Goal: Task Accomplishment & Management: Complete application form

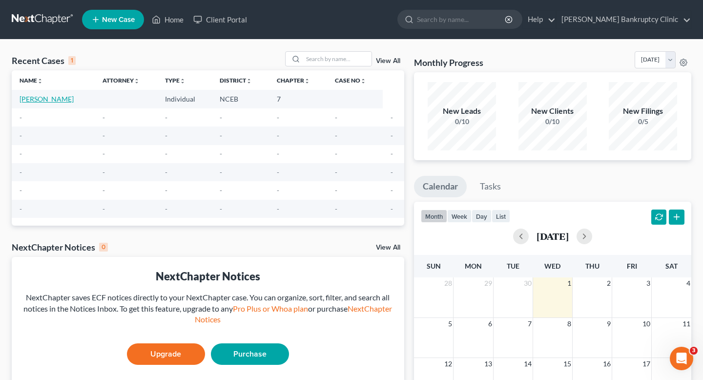
click at [53, 102] on link "[PERSON_NAME]" at bounding box center [47, 99] width 54 height 8
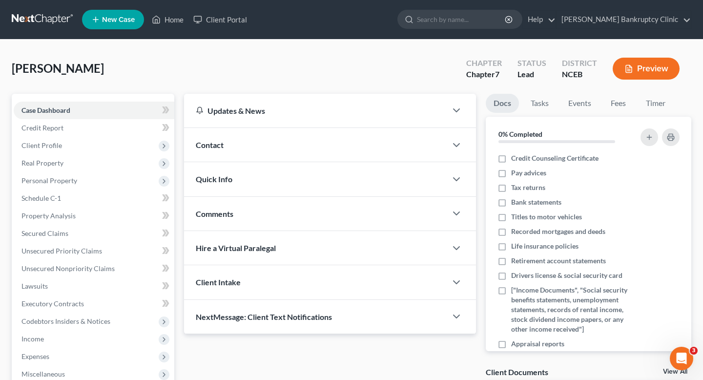
scroll to position [4, 0]
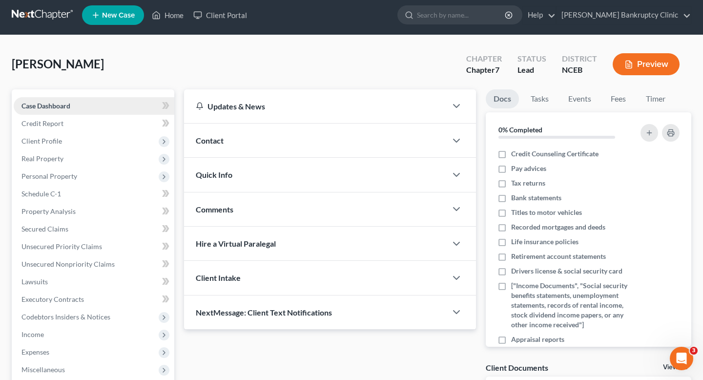
click at [126, 103] on link "Case Dashboard" at bounding box center [94, 106] width 161 height 18
click at [265, 136] on div "Contact" at bounding box center [315, 141] width 263 height 34
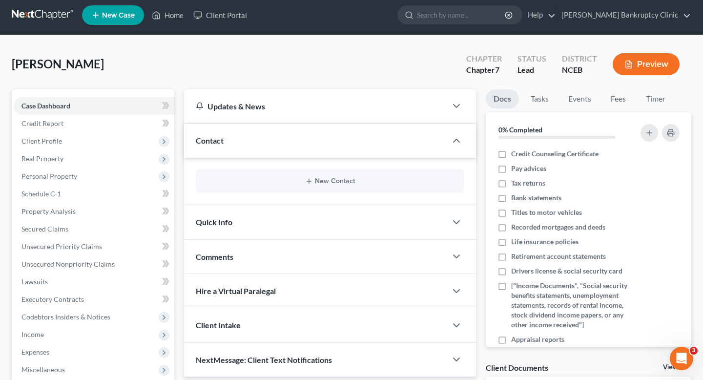
click at [278, 212] on div "Quick Info" at bounding box center [315, 222] width 263 height 34
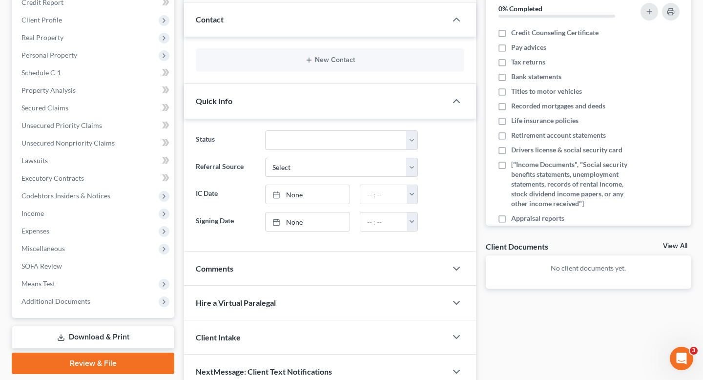
click at [229, 286] on div "Hire a Virtual Paralegal" at bounding box center [315, 303] width 263 height 34
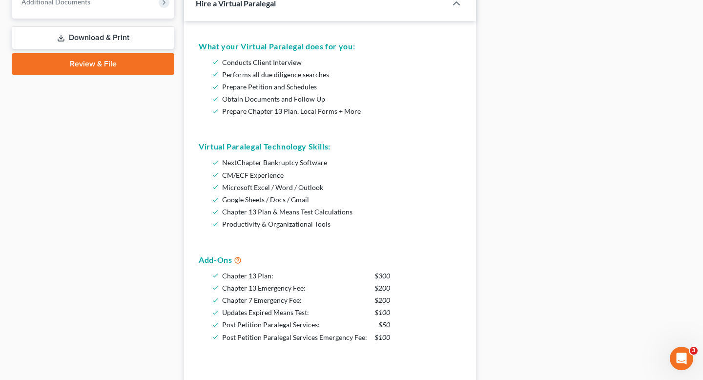
scroll to position [628, 0]
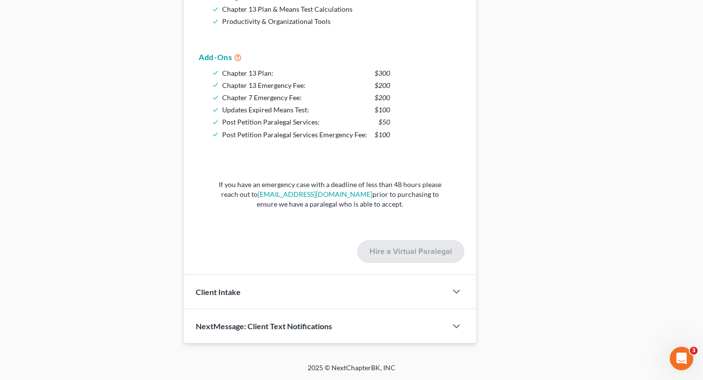
click at [229, 287] on span "Client Intake" at bounding box center [218, 291] width 45 height 9
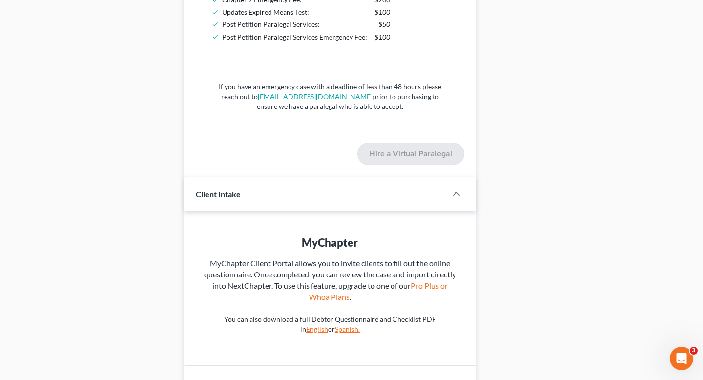
scroll to position [782, 0]
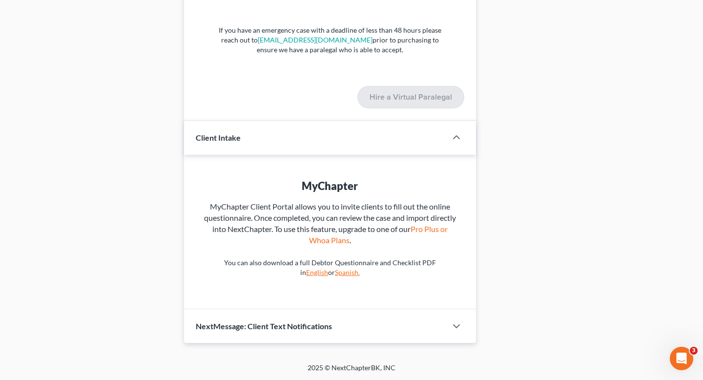
click at [236, 319] on div "NextMessage: Client Text Notifications" at bounding box center [315, 326] width 263 height 34
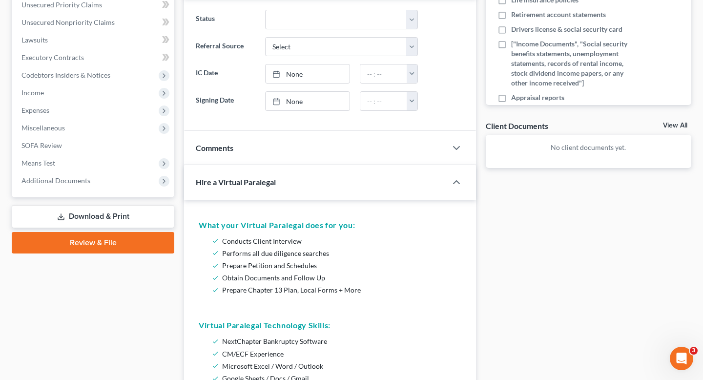
scroll to position [0, 0]
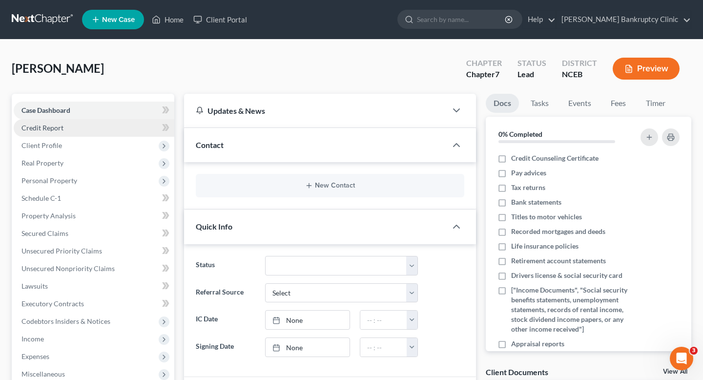
click at [122, 122] on link "Credit Report" at bounding box center [94, 128] width 161 height 18
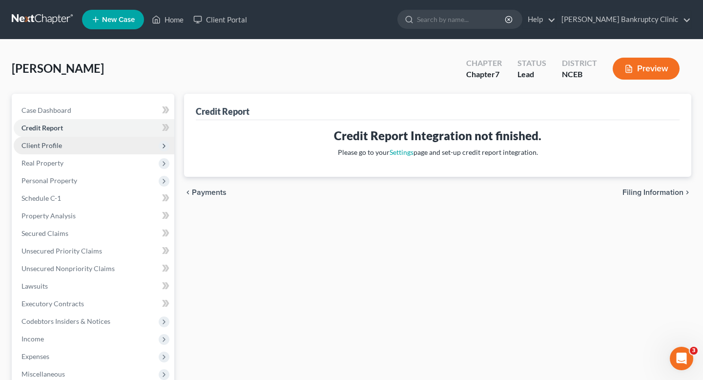
click at [152, 144] on span "Client Profile" at bounding box center [94, 146] width 161 height 18
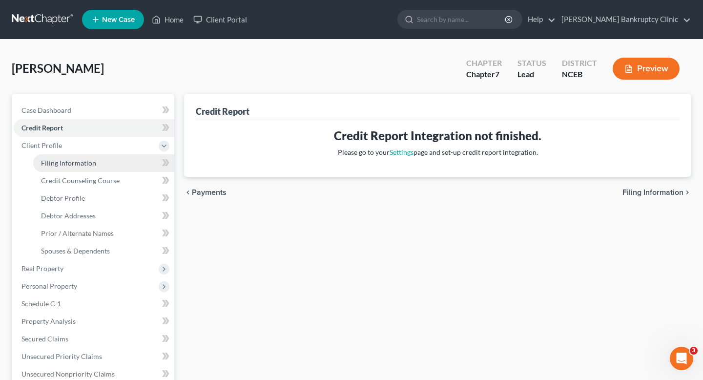
click at [131, 159] on link "Filing Information" at bounding box center [103, 163] width 141 height 18
select select "1"
select select "0"
select select "57"
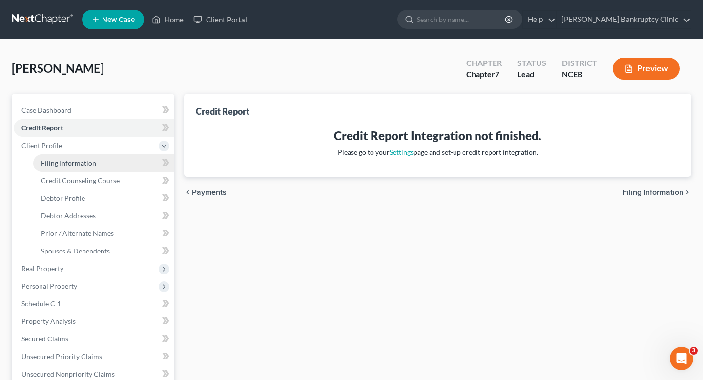
select select "28"
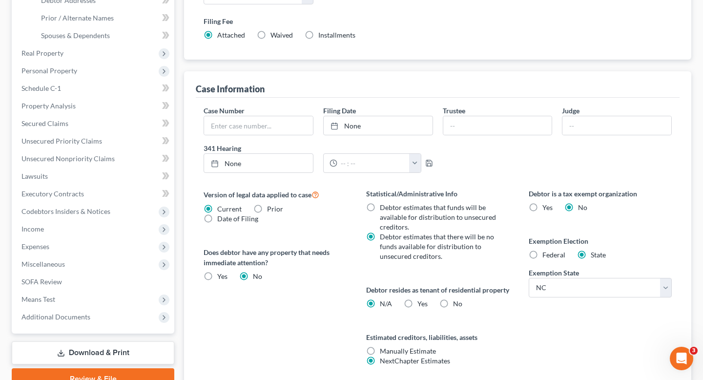
scroll to position [238, 0]
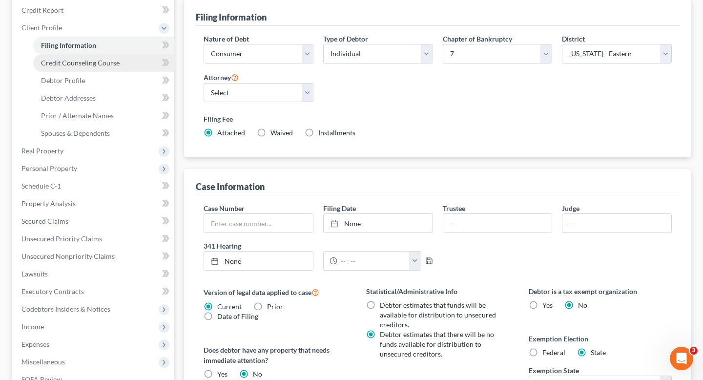
click at [142, 63] on link "Credit Counseling Course" at bounding box center [103, 63] width 141 height 18
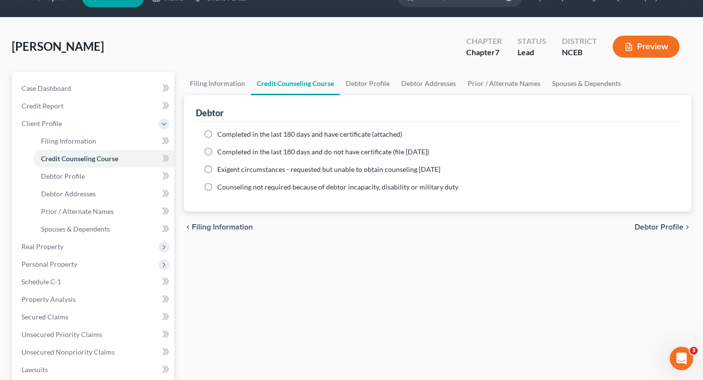
scroll to position [25, 0]
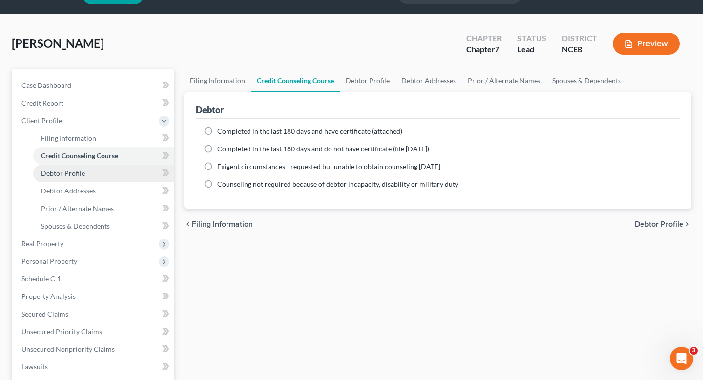
click at [126, 179] on link "Debtor Profile" at bounding box center [103, 174] width 141 height 18
select select "0"
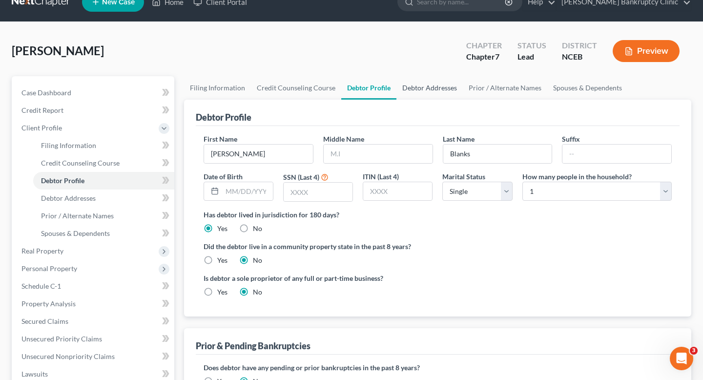
scroll to position [18, 0]
click at [254, 195] on input "text" at bounding box center [247, 191] width 51 height 19
type input "[DATE]"
click at [411, 237] on ng-include "First Name Sonia Middle Name Last Name Blanks Suffix Date of Birth 07/14/1980 S…" at bounding box center [438, 218] width 468 height 171
click at [318, 194] on input "text" at bounding box center [318, 191] width 69 height 19
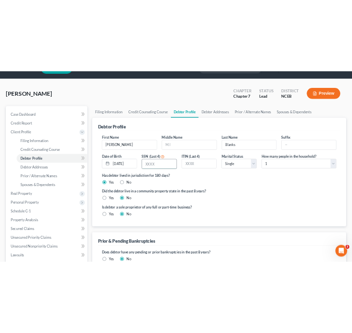
scroll to position [25, 0]
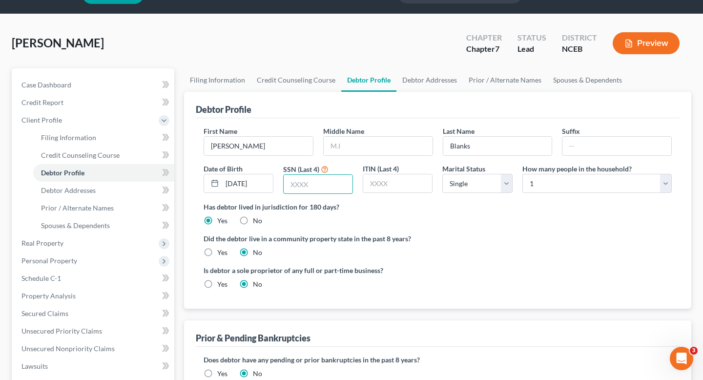
paste input "6 7"
type input "6"
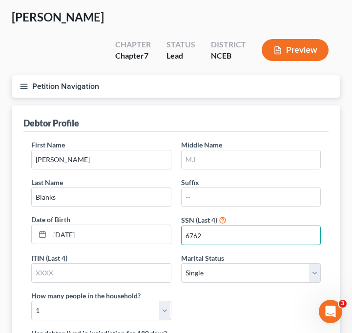
scroll to position [43, 0]
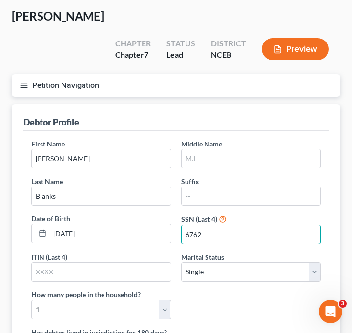
type input "6762"
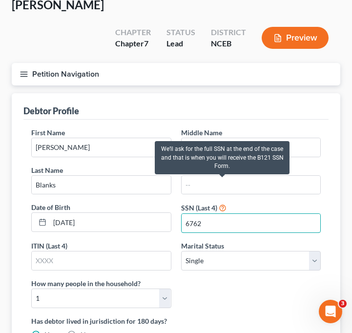
scroll to position [56, 0]
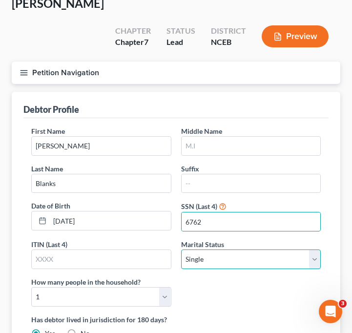
click at [219, 250] on select "Select Single Married Separated Divorced Widowed" at bounding box center [251, 260] width 140 height 20
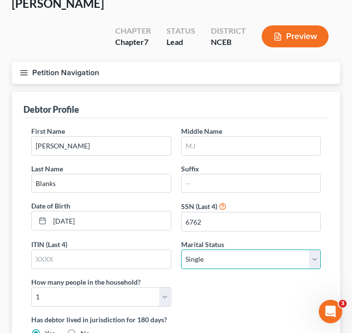
select select "3"
click at [181, 250] on select "Select Single Married Separated Divorced Widowed" at bounding box center [251, 260] width 140 height 20
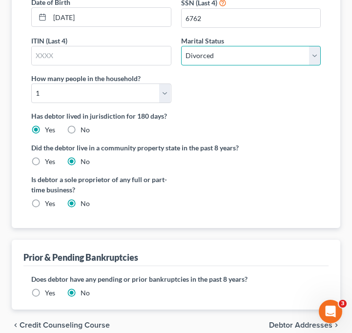
scroll to position [253, 0]
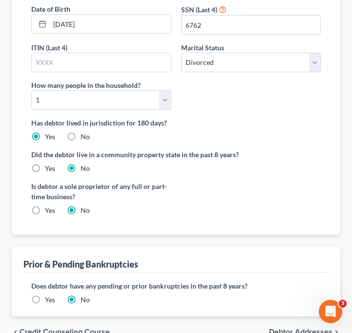
click at [45, 206] on label "Yes" at bounding box center [50, 211] width 10 height 10
click at [49, 206] on input "Yes" at bounding box center [52, 209] width 6 height 6
radio input "true"
radio input "false"
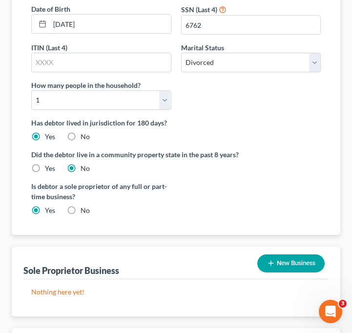
click at [289, 254] on button "New Business" at bounding box center [290, 263] width 67 height 18
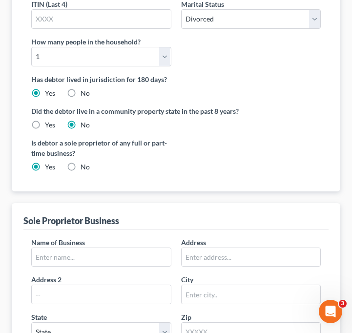
scroll to position [300, 0]
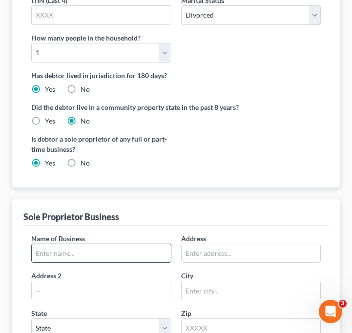
click at [114, 244] on input "text" at bounding box center [101, 253] width 139 height 19
paste input "S o n i a i n C y b e r L L C"
drag, startPoint x: 114, startPoint y: 231, endPoint x: 8, endPoint y: 231, distance: 105.5
click at [8, 231] on div "Filing Information Credit Counseling Course Debtor Profile Debtor Addresses Pri…" at bounding box center [176, 221] width 338 height 746
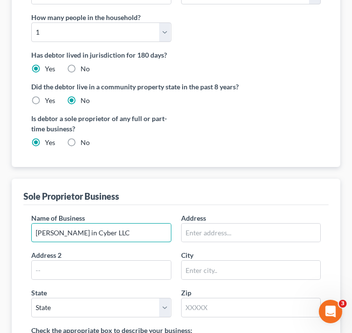
scroll to position [321, 0]
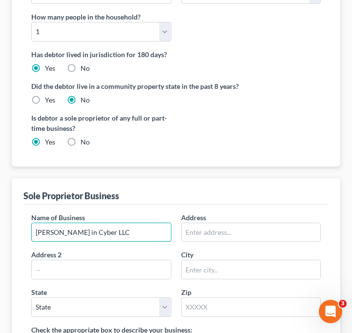
type input "Sonia in Cyber LLC"
click at [217, 218] on div "Name of Business * Sonia in Cyber LLC Address Address 2 City State State AL AK …" at bounding box center [175, 268] width 299 height 112
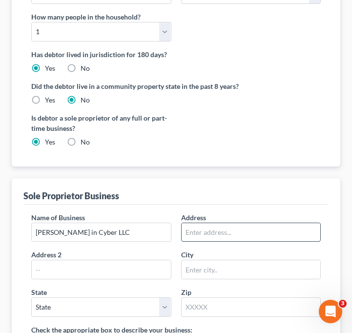
click at [217, 223] on input "text" at bounding box center [251, 232] width 139 height 19
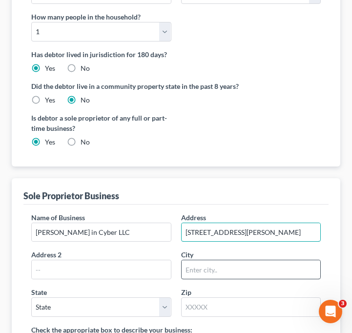
type input "120 Bremer Street"
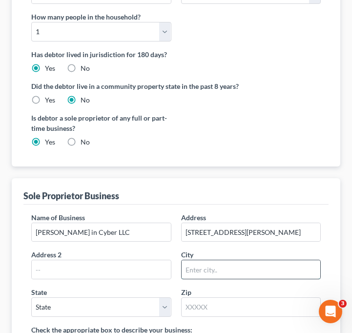
click at [238, 260] on input "text" at bounding box center [251, 269] width 139 height 19
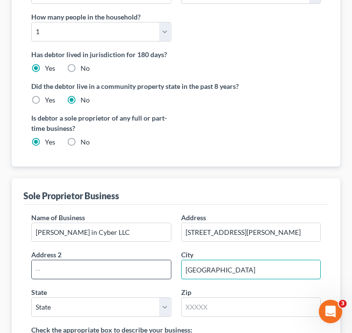
type input "[GEOGRAPHIC_DATA]"
click at [121, 260] on input "text" at bounding box center [101, 269] width 139 height 19
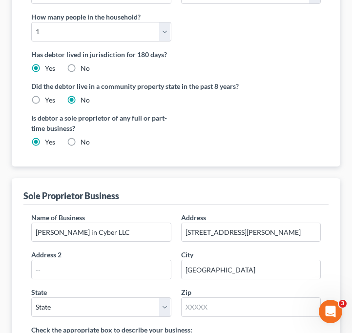
click at [181, 250] on label "City" at bounding box center [187, 255] width 12 height 10
click at [218, 297] on input "text" at bounding box center [251, 307] width 140 height 20
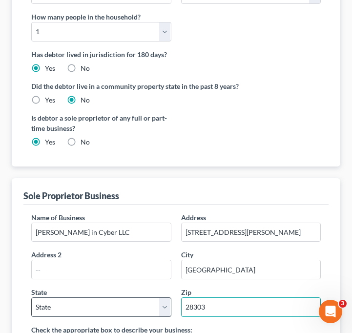
type input "28303"
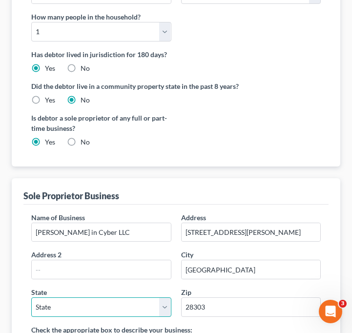
click at [107, 297] on select "State AL AK AR AZ CA CO CT DE DC FL GA GU HI ID IL IN IA KS KY LA ME MD MA MI M…" at bounding box center [101, 307] width 140 height 20
select select "28"
click at [31, 297] on select "State AL AK AR AZ CA CO CT DE DC FL GA GU HI ID IL IN IA KS KY LA ME MD MA MI M…" at bounding box center [101, 307] width 140 height 20
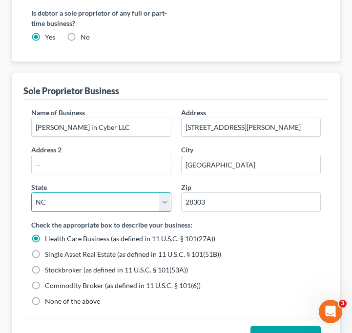
scroll to position [424, 0]
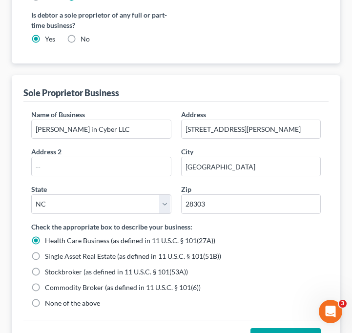
click at [63, 299] on span "None of the above" at bounding box center [72, 303] width 55 height 8
click at [55, 298] on input "None of the above" at bounding box center [52, 301] width 6 height 6
radio input "true"
radio input "false"
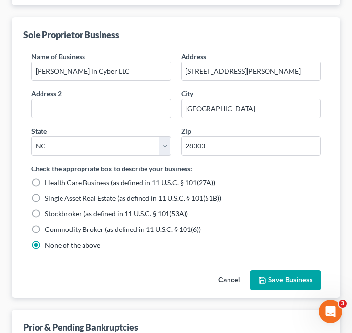
scroll to position [480, 0]
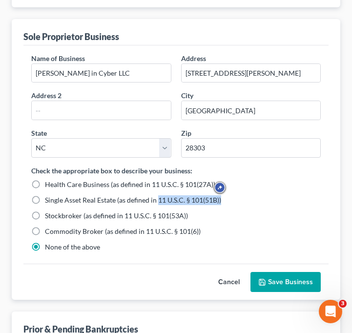
drag, startPoint x: 226, startPoint y: 173, endPoint x: 158, endPoint y: 177, distance: 68.0
click at [158, 195] on div "Single Asset Real Estate (as defined in 11 U.S.C. § 101(51B))" at bounding box center [176, 200] width 290 height 10
copy span "11 U.S.C. § 101(51B))"
click at [167, 167] on div "Check the appropriate box to describe your business: Health Care Business (as d…" at bounding box center [176, 209] width 290 height 86
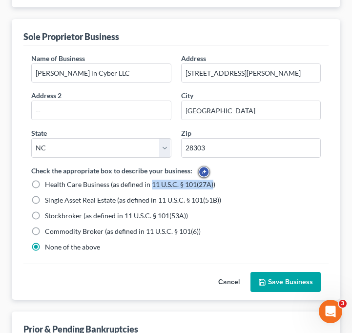
drag, startPoint x: 151, startPoint y: 162, endPoint x: 211, endPoint y: 159, distance: 60.6
click at [211, 180] on span "Health Care Business (as defined in 11 U.S.C. § 101(27A))" at bounding box center [130, 184] width 170 height 8
copy span "11 U.S.C. § 101(27A)"
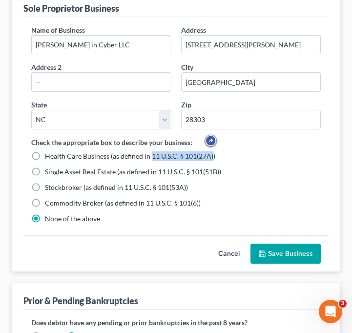
scroll to position [519, 0]
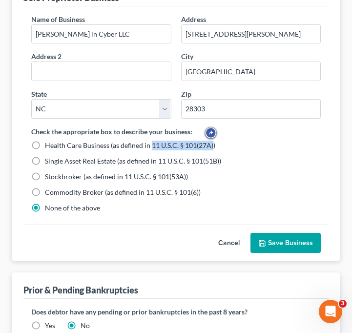
click at [279, 233] on button "Save Business" at bounding box center [286, 243] width 70 height 21
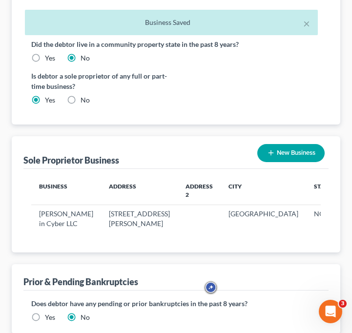
scroll to position [359, 0]
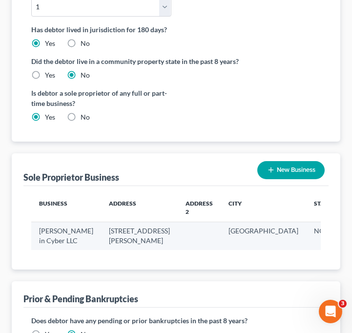
click at [103, 222] on td "120 Bremer Street" at bounding box center [139, 236] width 77 height 28
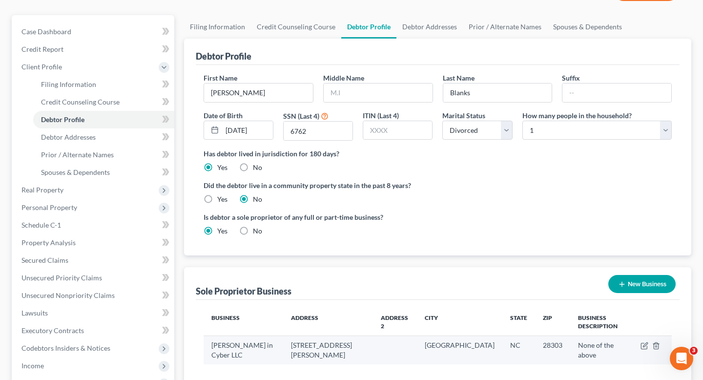
scroll to position [55, 0]
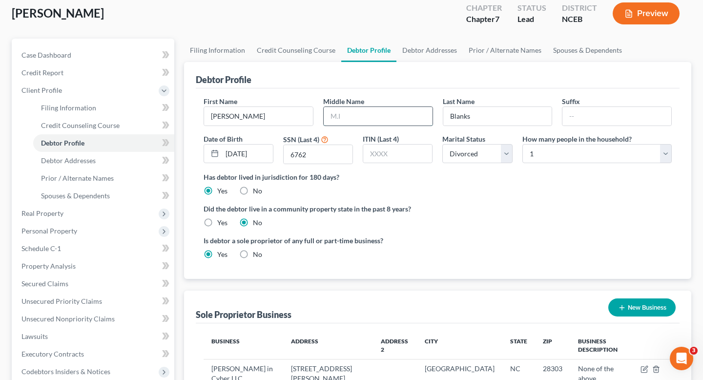
click at [384, 112] on input "text" at bounding box center [378, 116] width 109 height 19
type input "Hanna-Maria"
click at [415, 226] on div "Did the debtor live in a community property state in the past 8 years? Yes No" at bounding box center [438, 216] width 468 height 24
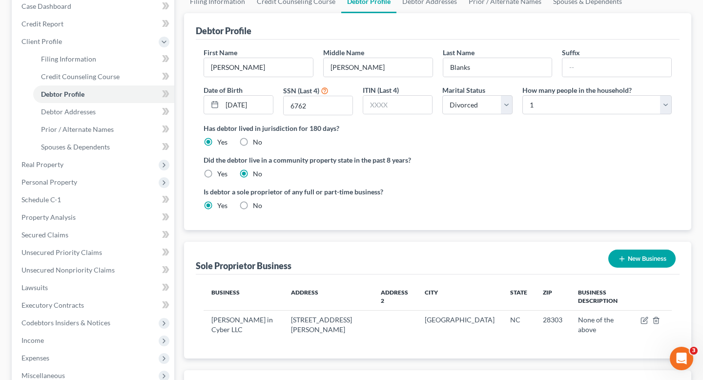
scroll to position [0, 0]
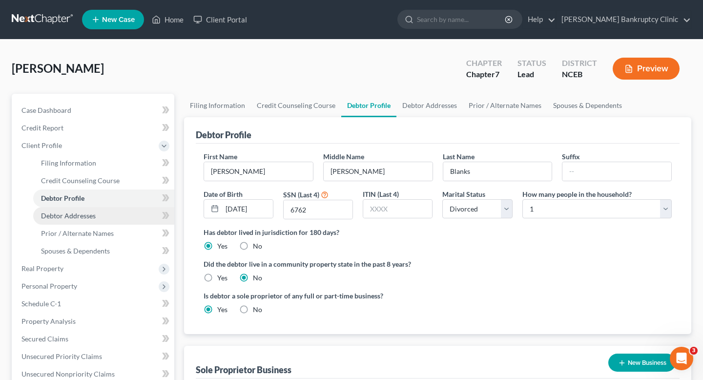
click at [124, 214] on link "Debtor Addresses" at bounding box center [103, 216] width 141 height 18
select select "0"
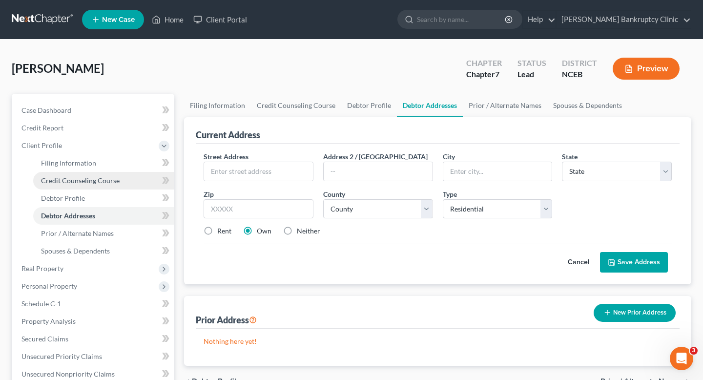
click at [126, 182] on link "Credit Counseling Course" at bounding box center [103, 181] width 141 height 18
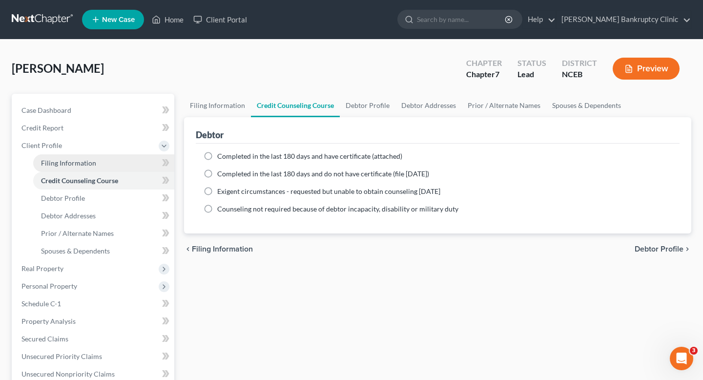
click at [122, 167] on link "Filing Information" at bounding box center [103, 163] width 141 height 18
select select "1"
select select "0"
select select "57"
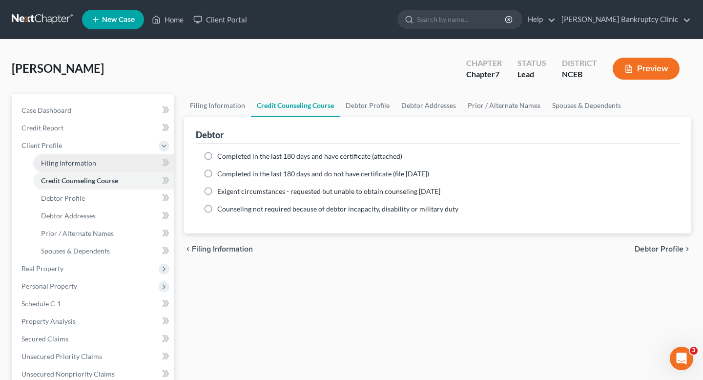
select select "28"
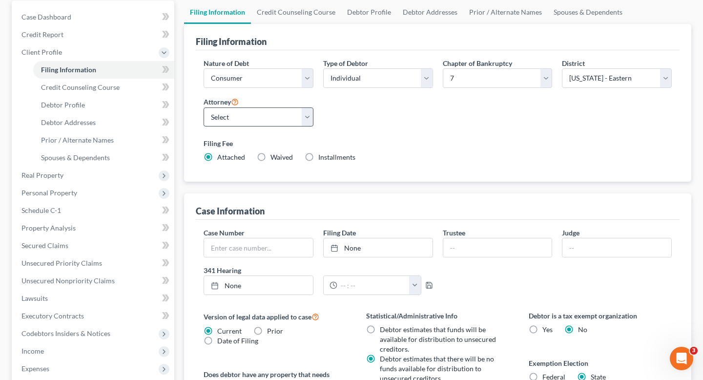
scroll to position [100, 0]
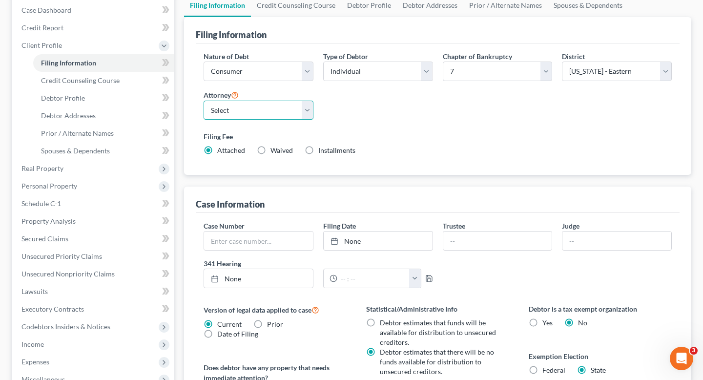
click at [233, 114] on select "Select" at bounding box center [259, 111] width 110 height 20
click at [311, 114] on select "Select" at bounding box center [259, 111] width 110 height 20
click at [204, 101] on select "Select" at bounding box center [259, 111] width 110 height 20
click at [300, 111] on select "Select" at bounding box center [259, 111] width 110 height 20
click at [204, 101] on select "Select" at bounding box center [259, 111] width 110 height 20
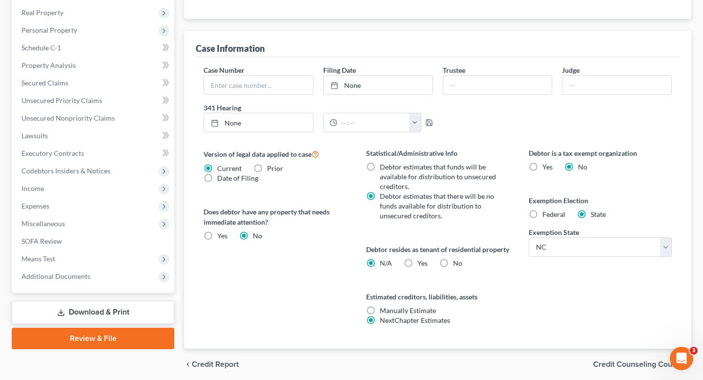
scroll to position [255, 0]
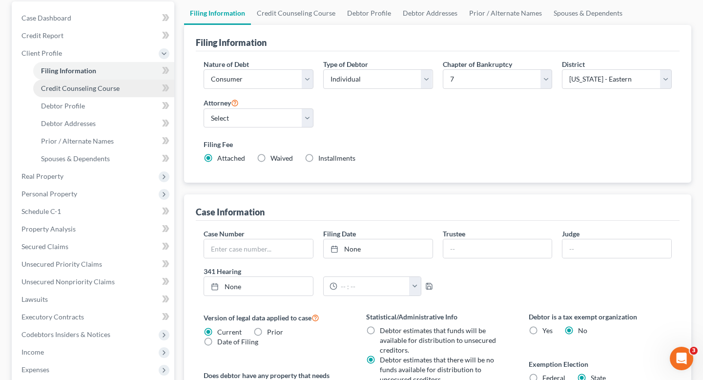
click at [126, 85] on link "Credit Counseling Course" at bounding box center [103, 89] width 141 height 18
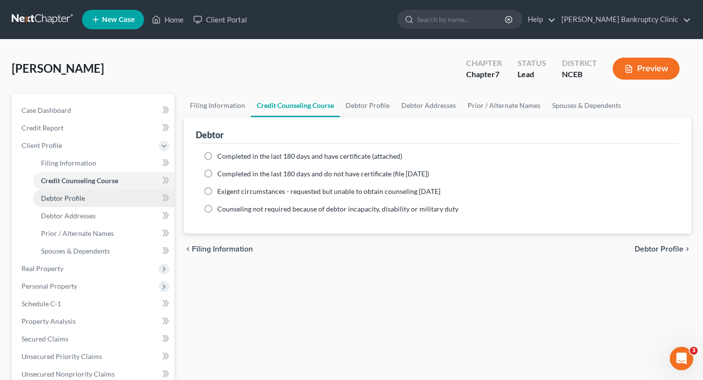
click at [131, 197] on link "Debtor Profile" at bounding box center [103, 199] width 141 height 18
select select "3"
select select "0"
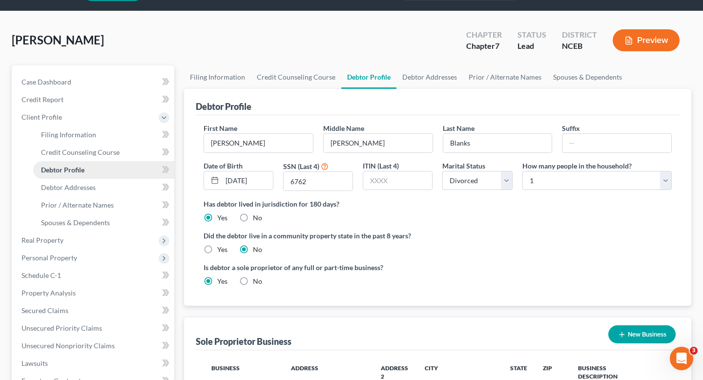
scroll to position [52, 0]
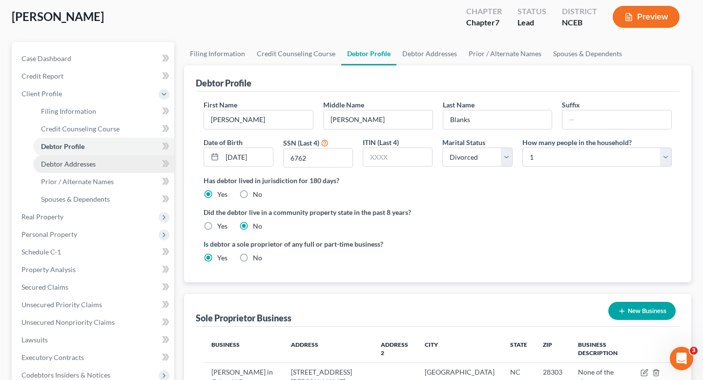
click at [121, 168] on link "Debtor Addresses" at bounding box center [103, 164] width 141 height 18
select select "0"
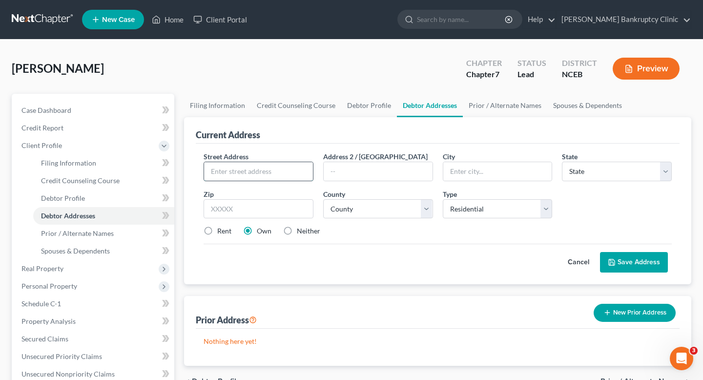
click at [234, 167] on input "text" at bounding box center [258, 171] width 109 height 19
click at [228, 152] on span "Street Address" at bounding box center [226, 156] width 45 height 8
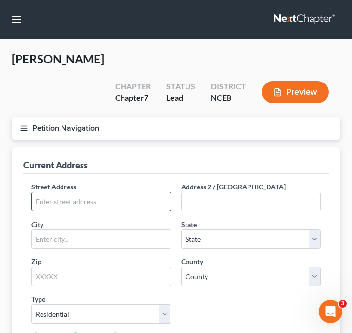
click at [114, 192] on input "text" at bounding box center [101, 201] width 139 height 19
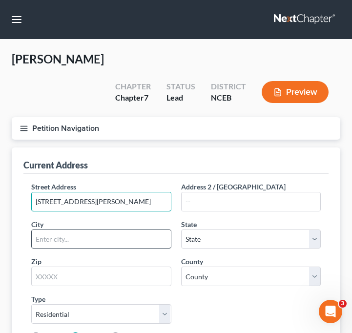
type input "120 Bremer Street"
click at [139, 230] on input "text" at bounding box center [101, 239] width 139 height 19
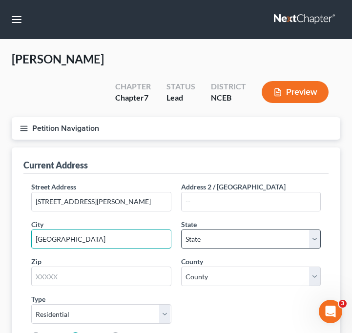
type input "[GEOGRAPHIC_DATA]"
click at [223, 230] on select "State AL AK AR AZ CA CO CT DE DC FL GA GU HI ID IL IN IA KS KY LA ME MD MA MI M…" at bounding box center [251, 240] width 140 height 20
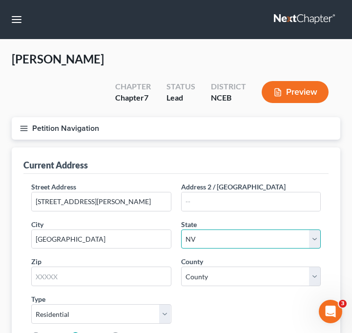
click at [181, 230] on select "State AL AK AR AZ CA CO CT DE DC FL GA GU HI ID IL IN IA KS KY LA ME MD MA MI M…" at bounding box center [251, 240] width 140 height 20
click at [223, 230] on select "State AL AK AR AZ CA CO CT DE DC FL GA GU HI ID IL IN IA KS KY LA ME MD MA MI M…" at bounding box center [251, 240] width 140 height 20
select select "28"
click at [181, 230] on select "State AL AK AR AZ CA CO CT DE DC FL GA GU HI ID IL IN IA KS KY LA ME MD MA MI M…" at bounding box center [251, 240] width 140 height 20
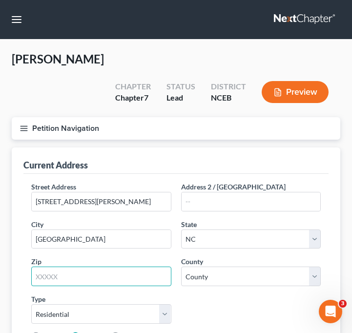
click at [84, 267] on input "text" at bounding box center [101, 277] width 140 height 20
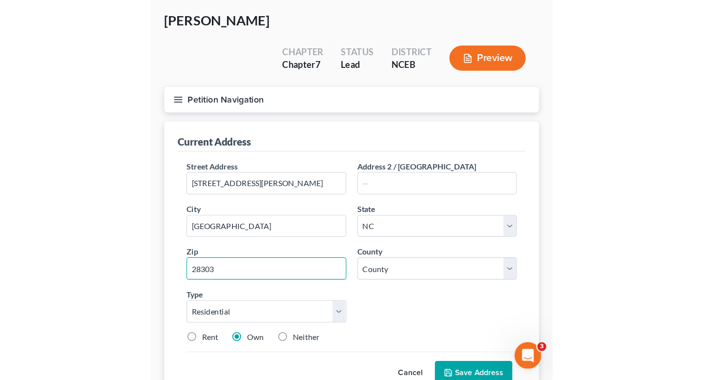
scroll to position [42, 0]
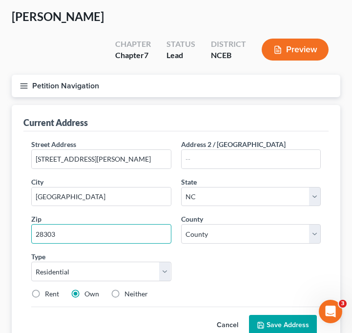
type input "28303"
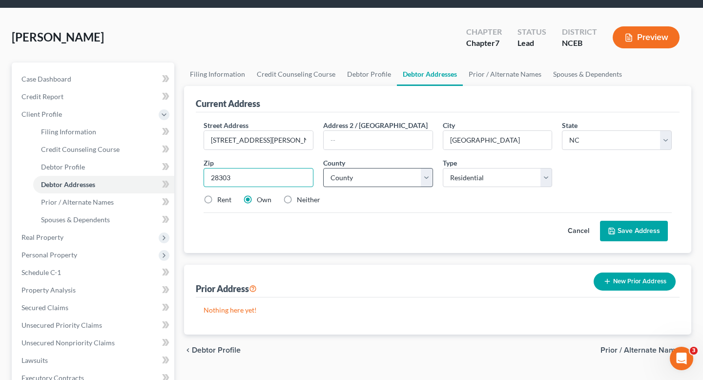
scroll to position [53, 0]
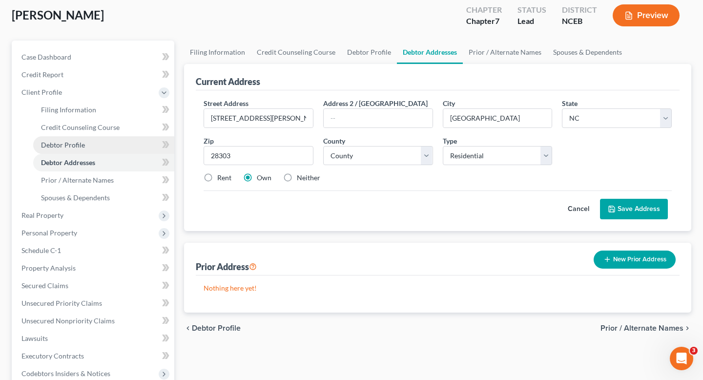
click at [121, 143] on link "Debtor Profile" at bounding box center [103, 145] width 141 height 18
select select "3"
select select "0"
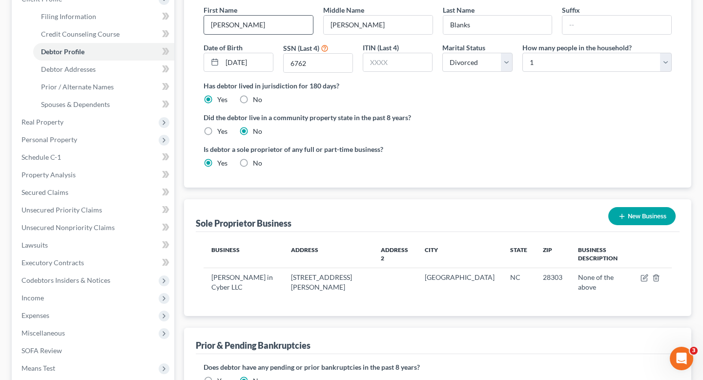
scroll to position [47, 0]
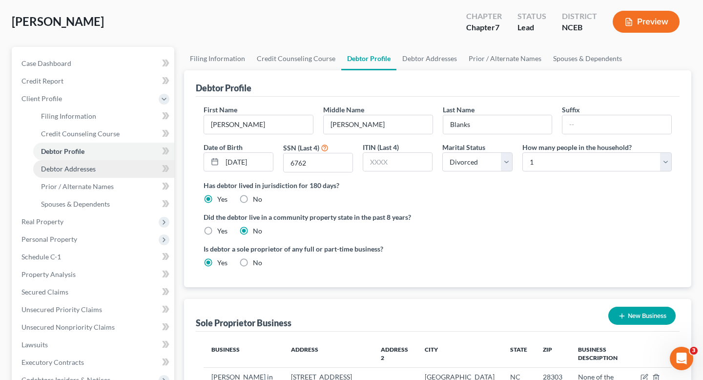
click at [92, 173] on link "Debtor Addresses" at bounding box center [103, 169] width 141 height 18
select select "0"
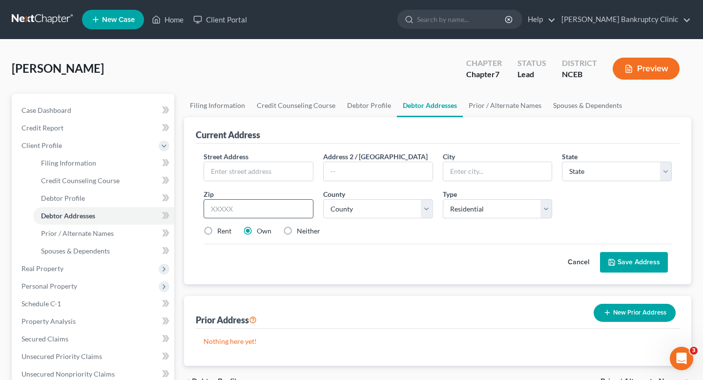
scroll to position [68, 0]
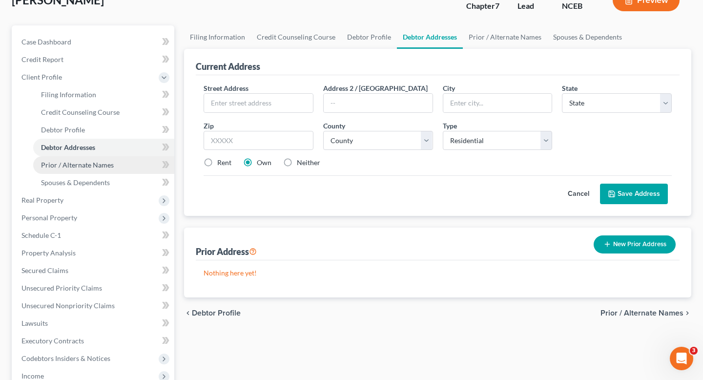
click at [71, 166] on span "Prior / Alternate Names" at bounding box center [77, 165] width 73 height 8
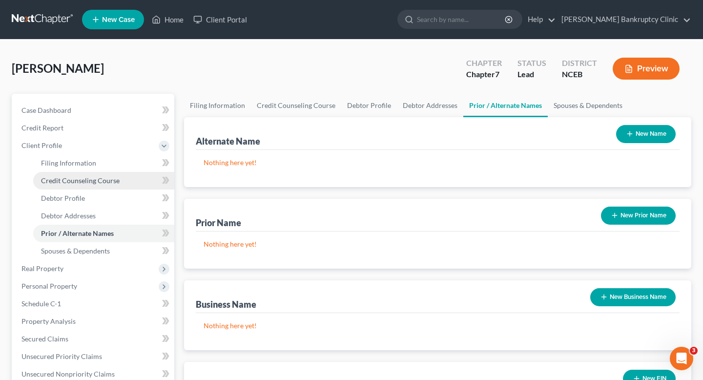
click at [77, 184] on link "Credit Counseling Course" at bounding box center [103, 181] width 141 height 18
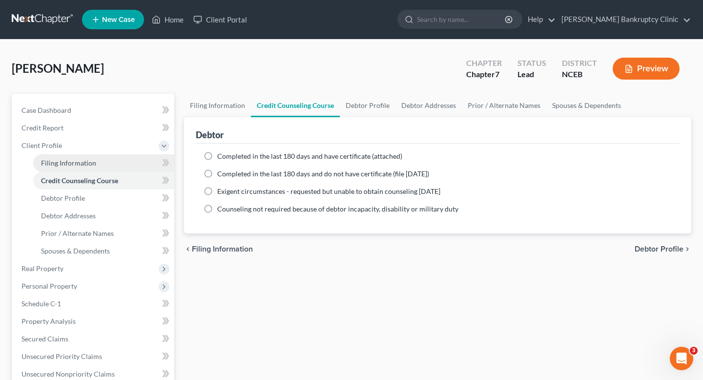
click at [80, 158] on link "Filing Information" at bounding box center [103, 163] width 141 height 18
select select "1"
select select "0"
select select "57"
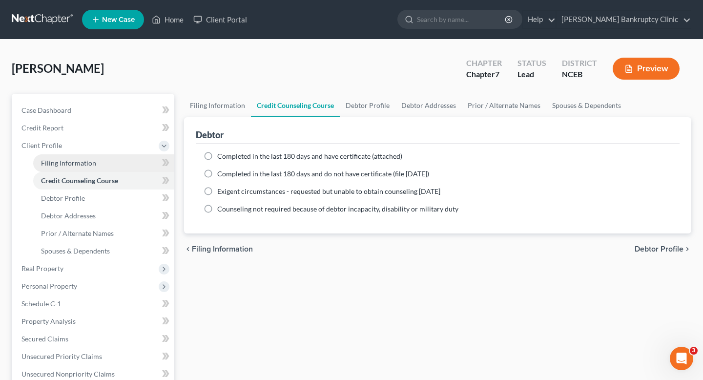
select select "28"
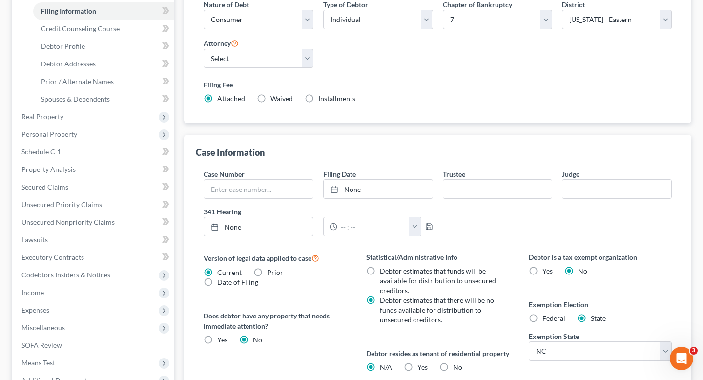
scroll to position [165, 0]
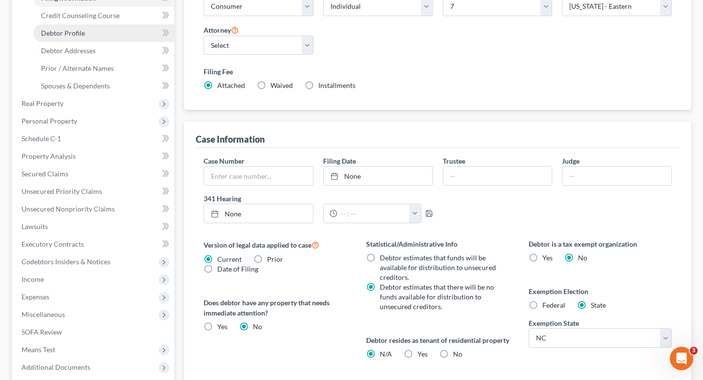
click at [104, 41] on link "Debtor Profile" at bounding box center [103, 33] width 141 height 18
select select "3"
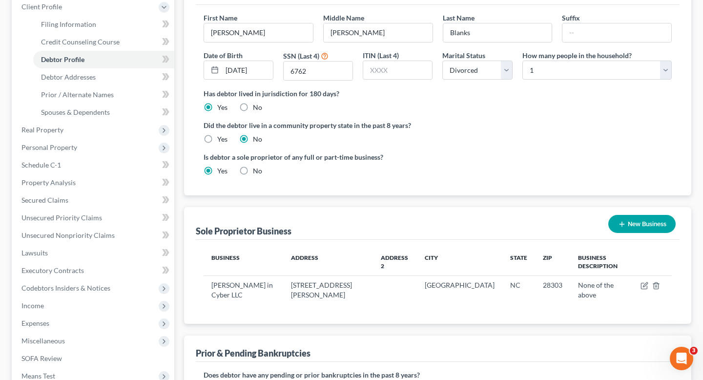
scroll to position [120, 0]
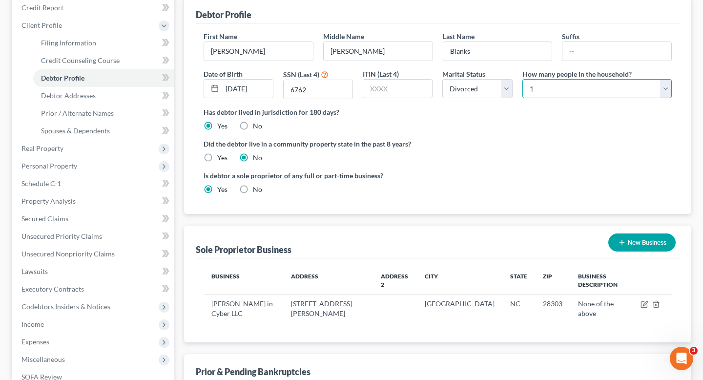
click at [663, 93] on select "Select 1 2 3 4 5 6 7 8 9 10 11 12 13 14 15 16 17 18 19 20" at bounding box center [597, 89] width 149 height 20
select select "1"
click at [523, 79] on select "Select 1 2 3 4 5 6 7 8 9 10 11 12 13 14 15 16 17 18 19 20" at bounding box center [597, 89] width 149 height 20
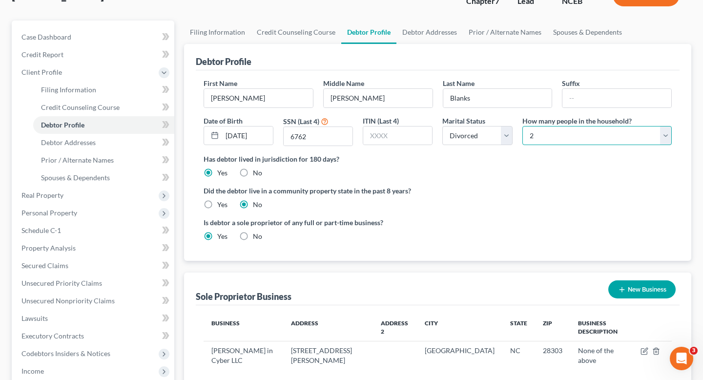
scroll to position [70, 0]
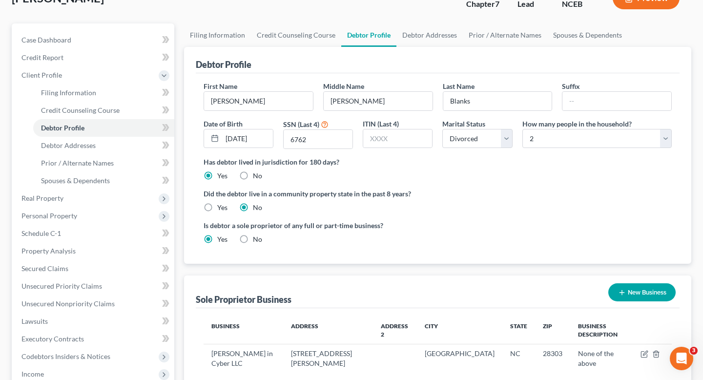
click at [565, 188] on ng-include "First Name Sonia Middle Name Hanna-Maria Last Name Blanks Suffix Date of Birth …" at bounding box center [438, 166] width 468 height 171
click at [127, 113] on link "Credit Counseling Course" at bounding box center [103, 111] width 141 height 18
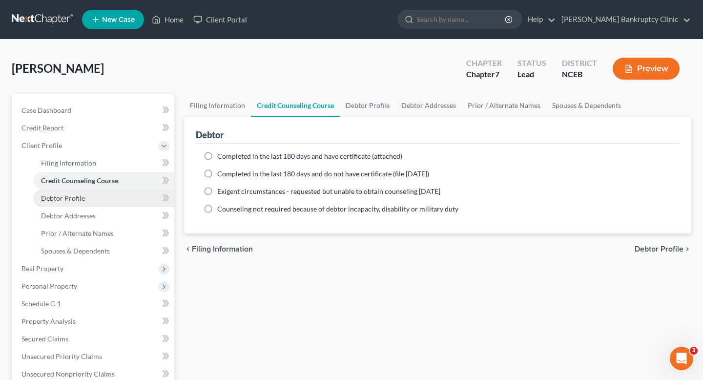
click at [118, 200] on link "Debtor Profile" at bounding box center [103, 199] width 141 height 18
select select "3"
select select "1"
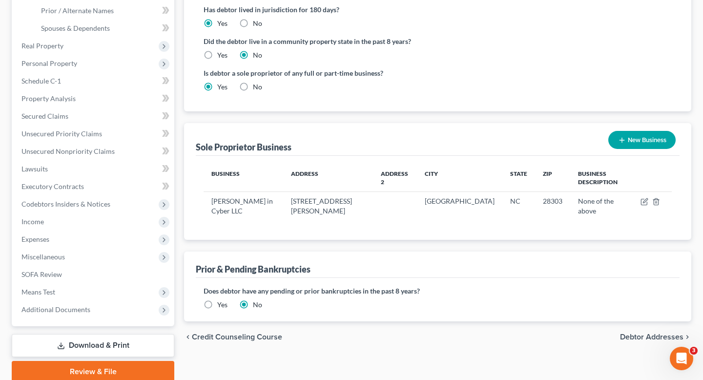
scroll to position [226, 0]
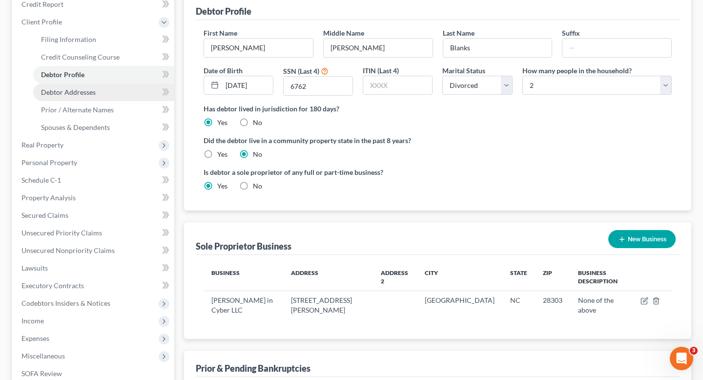
click at [92, 95] on span "Debtor Addresses" at bounding box center [68, 92] width 55 height 8
select select "0"
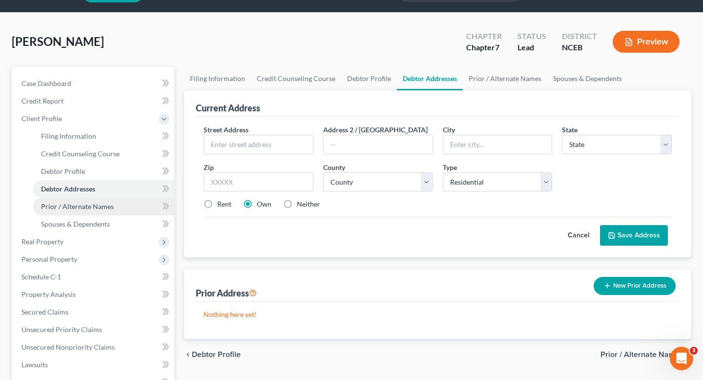
click at [98, 206] on span "Prior / Alternate Names" at bounding box center [77, 206] width 73 height 8
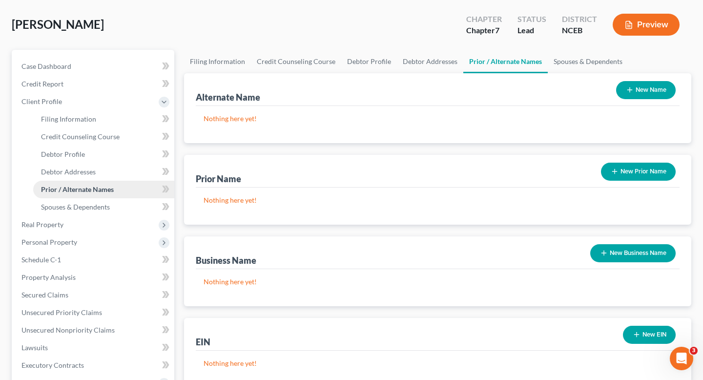
scroll to position [60, 0]
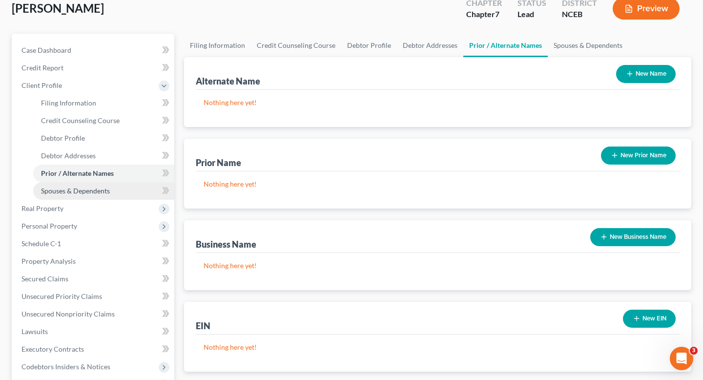
click at [100, 191] on span "Spouses & Dependents" at bounding box center [75, 191] width 69 height 8
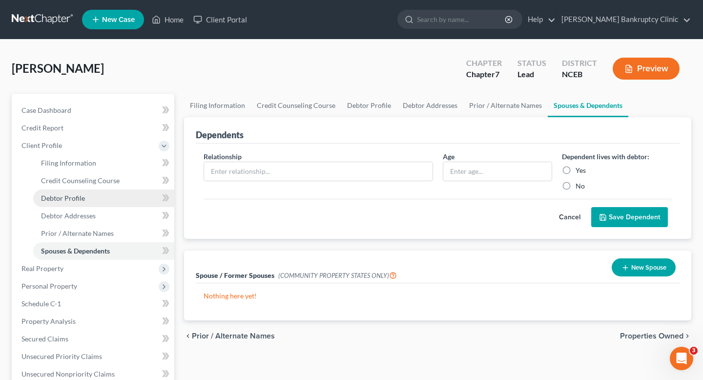
click at [95, 195] on link "Debtor Profile" at bounding box center [103, 199] width 141 height 18
select select "3"
select select "1"
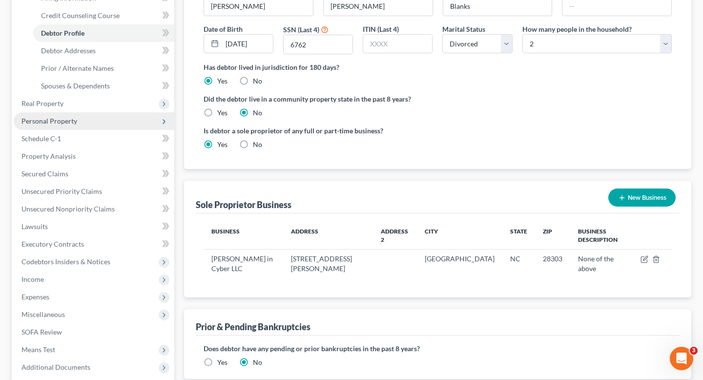
scroll to position [157, 0]
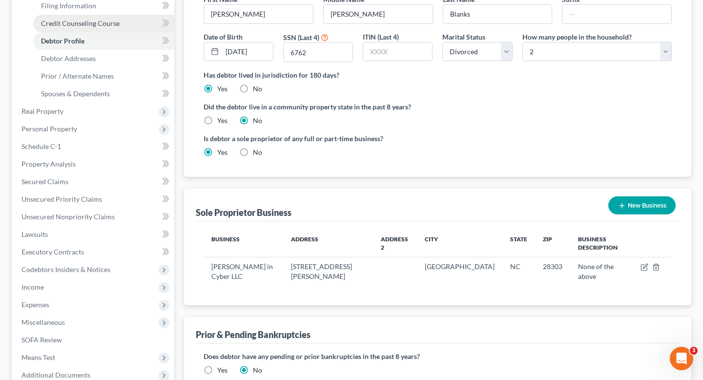
click at [106, 20] on span "Credit Counseling Course" at bounding box center [80, 23] width 79 height 8
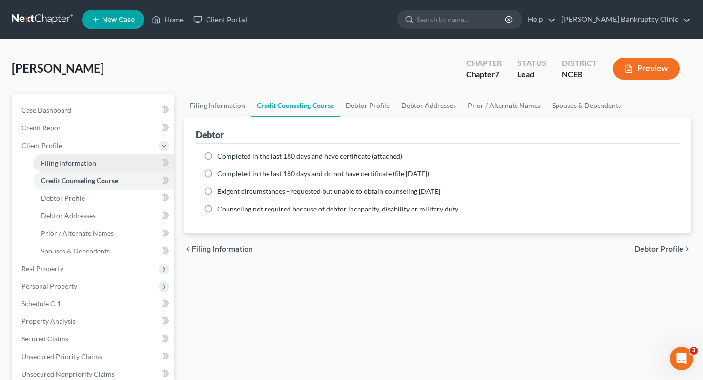
click at [100, 159] on link "Filing Information" at bounding box center [103, 163] width 141 height 18
select select "1"
select select "0"
select select "57"
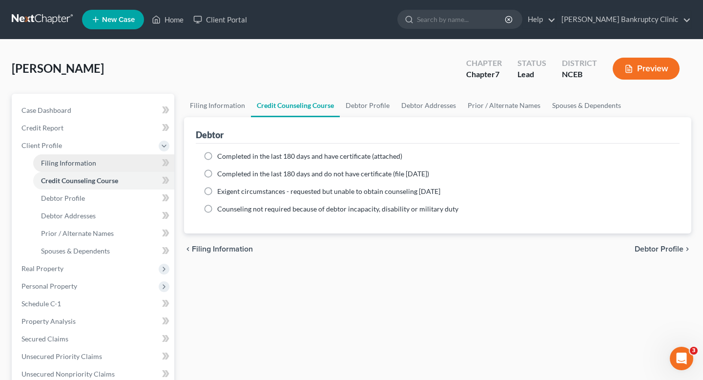
select select "28"
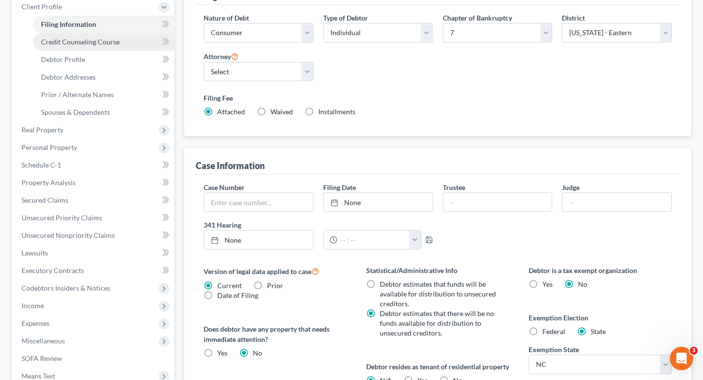
click at [112, 41] on span "Credit Counseling Course" at bounding box center [80, 42] width 79 height 8
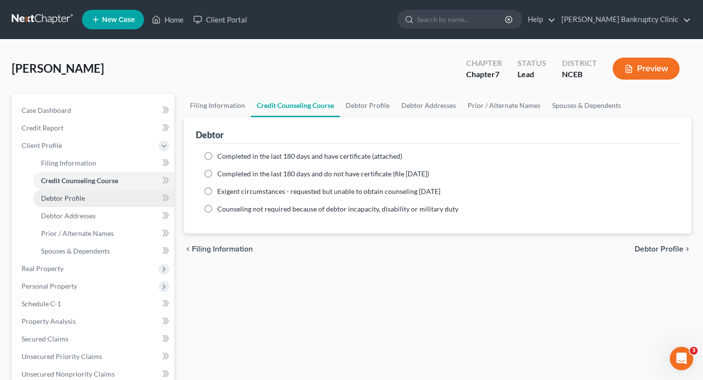
click at [109, 197] on link "Debtor Profile" at bounding box center [103, 199] width 141 height 18
select select "3"
select select "1"
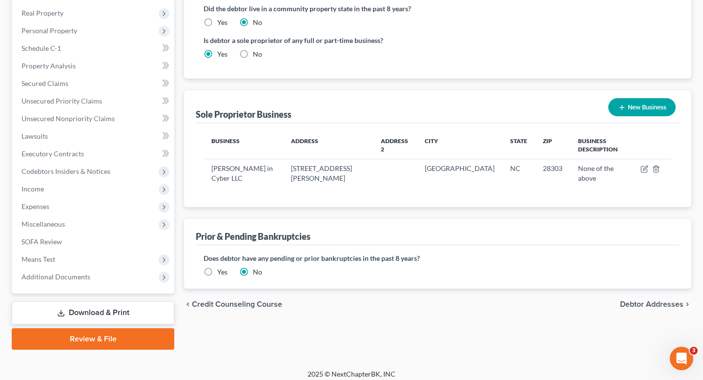
scroll to position [261, 0]
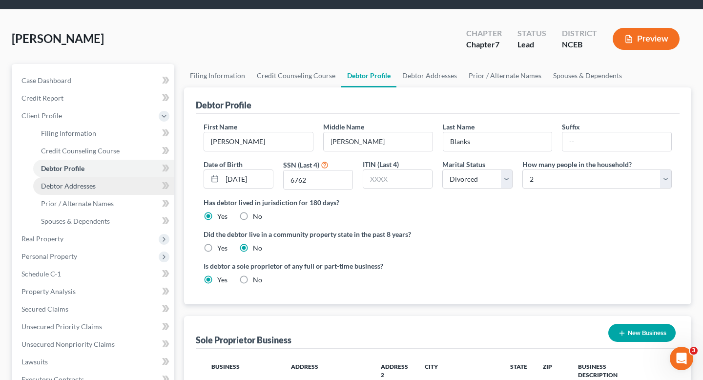
click at [113, 179] on link "Debtor Addresses" at bounding box center [103, 186] width 141 height 18
select select "0"
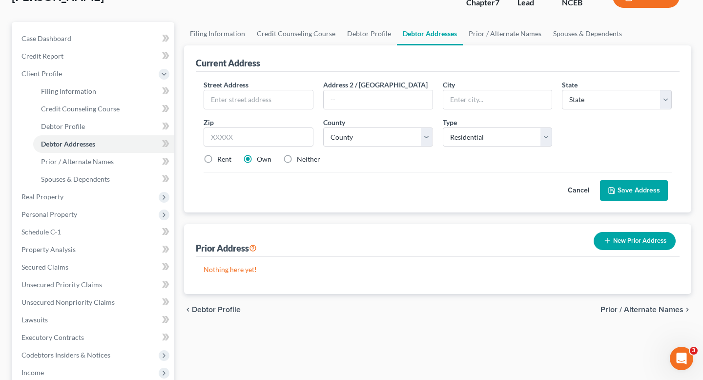
scroll to position [84, 0]
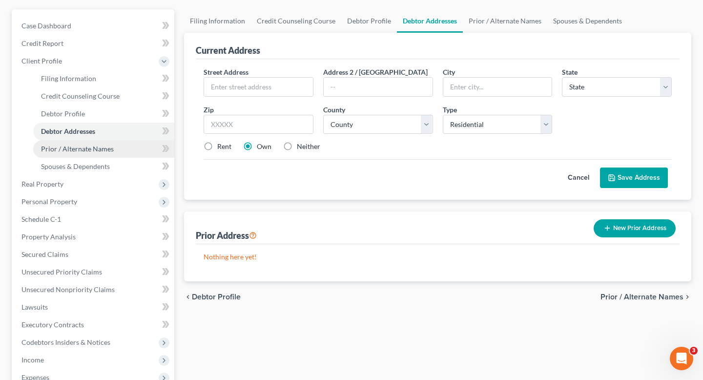
click at [129, 148] on link "Prior / Alternate Names" at bounding box center [103, 149] width 141 height 18
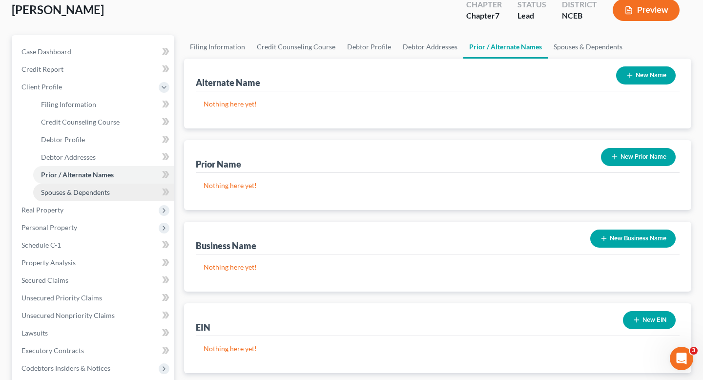
click at [115, 192] on link "Spouses & Dependents" at bounding box center [103, 193] width 141 height 18
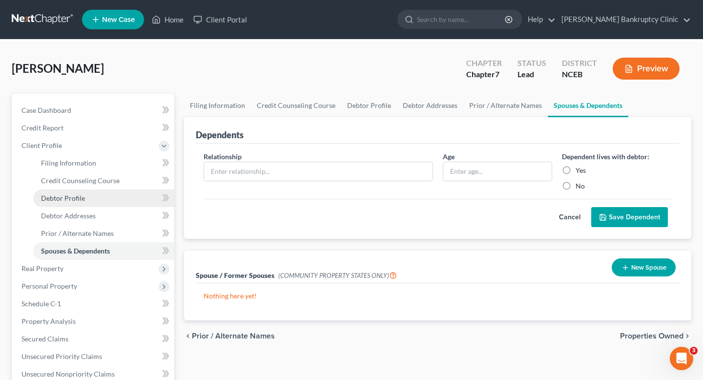
click at [112, 198] on link "Debtor Profile" at bounding box center [103, 199] width 141 height 18
select select "3"
select select "1"
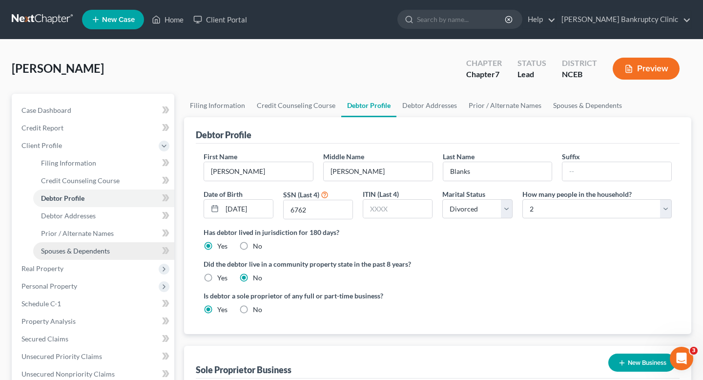
click at [99, 251] on span "Spouses & Dependents" at bounding box center [75, 251] width 69 height 8
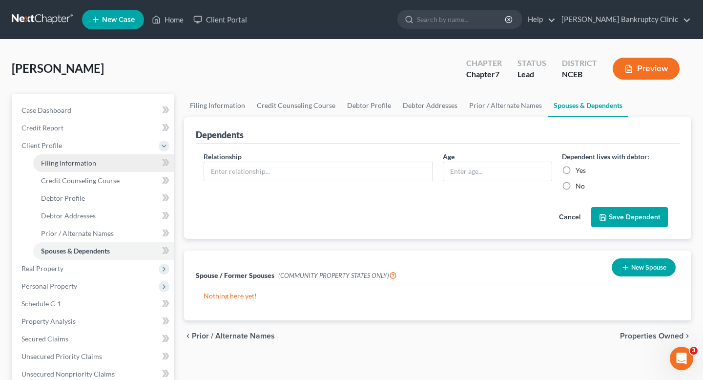
click at [109, 164] on link "Filing Information" at bounding box center [103, 163] width 141 height 18
select select "1"
select select "0"
select select "57"
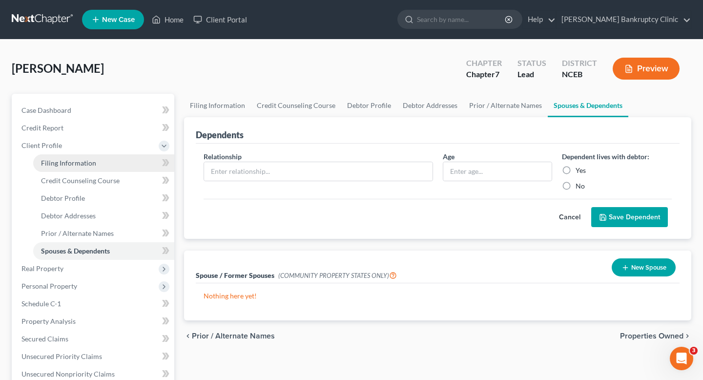
select select "28"
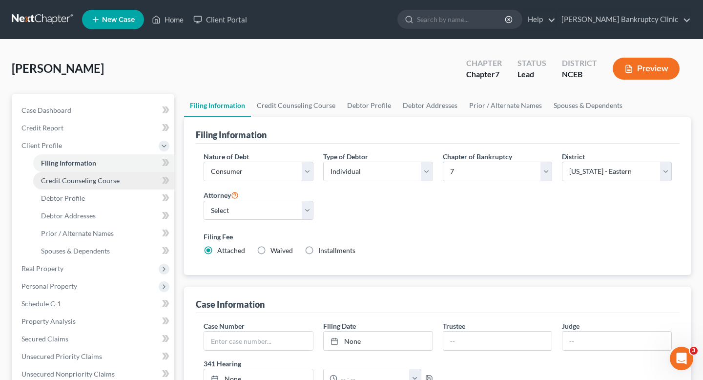
click at [105, 176] on span "Credit Counseling Course" at bounding box center [80, 180] width 79 height 8
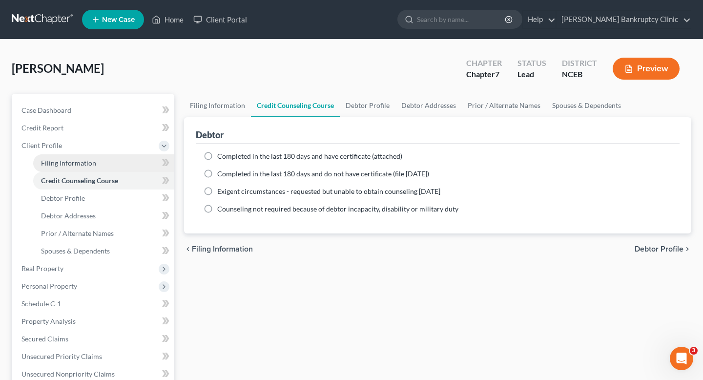
click at [128, 163] on link "Filing Information" at bounding box center [103, 163] width 141 height 18
select select "1"
select select "0"
select select "57"
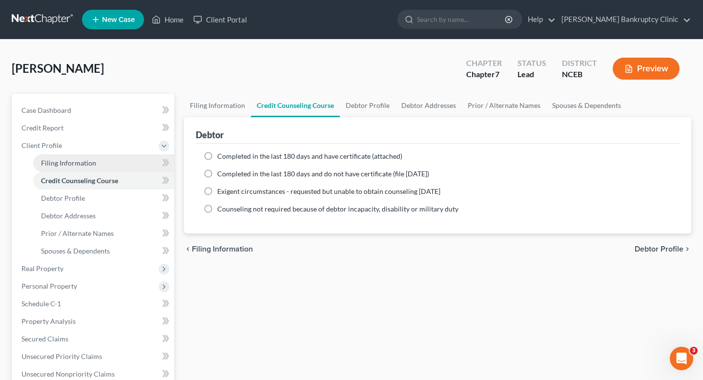
select select "28"
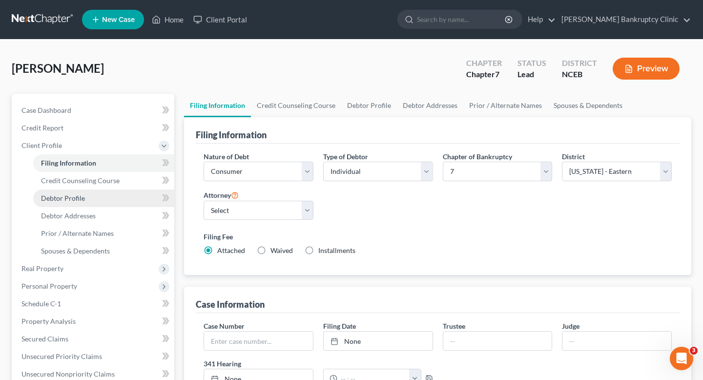
click at [104, 193] on link "Debtor Profile" at bounding box center [103, 199] width 141 height 18
select select "3"
select select "1"
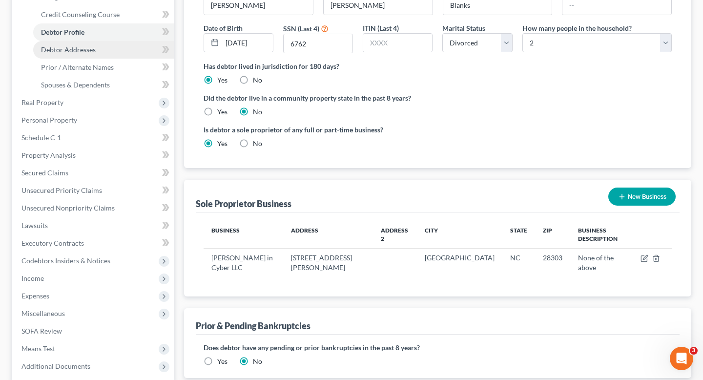
click at [135, 51] on link "Debtor Addresses" at bounding box center [103, 50] width 141 height 18
select select "0"
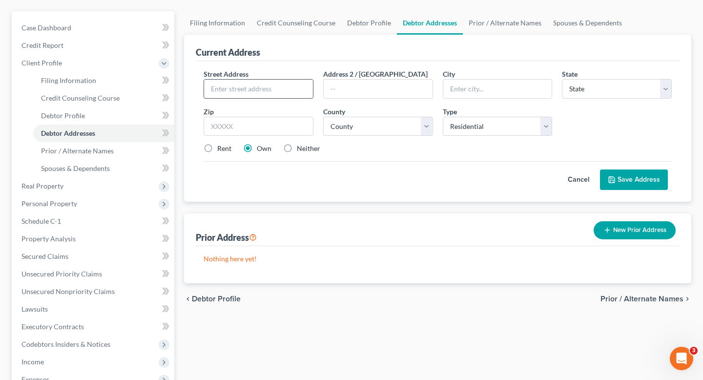
scroll to position [84, 0]
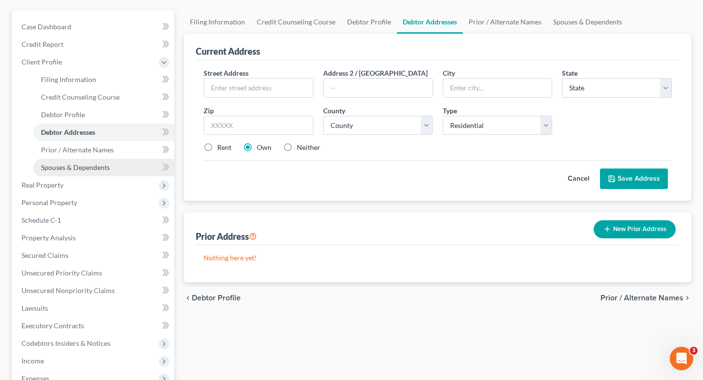
click at [111, 159] on link "Spouses & Dependents" at bounding box center [103, 168] width 141 height 18
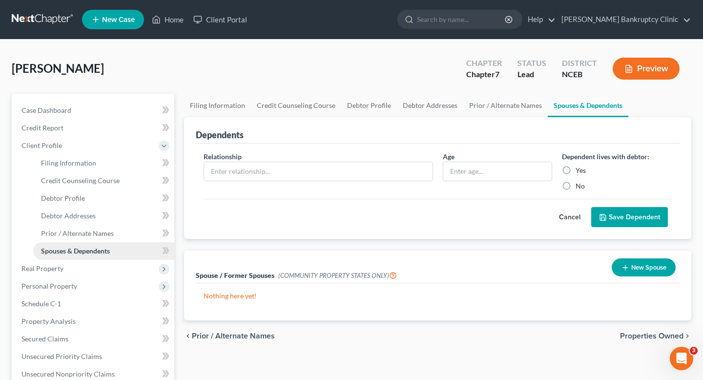
scroll to position [120, 0]
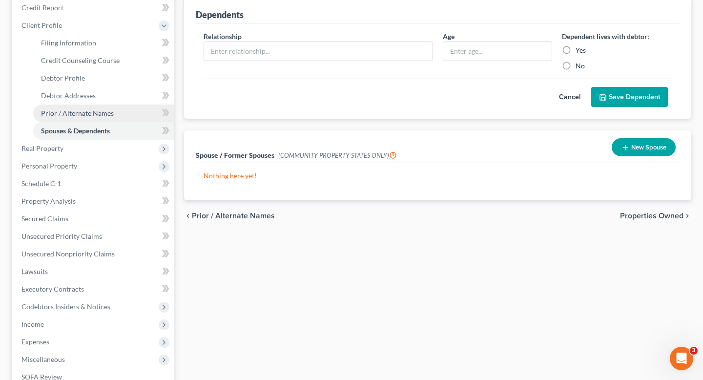
click at [107, 113] on span "Prior / Alternate Names" at bounding box center [77, 113] width 73 height 8
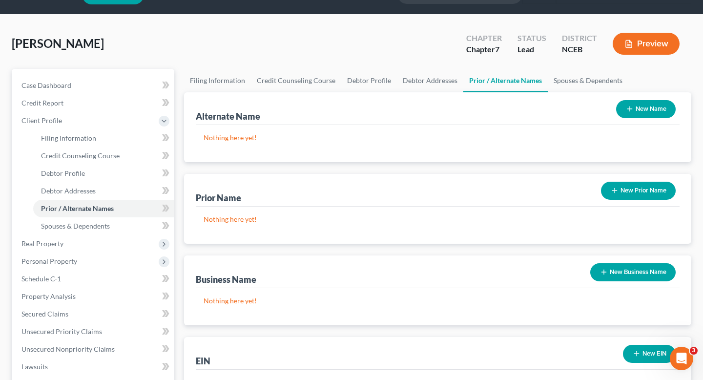
scroll to position [47, 0]
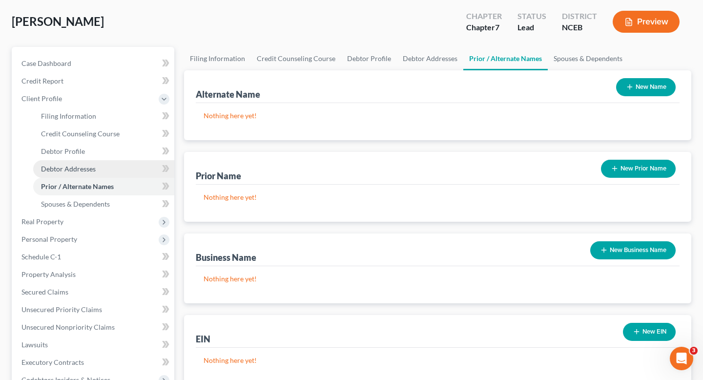
click at [125, 165] on link "Debtor Addresses" at bounding box center [103, 169] width 141 height 18
select select "0"
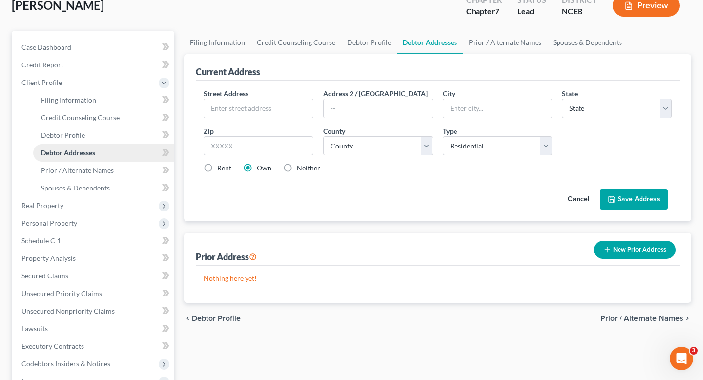
scroll to position [64, 0]
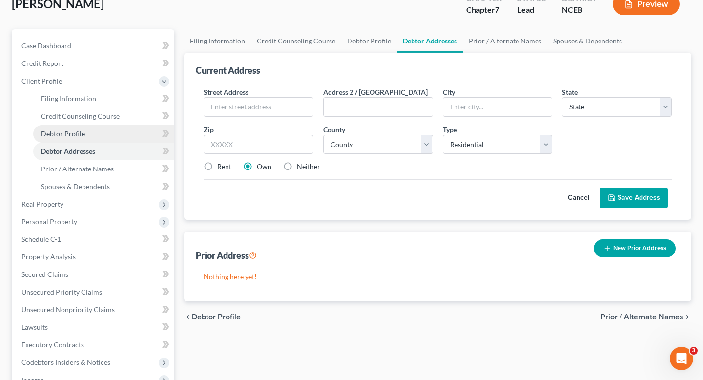
click at [110, 137] on link "Debtor Profile" at bounding box center [103, 134] width 141 height 18
select select "3"
select select "1"
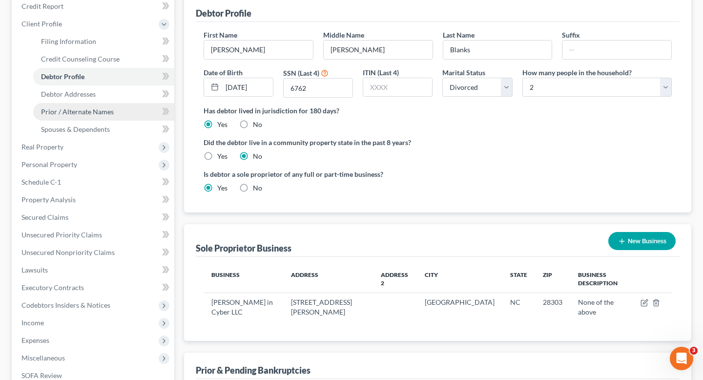
scroll to position [119, 0]
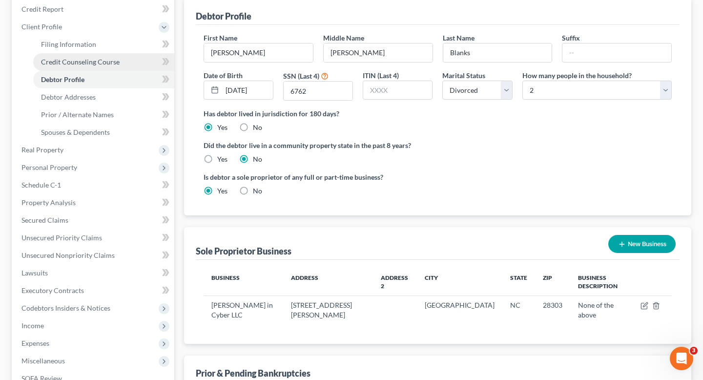
click at [108, 61] on span "Credit Counseling Course" at bounding box center [80, 62] width 79 height 8
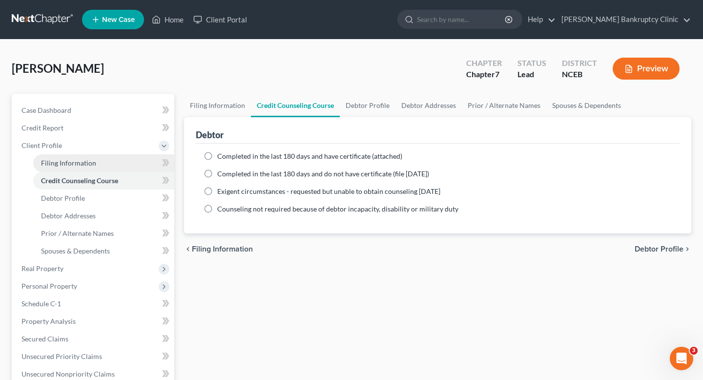
click at [81, 167] on link "Filing Information" at bounding box center [103, 163] width 141 height 18
select select "1"
select select "0"
select select "57"
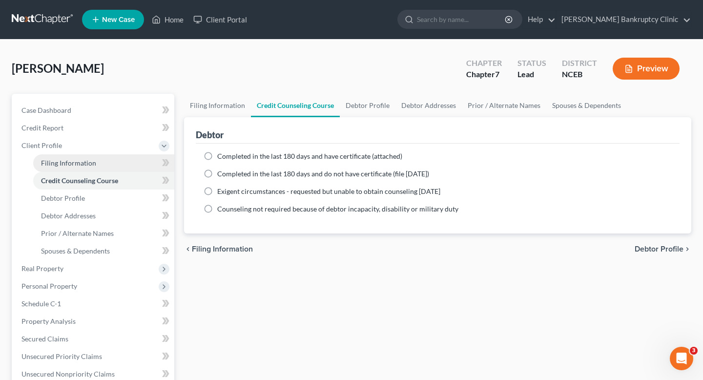
select select "28"
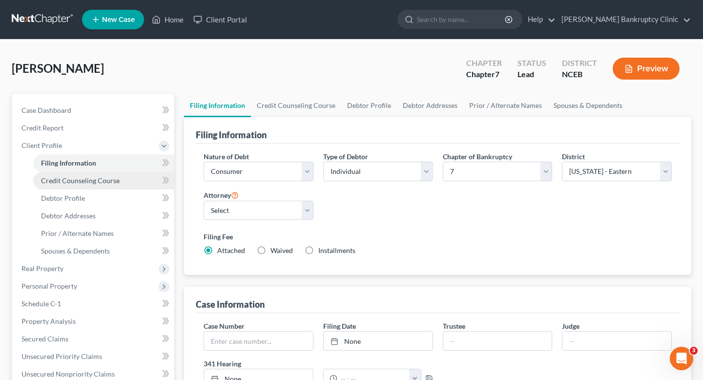
scroll to position [11, 0]
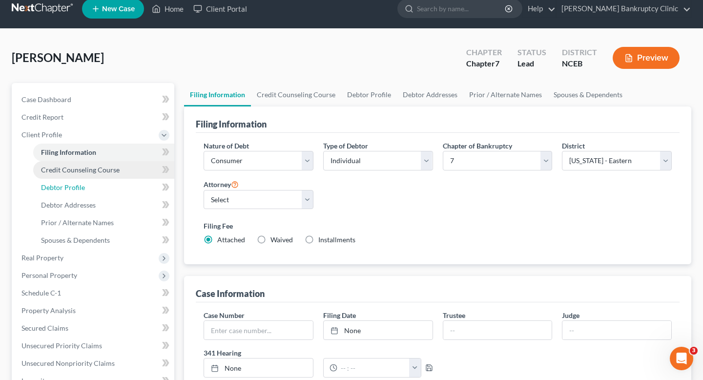
click at [90, 184] on link "Debtor Profile" at bounding box center [103, 188] width 141 height 18
select select "3"
select select "1"
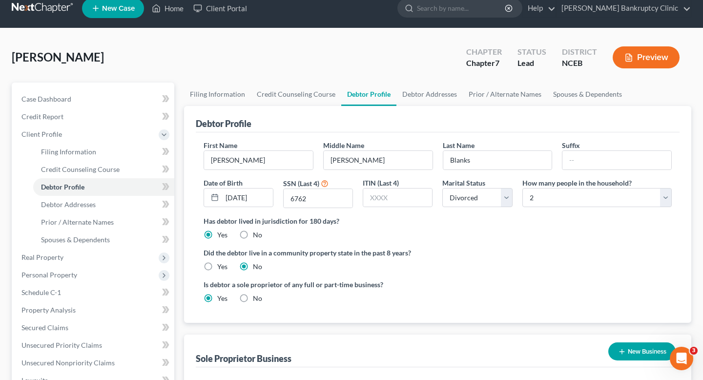
scroll to position [11, 0]
click at [351, 234] on div "Has debtor lived in jurisdiction for 180 days? Yes No Debtor must reside in jur…" at bounding box center [438, 228] width 468 height 24
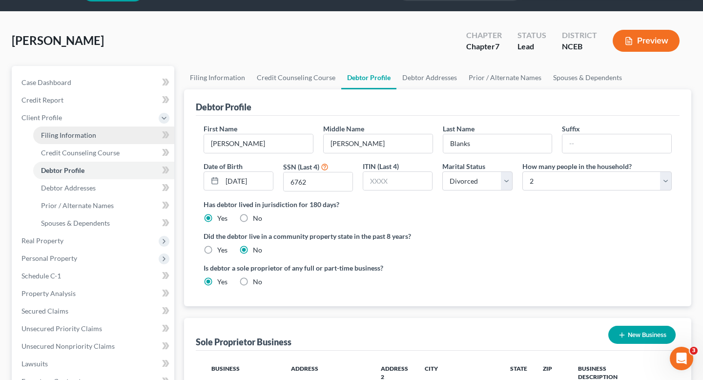
click at [111, 138] on link "Filing Information" at bounding box center [103, 135] width 141 height 18
select select "1"
select select "0"
select select "57"
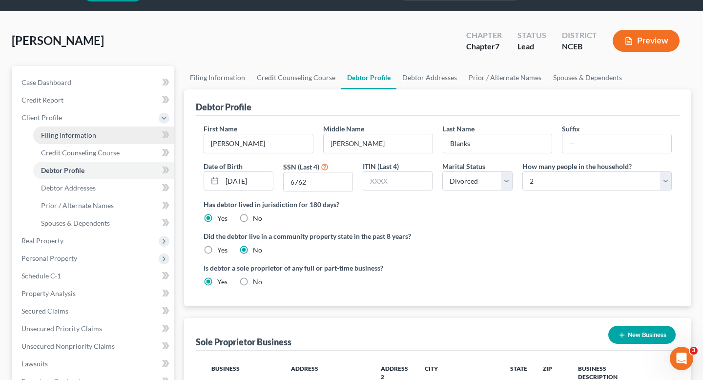
select select "28"
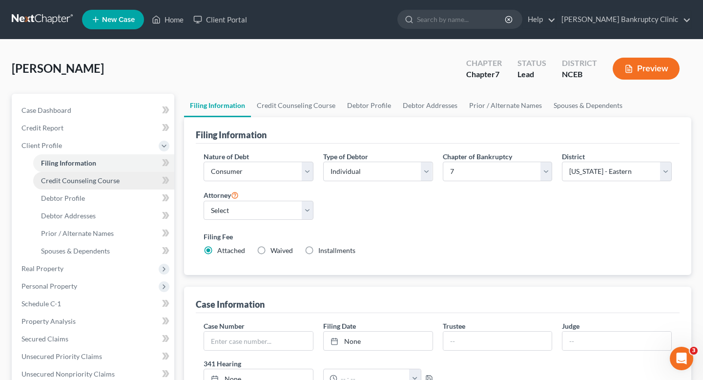
click at [80, 179] on span "Credit Counseling Course" at bounding box center [80, 180] width 79 height 8
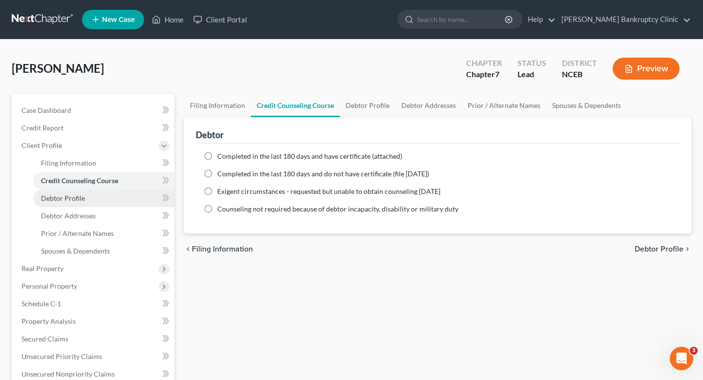
click at [98, 199] on link "Debtor Profile" at bounding box center [103, 199] width 141 height 18
select select "3"
select select "1"
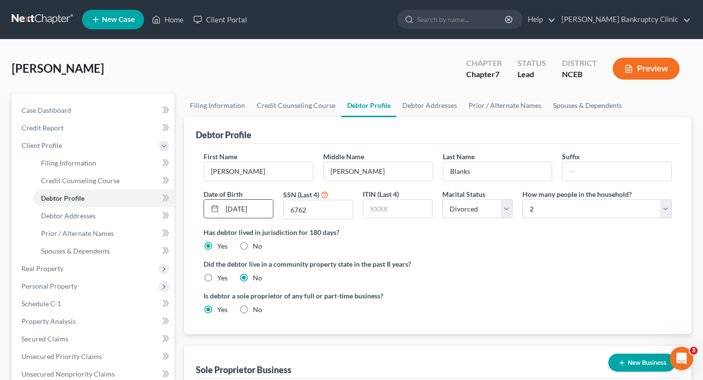
scroll to position [28, 0]
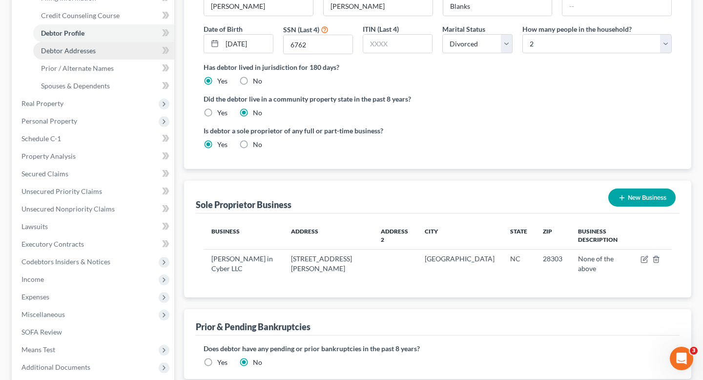
click at [116, 52] on link "Debtor Addresses" at bounding box center [103, 51] width 141 height 18
select select "0"
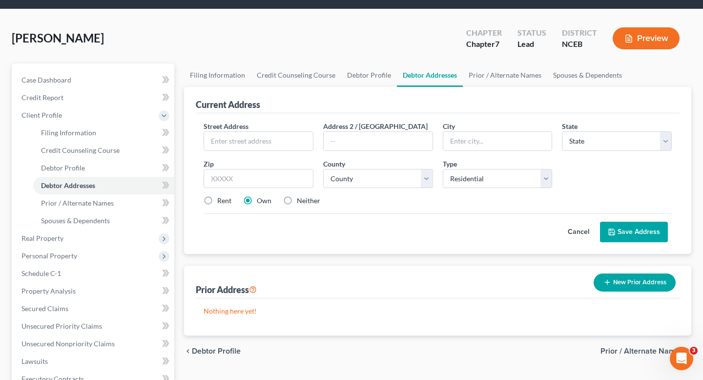
scroll to position [32, 0]
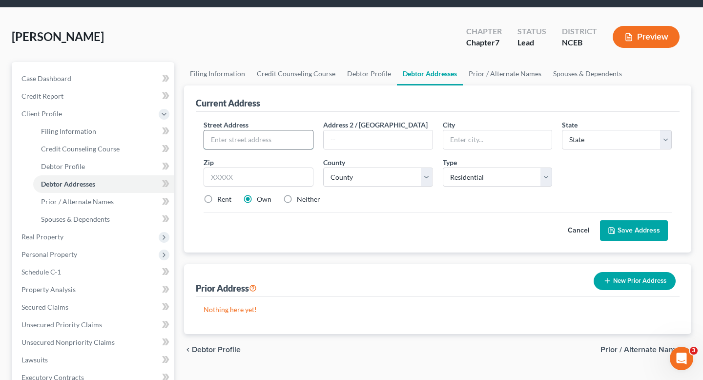
click at [232, 145] on input "text" at bounding box center [258, 139] width 109 height 19
click at [104, 169] on link "Debtor Profile" at bounding box center [103, 167] width 141 height 18
select select "3"
select select "1"
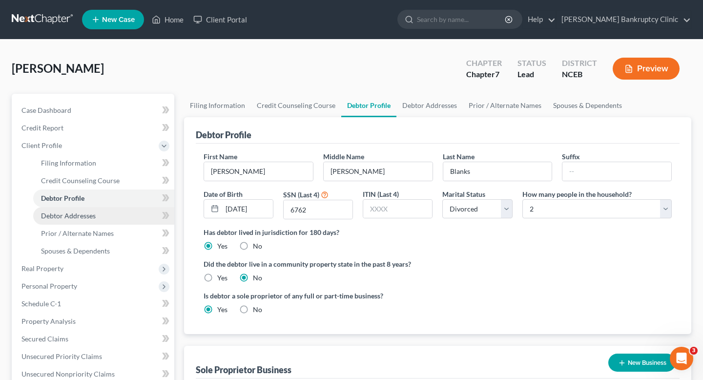
click at [110, 209] on link "Debtor Addresses" at bounding box center [103, 216] width 141 height 18
select select "0"
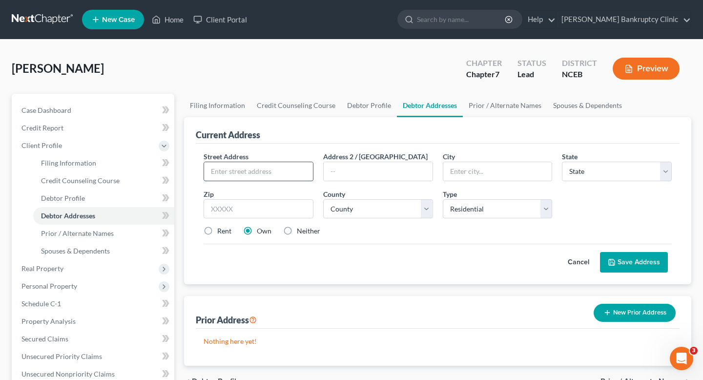
click at [252, 180] on input "text" at bounding box center [258, 171] width 109 height 19
click at [217, 236] on label "Rent" at bounding box center [224, 231] width 14 height 10
click at [221, 232] on input "Rent" at bounding box center [224, 229] width 6 height 6
radio input "true"
click at [297, 235] on label "Neither" at bounding box center [308, 231] width 23 height 10
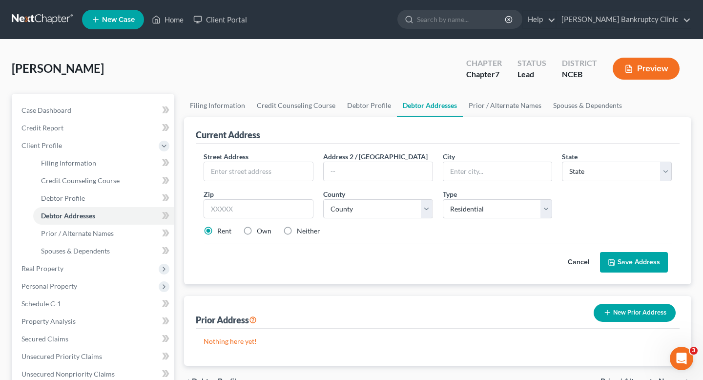
click at [301, 232] on input "Neither" at bounding box center [304, 229] width 6 height 6
radio input "true"
click at [242, 167] on input "text" at bounding box center [258, 171] width 109 height 19
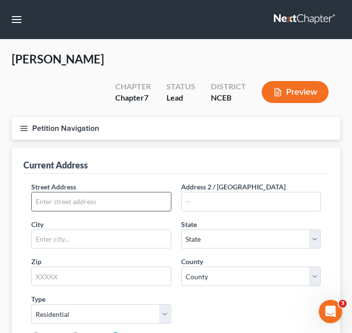
click at [57, 192] on input "text" at bounding box center [101, 201] width 139 height 19
type input "120 Bremer Street"
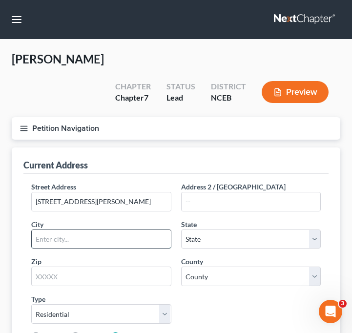
click at [64, 230] on input "text" at bounding box center [101, 239] width 139 height 19
type input "[GEOGRAPHIC_DATA]"
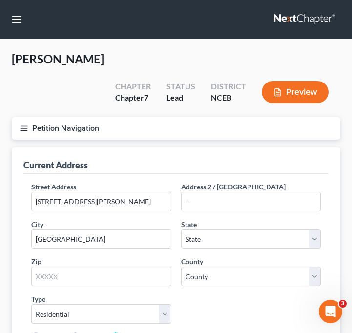
click at [56, 264] on div "Street Address * 120 Bremer Street Address 2 / PO Box City * Fayetteville State…" at bounding box center [175, 266] width 299 height 168
click at [56, 267] on input "text" at bounding box center [101, 277] width 140 height 20
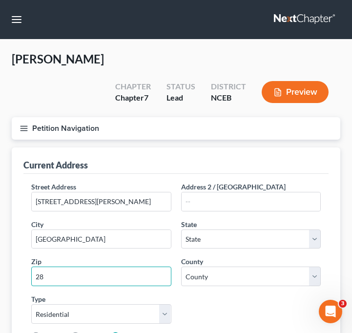
type input "28303"
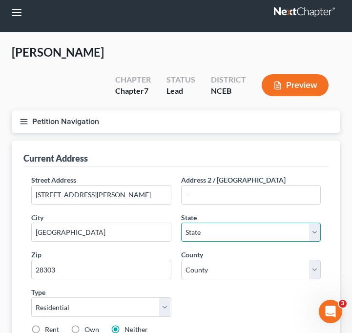
click at [193, 223] on select "State AL AK AR AZ CA CO CT DE DC FL GA GU HI ID IL IN IA KS KY LA ME MD MA MI M…" at bounding box center [251, 233] width 140 height 20
select select "28"
click at [181, 223] on select "State AL AK AR AZ CA CO CT DE DC FL GA GU HI ID IL IN IA KS KY LA ME MD MA MI M…" at bounding box center [251, 233] width 140 height 20
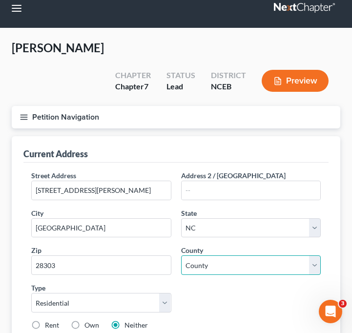
click at [206, 255] on select "County Alamance County Alexander County Alleghany County Anson County Ashe Coun…" at bounding box center [251, 265] width 140 height 20
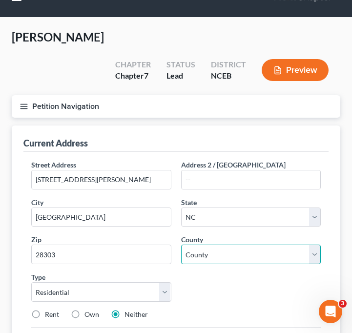
click at [203, 245] on select "County Alamance County Alexander County Alleghany County Anson County Ashe Coun…" at bounding box center [251, 255] width 140 height 20
select select "25"
click at [181, 245] on select "County Alamance County Alexander County Alleghany County Anson County Ashe Coun…" at bounding box center [251, 255] width 140 height 20
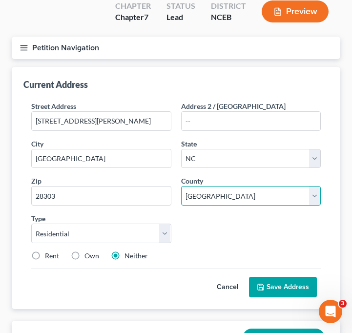
scroll to position [82, 0]
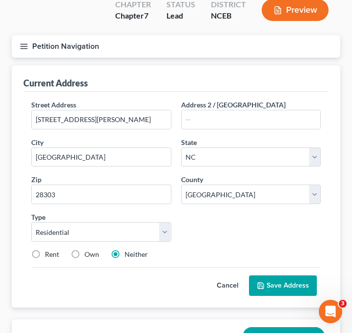
click at [273, 275] on button "Save Address" at bounding box center [283, 285] width 68 height 21
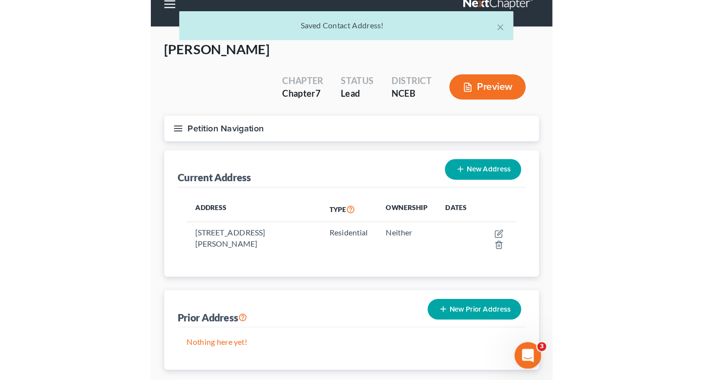
scroll to position [0, 0]
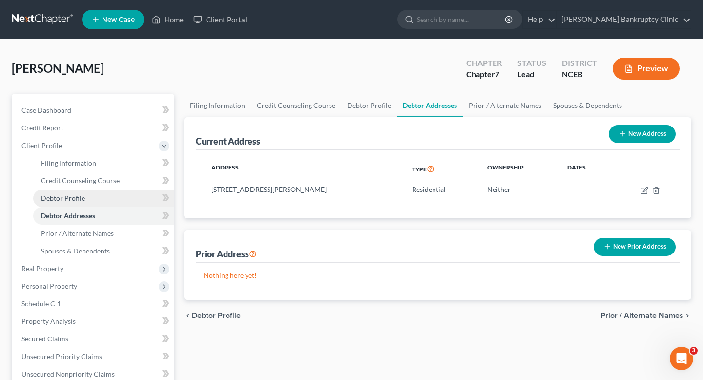
click at [110, 197] on link "Debtor Profile" at bounding box center [103, 199] width 141 height 18
select select "3"
select select "1"
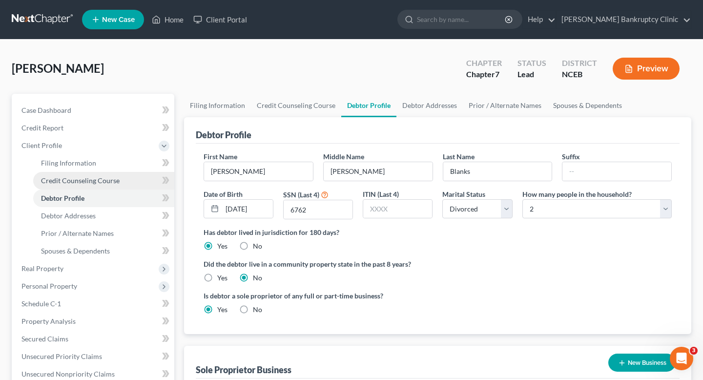
click at [111, 173] on link "Credit Counseling Course" at bounding box center [103, 181] width 141 height 18
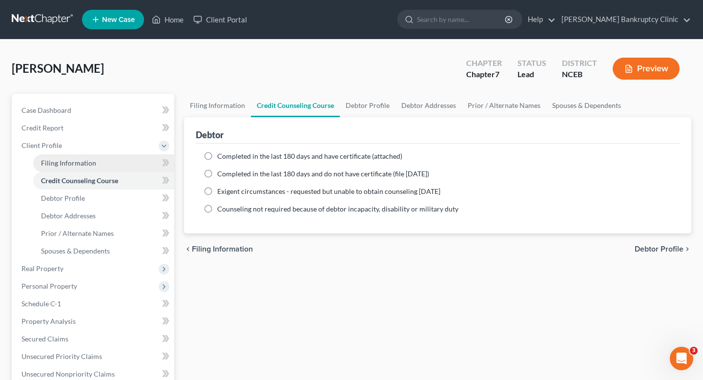
click at [119, 170] on link "Filing Information" at bounding box center [103, 163] width 141 height 18
select select "1"
select select "0"
select select "57"
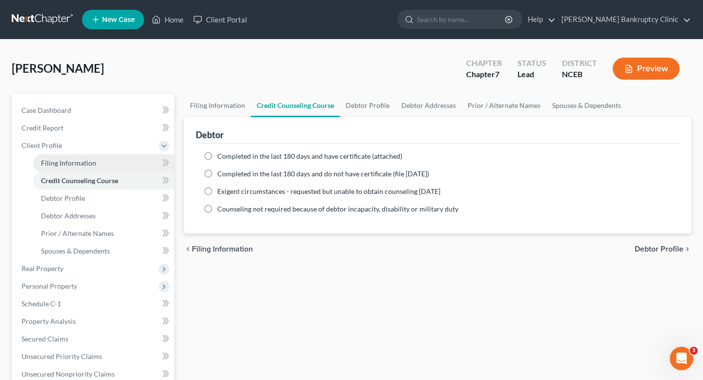
select select "28"
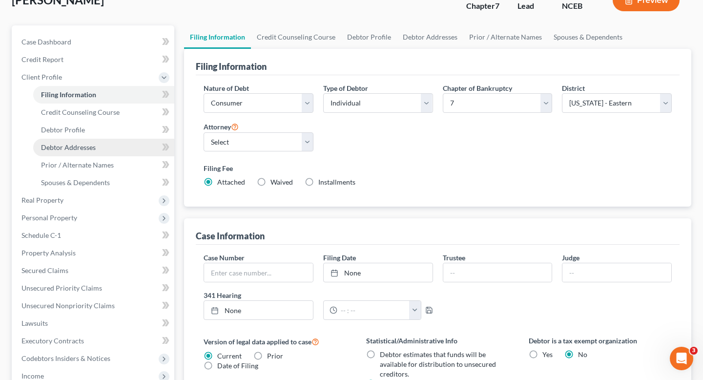
click at [115, 143] on link "Debtor Addresses" at bounding box center [103, 148] width 141 height 18
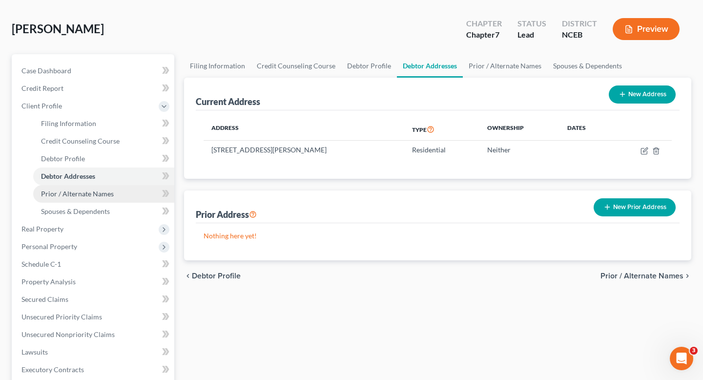
click at [121, 201] on link "Prior / Alternate Names" at bounding box center [103, 194] width 141 height 18
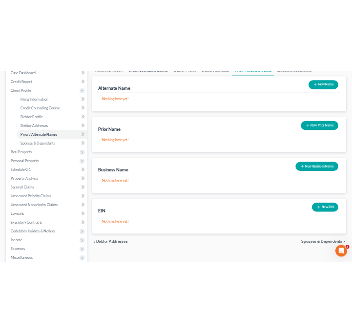
scroll to position [110, 0]
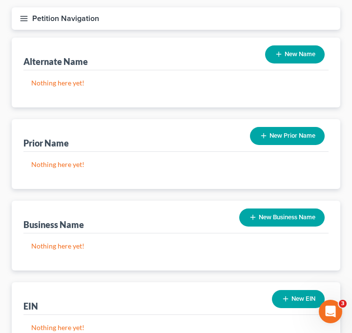
click at [260, 209] on button "New Business Name" at bounding box center [281, 218] width 85 height 18
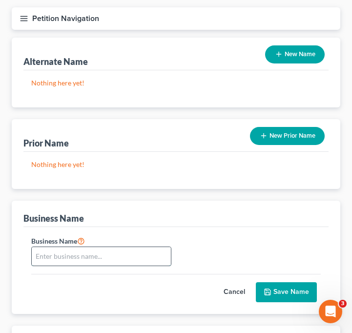
click at [105, 247] on input "text" at bounding box center [101, 256] width 139 height 19
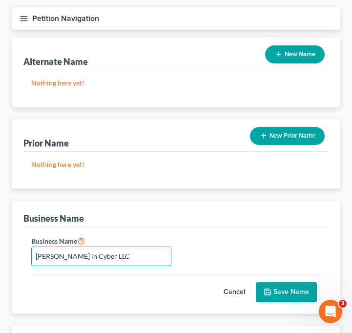
type input "Sonia in Cyber LLC"
click at [292, 282] on button "Save Name" at bounding box center [286, 292] width 61 height 21
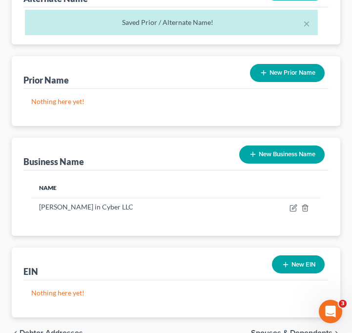
scroll to position [185, 0]
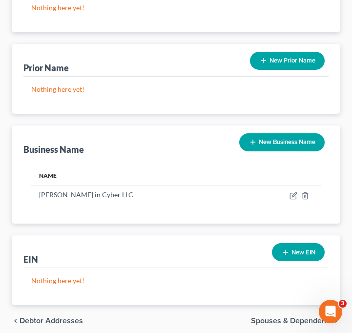
click at [304, 243] on button "New EIN" at bounding box center [298, 252] width 53 height 18
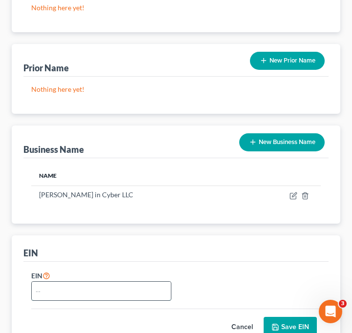
click at [120, 282] on input "text" at bounding box center [101, 291] width 139 height 19
paste input "9 3-3 8 8 9 1 2 8"
drag, startPoint x: 120, startPoint y: 265, endPoint x: 7, endPoint y: 265, distance: 113.3
click at [7, 265] on div "Filing Information Credit Counseling Course Debtor Profile Debtor Addresses Pri…" at bounding box center [176, 171] width 338 height 418
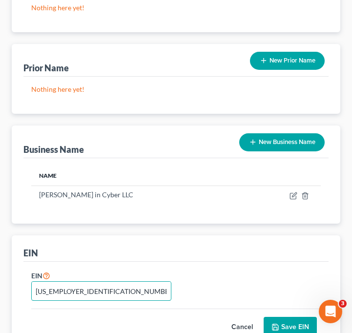
type input "93-3889128"
click at [280, 317] on button "Save EIN" at bounding box center [290, 327] width 53 height 21
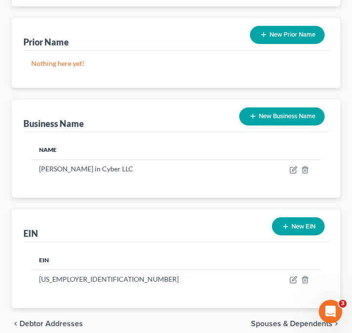
scroll to position [204, 0]
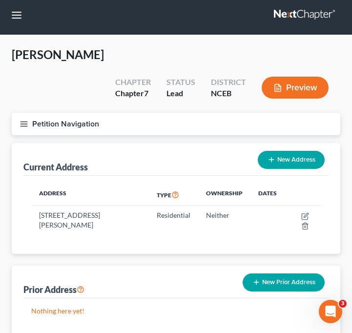
scroll to position [3, 0]
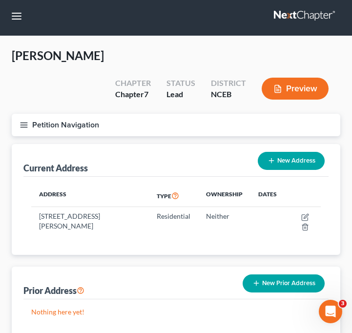
click at [20, 3] on nav "Home New Case Client Portal Stubbs Bankruptcy Clinic njohannesian0929@email.cam…" at bounding box center [176, 16] width 352 height 39
click at [19, 20] on button "button" at bounding box center [17, 16] width 18 height 18
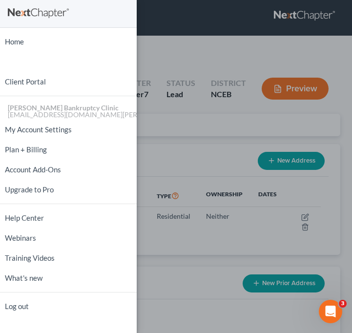
click at [207, 59] on div "Home New Case Client Portal Stubbs Bankruptcy Clinic njohannesian0929@email.cam…" at bounding box center [176, 166] width 352 height 333
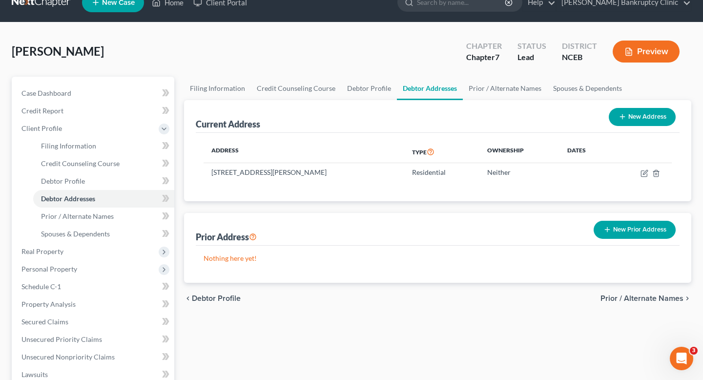
scroll to position [20, 0]
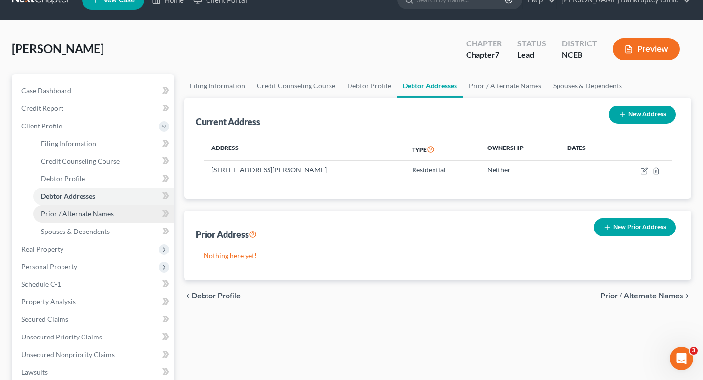
click at [118, 212] on link "Prior / Alternate Names" at bounding box center [103, 214] width 141 height 18
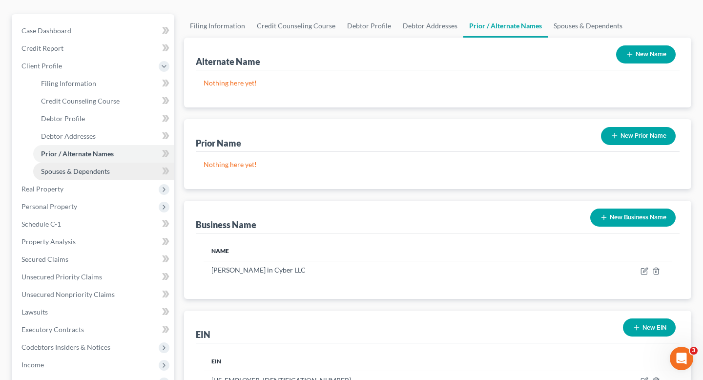
click at [115, 174] on link "Spouses & Dependents" at bounding box center [103, 172] width 141 height 18
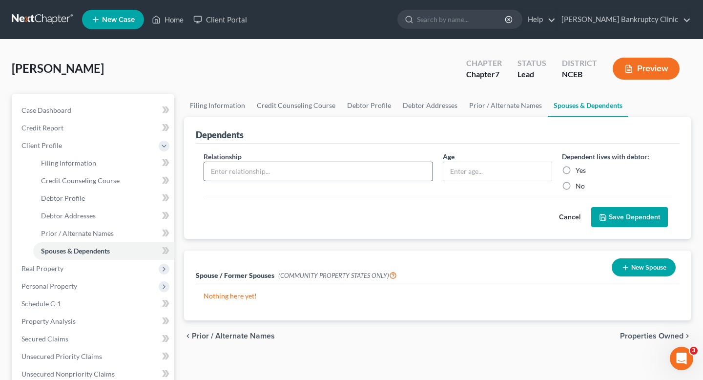
click at [286, 163] on input "text" at bounding box center [318, 171] width 229 height 19
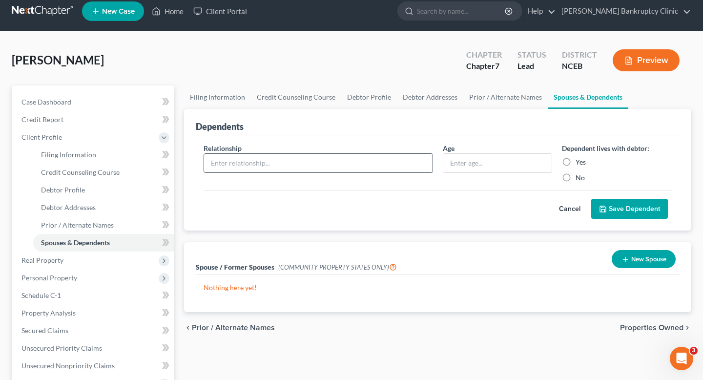
scroll to position [14, 0]
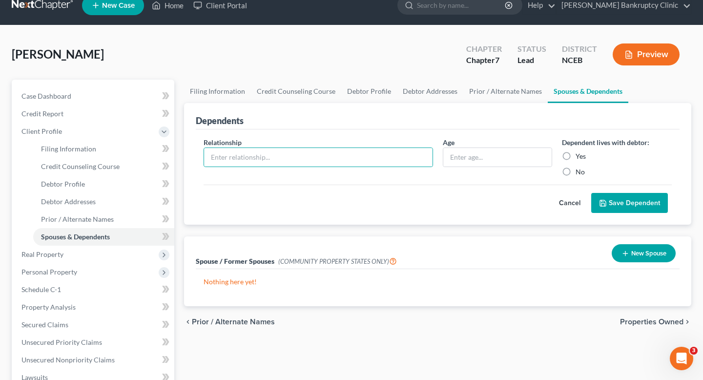
click at [576, 159] on label "Yes" at bounding box center [581, 156] width 10 height 10
click at [580, 158] on input "Yes" at bounding box center [583, 154] width 6 height 6
radio input "true"
click at [316, 162] on input "text" at bounding box center [318, 157] width 229 height 19
type input "o"
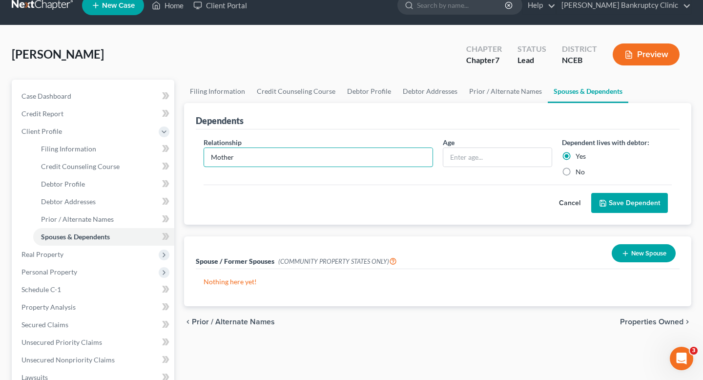
type input "Mother"
click at [339, 209] on div "Cancel Save Dependent" at bounding box center [438, 199] width 468 height 29
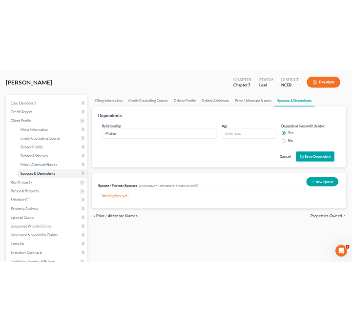
scroll to position [44, 0]
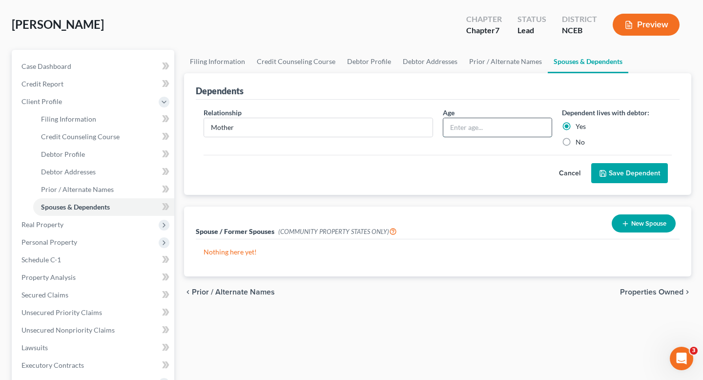
click at [479, 118] on input "text" at bounding box center [497, 127] width 109 height 19
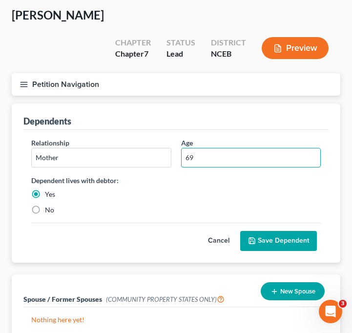
type input "69"
click at [263, 231] on button "Save Dependent" at bounding box center [278, 241] width 77 height 21
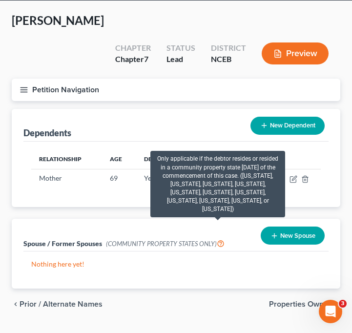
scroll to position [35, 0]
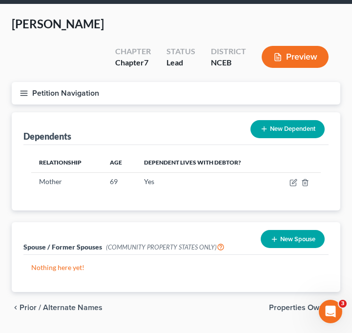
click at [25, 95] on line "button" at bounding box center [24, 95] width 7 height 0
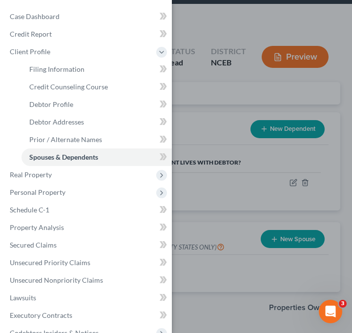
click at [222, 180] on div "Case Dashboard Payments Invoices Payments Payments Credit Report Client Profile" at bounding box center [176, 166] width 352 height 333
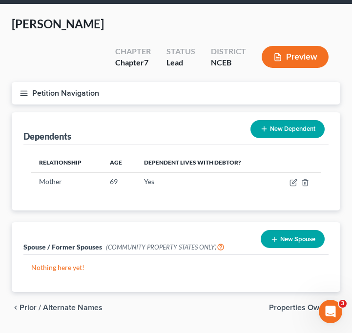
click at [273, 46] on button "Preview" at bounding box center [295, 57] width 67 height 22
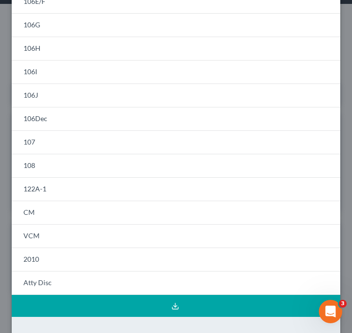
scroll to position [0, 0]
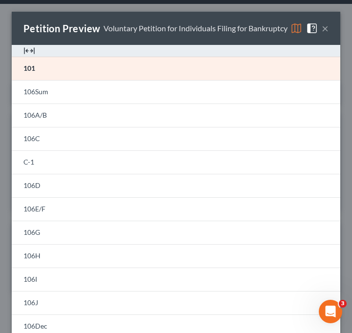
click at [324, 33] on button "×" at bounding box center [325, 28] width 7 height 12
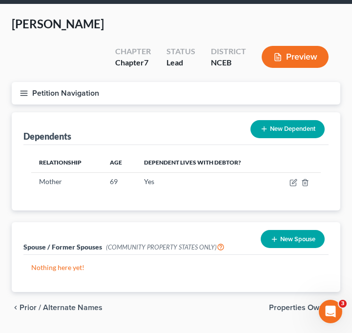
click at [26, 89] on icon "button" at bounding box center [24, 93] width 9 height 9
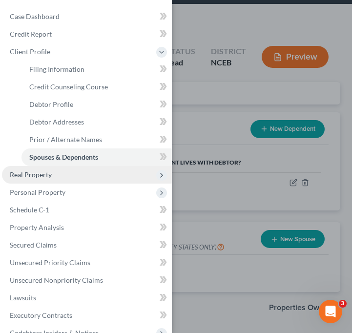
click at [57, 175] on span "Real Property" at bounding box center [87, 175] width 170 height 18
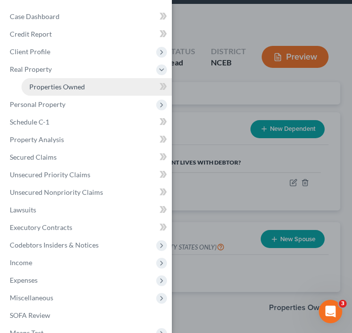
click at [94, 90] on link "Properties Owned" at bounding box center [96, 87] width 150 height 18
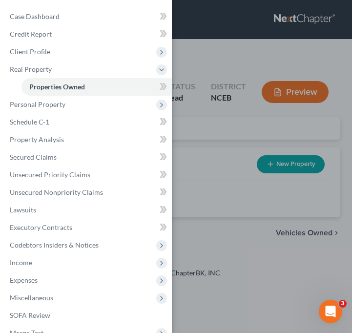
click at [200, 96] on div "Case Dashboard Payments Invoices Payments Payments Credit Report Client Profile" at bounding box center [176, 166] width 352 height 333
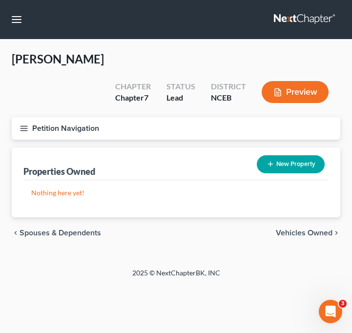
click at [21, 124] on icon "button" at bounding box center [24, 128] width 9 height 9
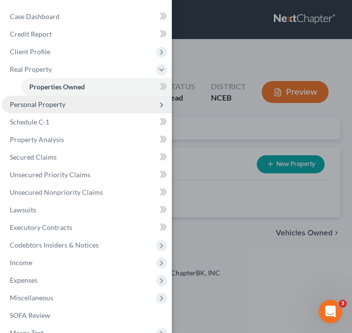
click at [49, 109] on span "Personal Property" at bounding box center [87, 105] width 170 height 18
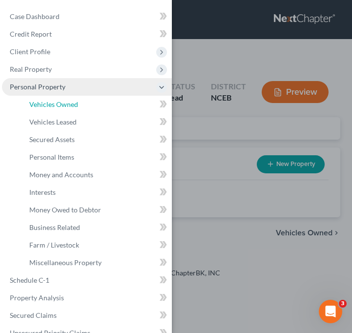
click at [49, 109] on link "Vehicles Owned" at bounding box center [96, 105] width 150 height 18
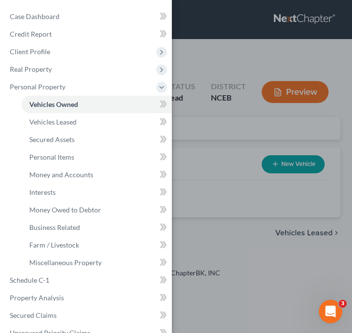
click at [206, 157] on div "Case Dashboard Payments Invoices Payments Payments Credit Report Client Profile" at bounding box center [176, 166] width 352 height 333
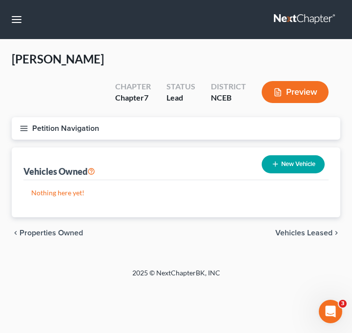
click at [36, 117] on button "Petition Navigation" at bounding box center [176, 128] width 329 height 22
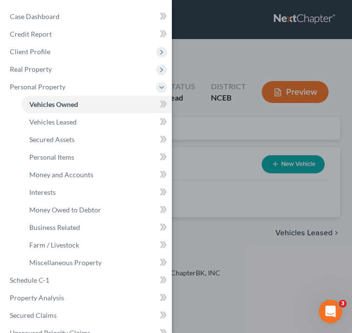
click at [221, 124] on div "Case Dashboard Payments Invoices Payments Payments Credit Report Client Profile" at bounding box center [176, 166] width 352 height 333
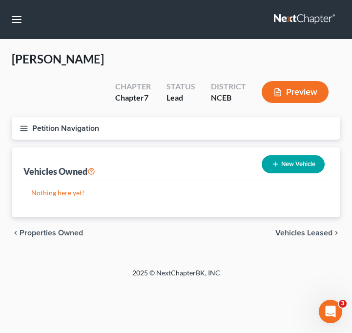
click at [278, 155] on button "New Vehicle" at bounding box center [293, 164] width 63 height 18
select select "0"
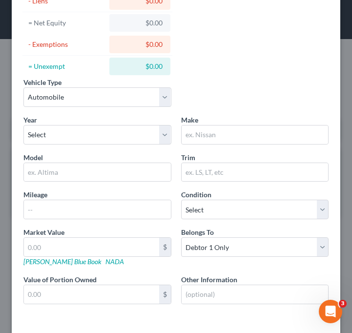
scroll to position [139, 0]
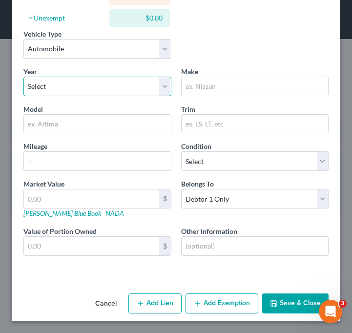
click at [134, 86] on select "Select 2026 2025 2024 2023 2022 2021 2020 2019 2018 2017 2016 2015 2014 2013 20…" at bounding box center [97, 87] width 148 height 20
click at [96, 90] on select "Select 2026 2025 2024 2023 2022 2021 2020 2019 2018 2017 2016 2015 2014 2013 20…" at bounding box center [97, 87] width 148 height 20
select select "10"
click at [23, 77] on select "Select 2026 2025 2024 2023 2022 2021 2020 2019 2018 2017 2016 2015 2014 2013 20…" at bounding box center [97, 87] width 148 height 20
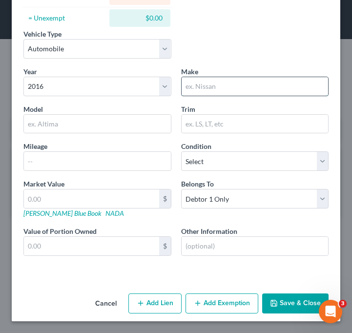
click at [234, 88] on input "text" at bounding box center [255, 86] width 147 height 19
type input "Chevrolet"
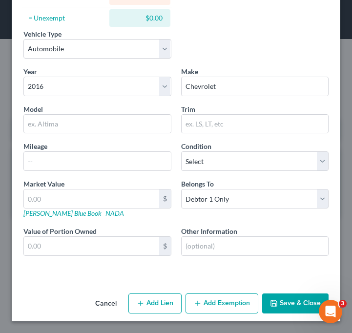
click at [289, 104] on div "Trim" at bounding box center [255, 119] width 158 height 30
click at [261, 92] on input "Chevrolet" at bounding box center [255, 86] width 147 height 19
drag, startPoint x: 261, startPoint y: 92, endPoint x: 177, endPoint y: 89, distance: 83.6
click at [177, 89] on div "Make * Chevrolet" at bounding box center [255, 81] width 158 height 30
click at [157, 116] on input "text" at bounding box center [97, 124] width 147 height 19
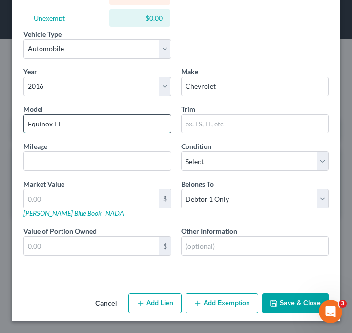
click at [119, 116] on input "Equinox LT" at bounding box center [97, 124] width 147 height 19
click at [101, 116] on input "Equinox LT" at bounding box center [97, 124] width 147 height 19
click at [89, 117] on input "Equinox LT" at bounding box center [97, 124] width 147 height 19
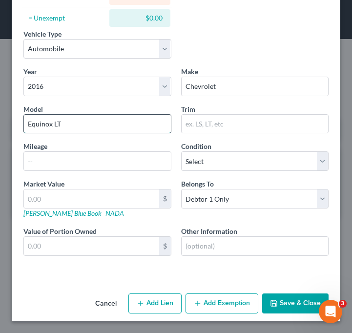
click at [79, 121] on input "Equinox LT" at bounding box center [97, 124] width 147 height 19
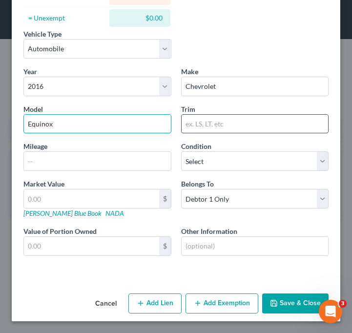
type input "Equinox"
click at [225, 126] on input "text" at bounding box center [255, 124] width 147 height 19
paste input "LT"
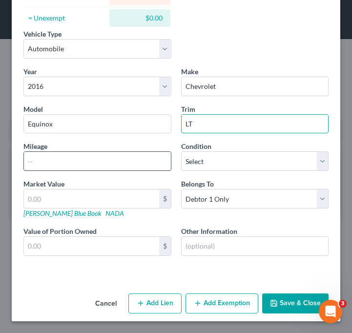
type input "LT"
click at [64, 155] on input "text" at bounding box center [97, 161] width 147 height 19
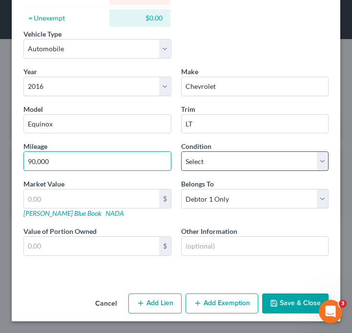
type input "90,000"
click at [204, 165] on select "Select Excellent Very Good Good Fair Poor" at bounding box center [255, 161] width 148 height 20
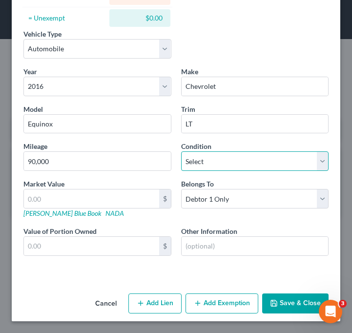
select select "3"
click at [181, 151] on select "Select Excellent Very Good Good Fair Poor" at bounding box center [255, 161] width 148 height 20
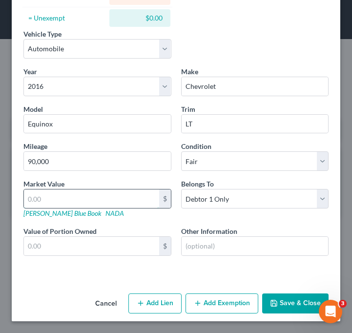
click at [118, 196] on input "text" at bounding box center [91, 199] width 135 height 19
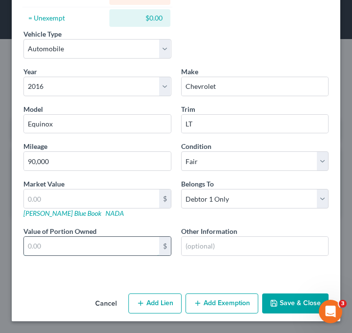
click at [148, 250] on input "text" at bounding box center [91, 246] width 135 height 19
click at [143, 247] on input "text" at bounding box center [91, 246] width 135 height 19
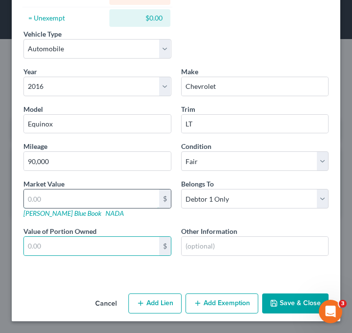
click at [108, 202] on input "text" at bounding box center [91, 199] width 135 height 19
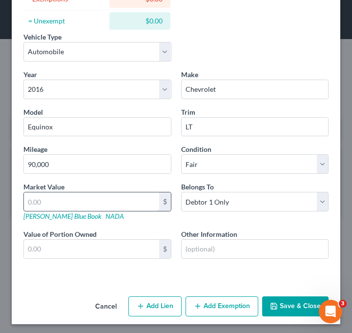
scroll to position [134, 0]
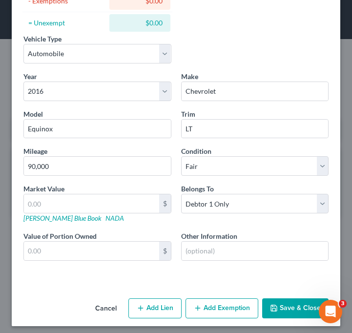
click at [158, 179] on div "Year Select 2026 2025 2024 2023 2022 2021 2020 2019 2018 2017 2016 2015 2014 20…" at bounding box center [176, 174] width 315 height 206
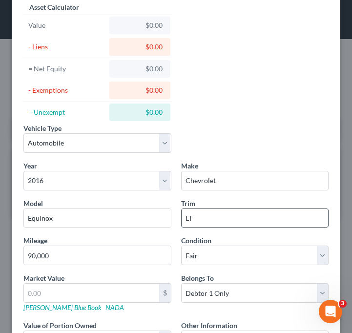
scroll to position [0, 0]
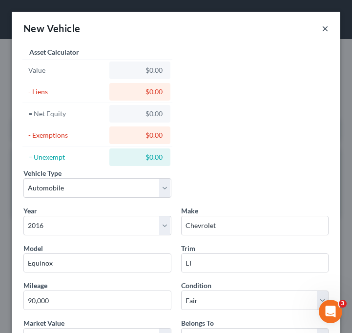
click at [328, 34] on button "×" at bounding box center [325, 28] width 7 height 12
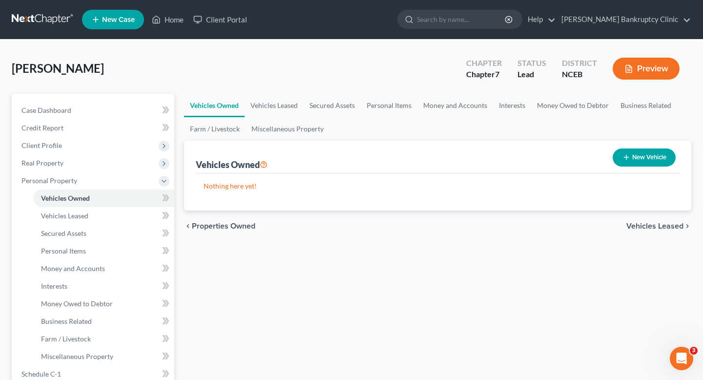
click at [646, 161] on button "New Vehicle" at bounding box center [644, 157] width 63 height 18
select select "0"
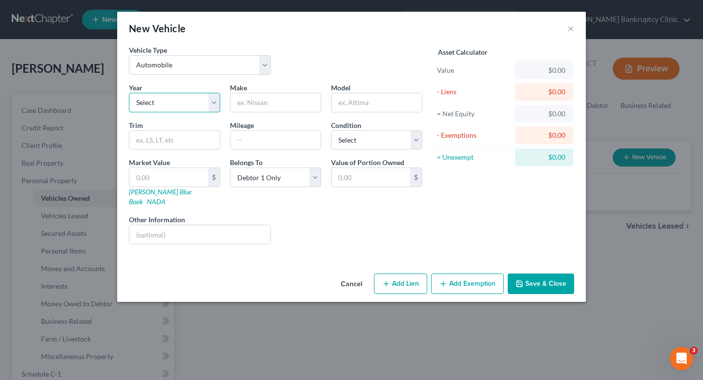
click at [189, 95] on select "Select 2026 2025 2024 2023 2022 2021 2020 2019 2018 2017 2016 2015 2014 2013 20…" at bounding box center [174, 103] width 91 height 20
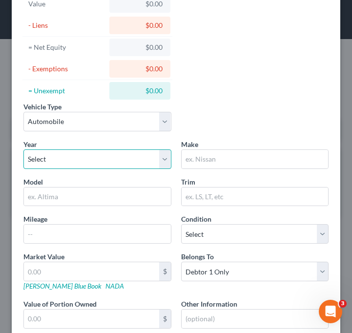
scroll to position [68, 0]
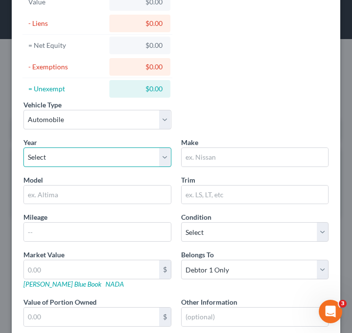
click at [71, 148] on select "Select 2026 2025 2024 2023 2022 2021 2020 2019 2018 2017 2016 2015 2014 2013 20…" at bounding box center [97, 158] width 148 height 20
select select "10"
click at [23, 148] on select "Select 2026 2025 2024 2023 2022 2021 2020 2019 2018 2017 2016 2015 2014 2013 20…" at bounding box center [97, 158] width 148 height 20
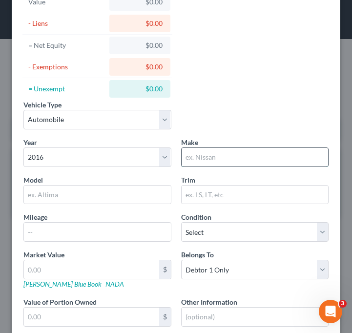
click at [208, 166] on input "text" at bounding box center [255, 157] width 147 height 19
type input "Chevrolet"
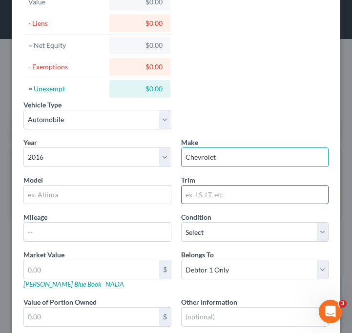
click at [241, 191] on input "text" at bounding box center [255, 195] width 147 height 19
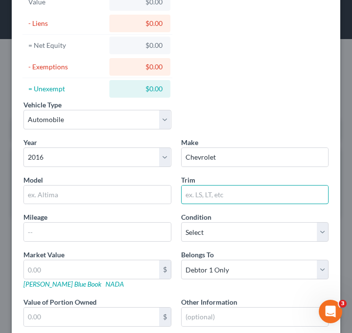
type input "LT"
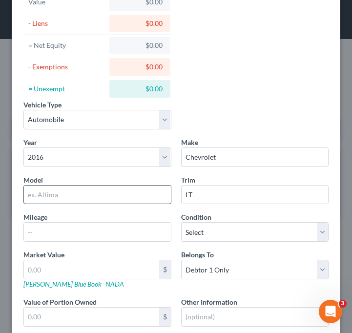
click at [117, 201] on input "text" at bounding box center [97, 195] width 147 height 19
type input "Equinox"
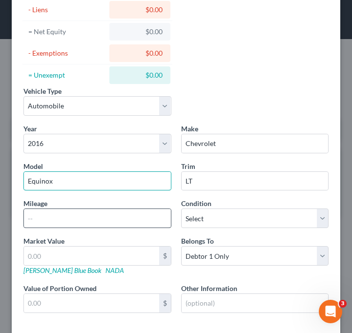
scroll to position [83, 0]
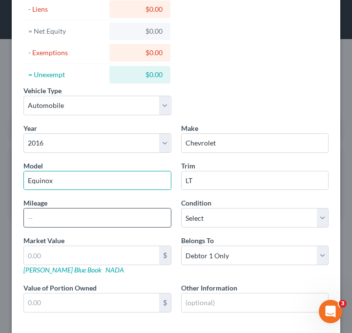
click at [117, 224] on input "text" at bounding box center [97, 218] width 147 height 19
type input "90,000"
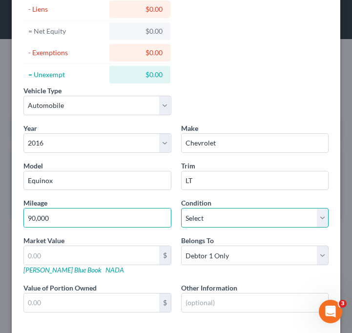
click at [237, 218] on select "Select Excellent Very Good Good Fair Poor" at bounding box center [255, 218] width 148 height 20
select select "3"
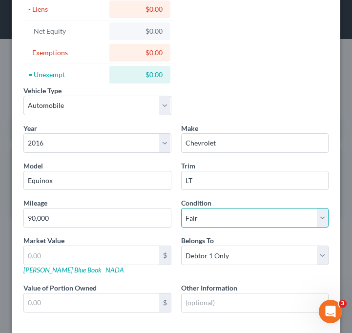
click at [181, 208] on select "Select Excellent Very Good Good Fair Poor" at bounding box center [255, 218] width 148 height 20
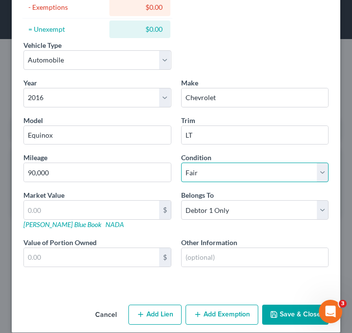
scroll to position [138, 0]
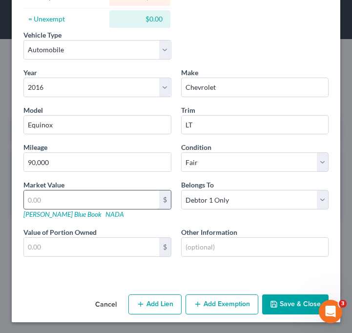
click at [73, 201] on input "text" at bounding box center [91, 199] width 135 height 19
type input "6"
type input "6.00"
type input "67"
type input "67.00"
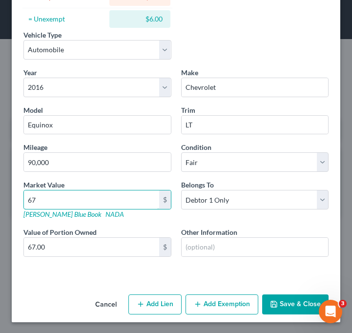
type input "679"
type input "679.00"
type input "6795"
type input "6,795.00"
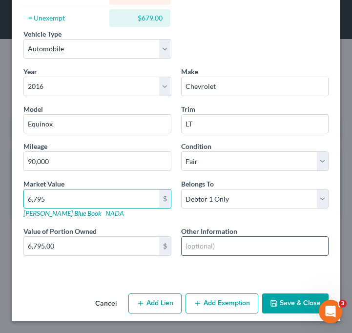
type input "6,795"
click at [205, 242] on input "text" at bounding box center [255, 246] width 147 height 19
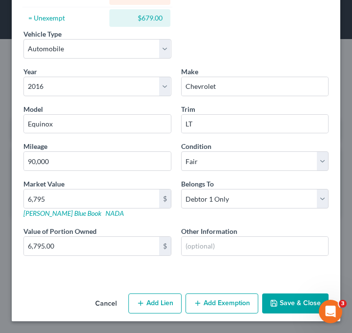
click at [206, 222] on div "Year Select 2026 2025 2024 2023 2022 2021 2020 2019 2018 2017 2016 2015 2014 20…" at bounding box center [176, 169] width 315 height 206
click at [208, 244] on input "text" at bounding box center [255, 246] width 147 height 19
click at [300, 307] on button "Save & Close" at bounding box center [295, 304] width 66 height 21
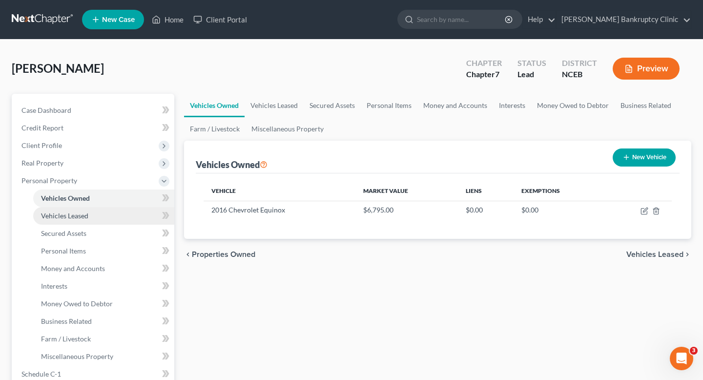
click at [108, 215] on link "Vehicles Leased" at bounding box center [103, 216] width 141 height 18
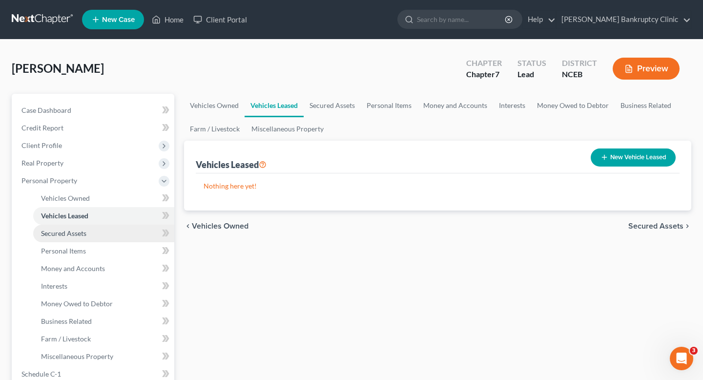
click at [108, 229] on link "Secured Assets" at bounding box center [103, 234] width 141 height 18
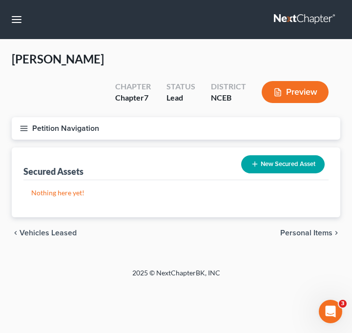
click at [33, 117] on button "Petition Navigation" at bounding box center [176, 128] width 329 height 22
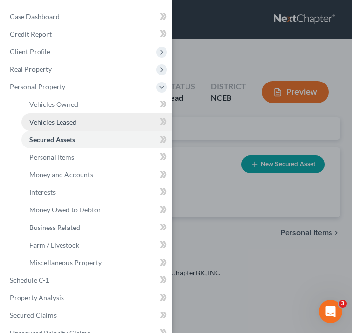
click at [50, 117] on link "Vehicles Leased" at bounding box center [96, 122] width 150 height 18
click at [50, 135] on link "Secured Assets" at bounding box center [96, 140] width 150 height 18
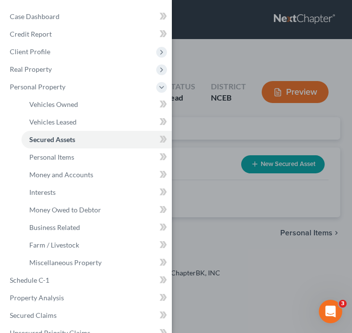
click at [216, 194] on div "Case Dashboard Payments Invoices Payments Payments Credit Report Client Profile" at bounding box center [176, 166] width 352 height 333
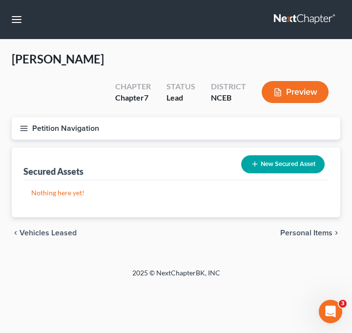
click at [18, 117] on button "Petition Navigation" at bounding box center [176, 128] width 329 height 22
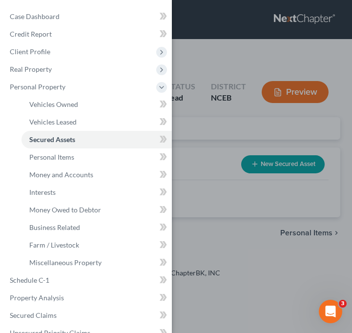
click at [199, 184] on div "Case Dashboard Payments Invoices Payments Payments Credit Report Client Profile" at bounding box center [176, 166] width 352 height 333
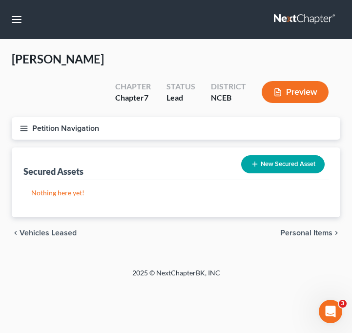
click at [8, 25] on nav "Home New Case Client Portal Stubbs Bankruptcy Clinic njohannesian0929@email.cam…" at bounding box center [176, 19] width 352 height 39
click at [20, 10] on nav "Home New Case Client Portal Stubbs Bankruptcy Clinic njohannesian0929@email.cam…" at bounding box center [176, 19] width 352 height 39
click at [20, 20] on button "button" at bounding box center [17, 20] width 18 height 18
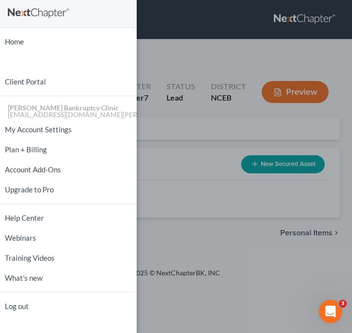
click at [191, 93] on div "Home New Case Client Portal Stubbs Bankruptcy Clinic njohannesian0929@email.cam…" at bounding box center [176, 166] width 352 height 333
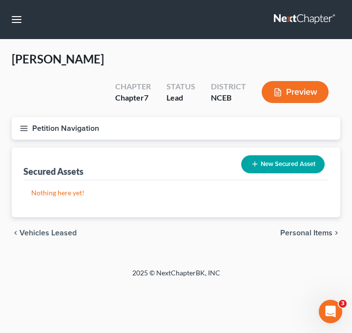
click at [23, 124] on icon "button" at bounding box center [24, 128] width 9 height 9
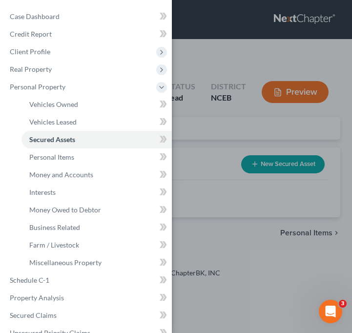
click at [212, 180] on div "Case Dashboard Payments Invoices Payments Payments Credit Report Client Profile" at bounding box center [176, 166] width 352 height 333
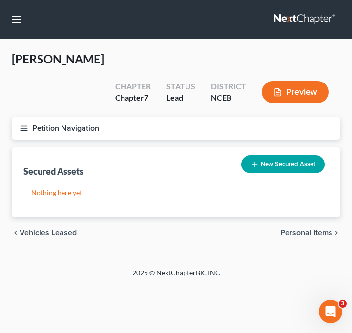
click at [25, 124] on icon "button" at bounding box center [24, 128] width 9 height 9
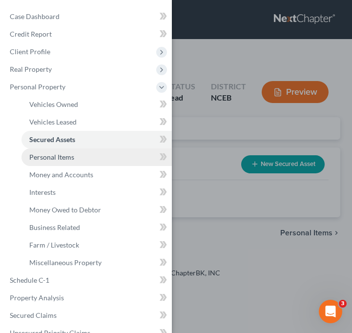
click at [44, 152] on link "Personal Items" at bounding box center [96, 157] width 150 height 18
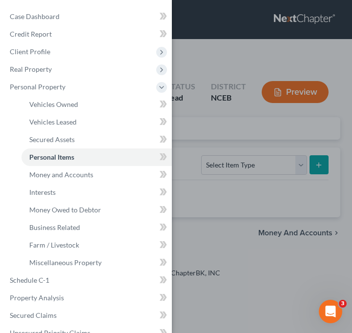
click at [177, 177] on div "Case Dashboard Payments Invoices Payments Payments Credit Report Client Profile" at bounding box center [176, 166] width 352 height 333
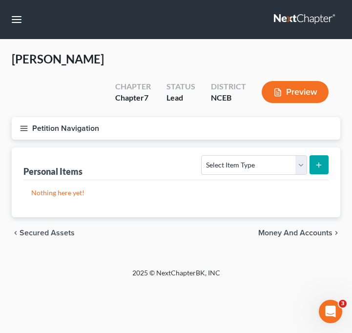
click at [18, 117] on button "Petition Navigation" at bounding box center [176, 128] width 329 height 22
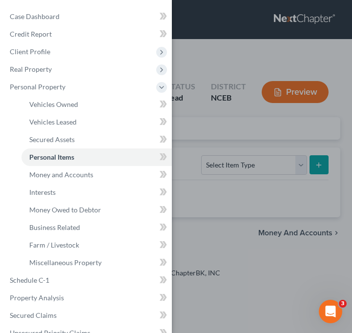
click at [275, 212] on div "Case Dashboard Payments Invoices Payments Payments Credit Report Client Profile" at bounding box center [176, 166] width 352 height 333
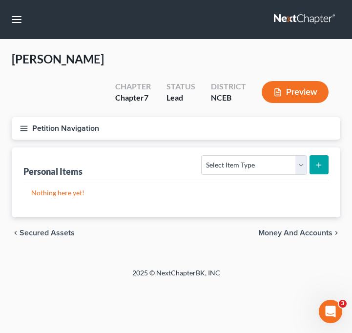
click at [317, 155] on button "submit" at bounding box center [319, 164] width 19 height 19
click at [297, 155] on select "Select Item Type Clothing Collectibles Of Value Electronics Firearms Household …" at bounding box center [253, 165] width 105 height 20
select select "clothing"
click at [203, 155] on select "Select Item Type Clothing Collectibles Of Value Electronics Firearms Household …" at bounding box center [253, 165] width 105 height 20
click at [318, 161] on icon "submit" at bounding box center [319, 165] width 8 height 8
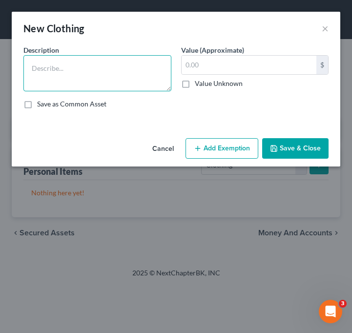
click at [155, 76] on textarea at bounding box center [97, 73] width 148 height 36
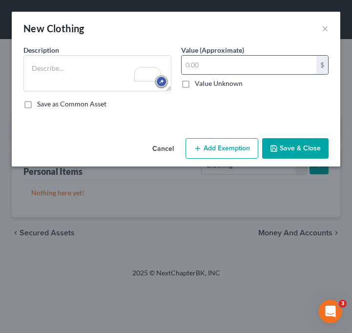
click at [213, 68] on input "text" at bounding box center [249, 65] width 135 height 19
type input "500"
click at [229, 93] on div "Description * Value (Approximate) 500.00 $ Value Unknown Balance Undetermined 5…" at bounding box center [176, 81] width 315 height 72
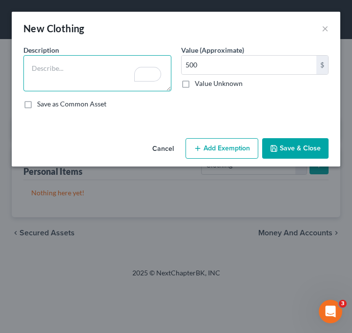
click at [78, 71] on textarea "To enrich screen reader interactions, please activate Accessibility in Grammarl…" at bounding box center [97, 73] width 148 height 36
type textarea "Everyday clothing. No designer or luxury items."
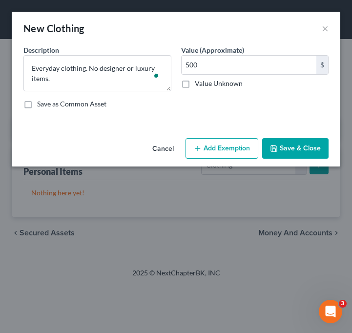
click at [285, 146] on button "Save & Close" at bounding box center [295, 148] width 66 height 21
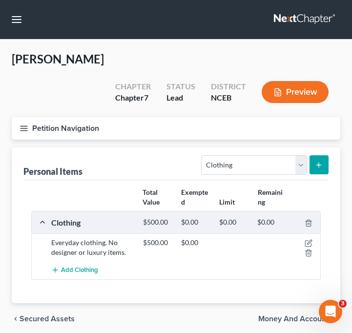
click at [318, 161] on icon "submit" at bounding box center [319, 165] width 8 height 8
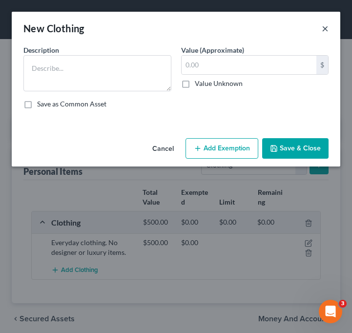
click at [322, 24] on button "×" at bounding box center [325, 28] width 7 height 12
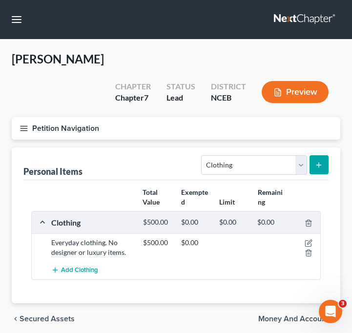
click at [316, 155] on button "submit" at bounding box center [319, 164] width 19 height 19
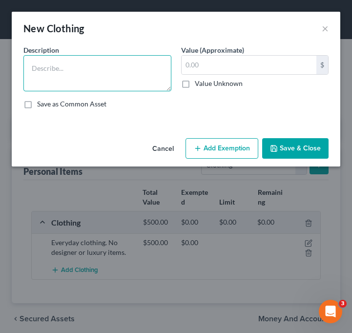
click at [92, 72] on textarea at bounding box center [97, 73] width 148 height 36
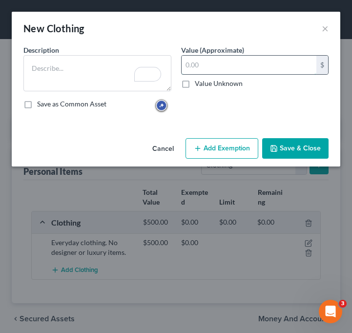
click at [229, 61] on input "text" at bounding box center [249, 65] width 135 height 19
click at [325, 30] on button "×" at bounding box center [325, 28] width 7 height 12
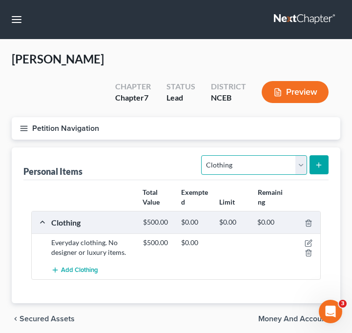
click at [269, 155] on select "Select Item Type Clothing Collectibles Of Value Electronics Firearms Household …" at bounding box center [253, 165] width 105 height 20
click at [203, 155] on select "Select Item Type Clothing Collectibles Of Value Electronics Firearms Household …" at bounding box center [253, 165] width 105 height 20
click at [304, 155] on select "Select Item Type Clothing Collectibles Of Value Electronics Firearms Household …" at bounding box center [253, 165] width 105 height 20
select select "household_goods"
click at [203, 155] on select "Select Item Type Clothing Collectibles Of Value Electronics Firearms Household …" at bounding box center [253, 165] width 105 height 20
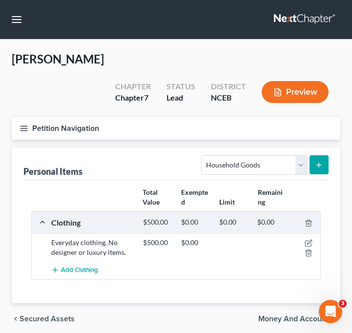
click at [320, 161] on icon "submit" at bounding box center [319, 165] width 8 height 8
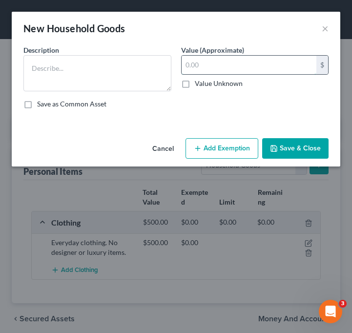
click at [231, 66] on input "text" at bounding box center [249, 65] width 135 height 19
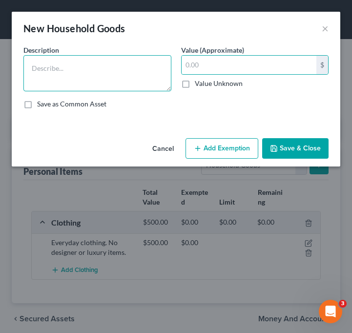
click at [121, 66] on textarea at bounding box center [97, 73] width 148 height 36
type textarea "Bedroom Furniture"
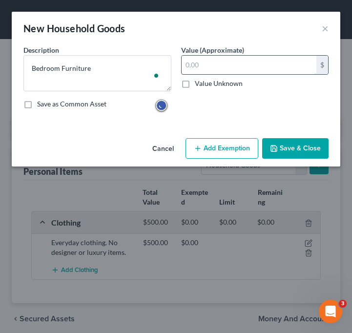
click at [209, 66] on input "text" at bounding box center [249, 65] width 135 height 19
type input "350.00"
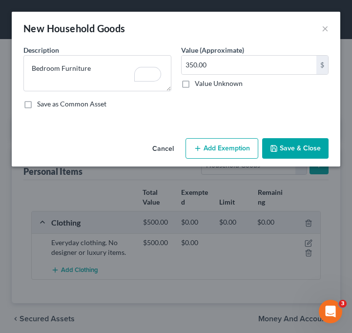
click at [292, 144] on button "Save & Close" at bounding box center [295, 148] width 66 height 21
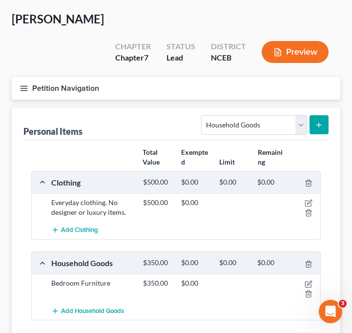
scroll to position [42, 0]
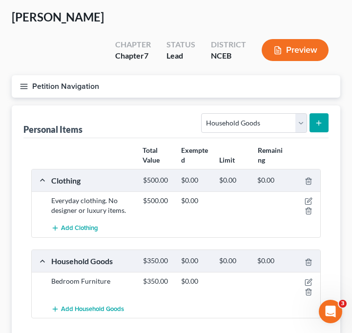
click at [329, 105] on div "Personal Items Select Item Type Clothing Collectibles Of Value Electronics Fire…" at bounding box center [176, 223] width 329 height 236
click at [323, 113] on button "submit" at bounding box center [319, 122] width 19 height 19
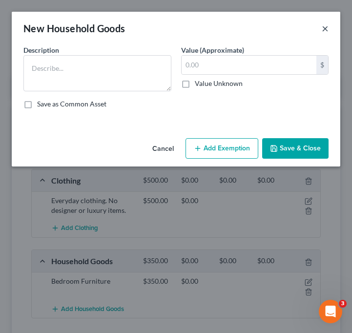
click at [328, 26] on button "×" at bounding box center [325, 28] width 7 height 12
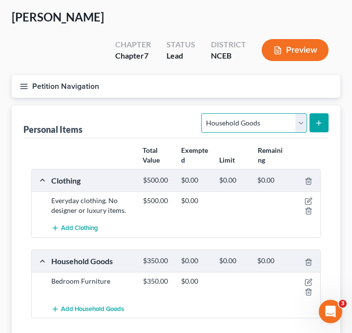
click at [276, 113] on select "Select Item Type Clothing Collectibles Of Value Electronics Firearms Household …" at bounding box center [253, 123] width 105 height 20
select select "electronics"
click at [203, 113] on select "Select Item Type Clothing Collectibles Of Value Electronics Firearms Household …" at bounding box center [253, 123] width 105 height 20
click at [316, 113] on button "submit" at bounding box center [319, 122] width 19 height 19
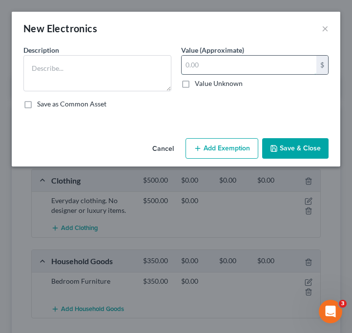
click at [214, 67] on input "text" at bounding box center [249, 65] width 135 height 19
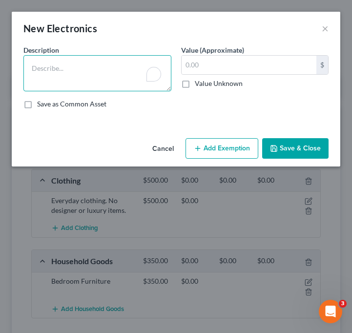
click at [139, 74] on textarea "To enrich screen reader interactions, please activate Accessibility in Grammarl…" at bounding box center [97, 73] width 148 height 36
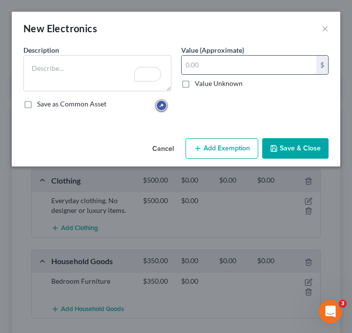
click at [215, 57] on input "text" at bounding box center [249, 65] width 135 height 19
type input "600"
click at [249, 118] on div "An exemption set must first be selected from the Filing Information section. Co…" at bounding box center [176, 89] width 329 height 89
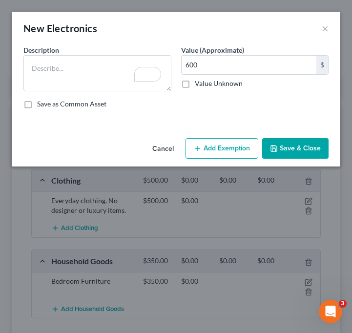
click at [311, 154] on button "Save & Close" at bounding box center [295, 148] width 66 height 21
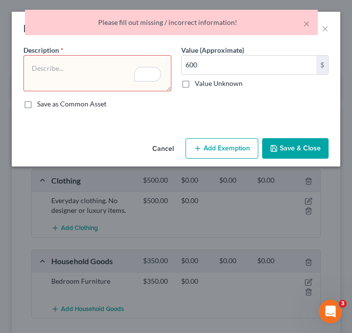
click at [102, 76] on textarea "To enrich screen reader interactions, please activate Accessibility in Grammarl…" at bounding box center [97, 73] width 148 height 36
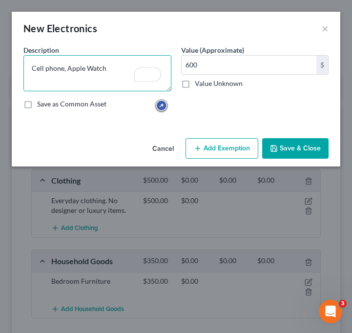
click at [64, 72] on textarea "Cell phone, Apple Watch" at bounding box center [97, 73] width 148 height 36
click at [84, 68] on textarea "Cell phone and Apple Watch" at bounding box center [97, 73] width 148 height 36
click at [85, 70] on textarea "Cell phone and Apple Watch" at bounding box center [97, 73] width 148 height 36
click at [102, 71] on textarea "Cell phone and Apple Watch" at bounding box center [97, 73] width 148 height 36
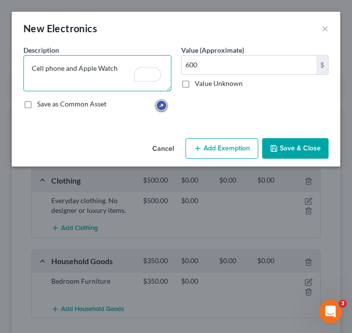
click at [102, 71] on textarea "Cell phone and Apple Watch" at bounding box center [97, 73] width 148 height 36
type textarea "Cell phone and Apple watch"
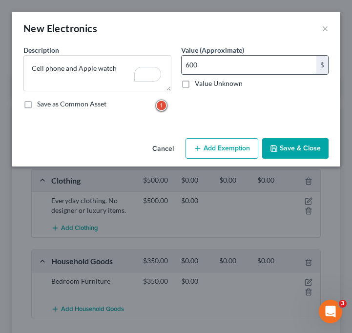
click at [218, 66] on input "600" at bounding box center [249, 65] width 135 height 19
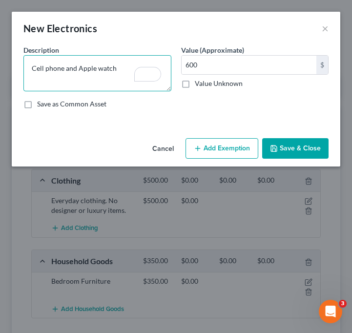
click at [120, 66] on textarea "Cell phone and Apple watch" at bounding box center [97, 73] width 148 height 36
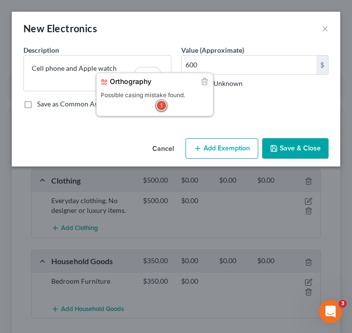
click at [119, 99] on div "Possible casing mistake found." at bounding box center [155, 95] width 108 height 10
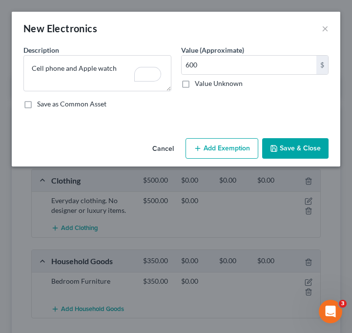
click at [284, 150] on button "Save & Close" at bounding box center [295, 148] width 66 height 21
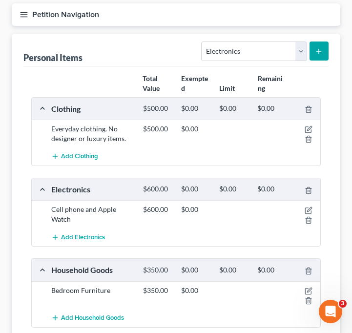
scroll to position [116, 0]
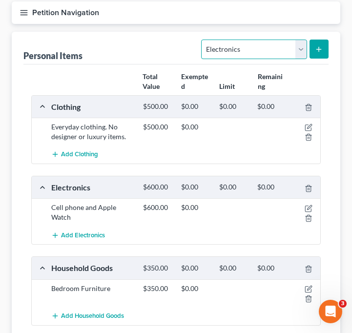
click at [256, 40] on select "Select Item Type Clothing Collectibles Of Value Electronics Firearms Household …" at bounding box center [253, 50] width 105 height 20
select select "sports_and_hobby_equipment"
click at [203, 40] on select "Select Item Type Clothing Collectibles Of Value Electronics Firearms Household …" at bounding box center [253, 50] width 105 height 20
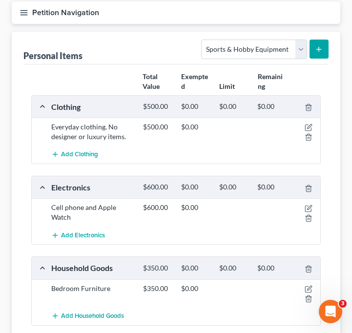
click at [316, 40] on button "submit" at bounding box center [319, 49] width 19 height 19
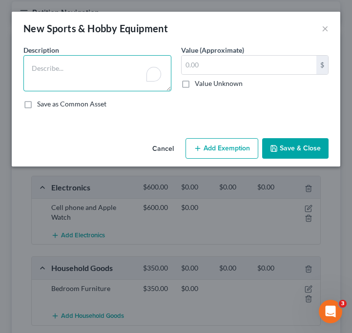
click at [76, 72] on textarea "To enrich screen reader interactions, please activate Accessibility in Grammarl…" at bounding box center [97, 73] width 148 height 36
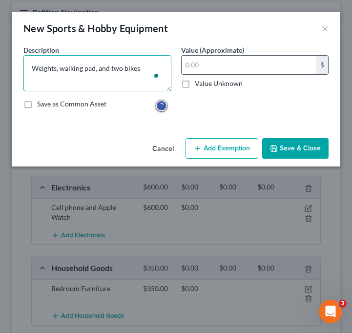
type textarea "Weights, walking pad, and two bikes"
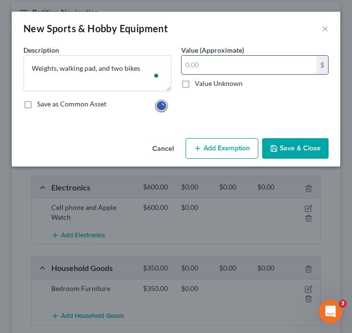
click at [239, 71] on input "text" at bounding box center [249, 65] width 135 height 19
type input "500"
click at [315, 104] on div "Save as Common Asset" at bounding box center [175, 104] width 305 height 10
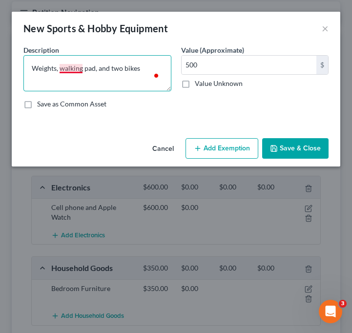
click at [74, 69] on textarea "Weights, walking pad, and two bikes" at bounding box center [97, 73] width 148 height 36
click at [137, 68] on textarea "Weights, a walking pad, and two bikes" at bounding box center [97, 73] width 148 height 36
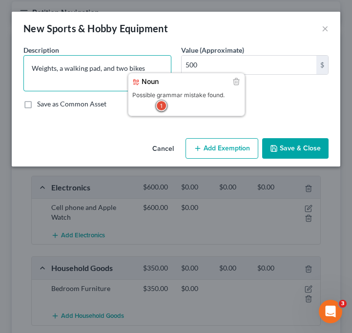
click at [135, 67] on textarea "Weights, a walking pad, and two bikes" at bounding box center [97, 73] width 148 height 36
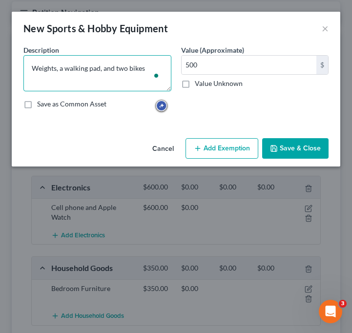
type textarea "Weights, a walking pad, and two bikes."
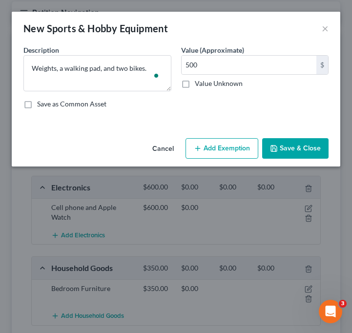
click at [294, 153] on button "Save & Close" at bounding box center [295, 148] width 66 height 21
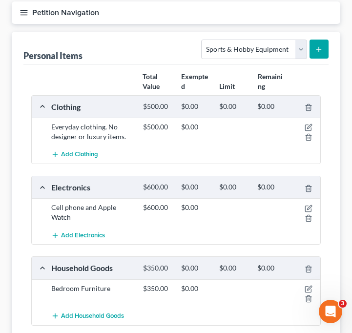
click at [321, 36] on div "Select Item Type Clothing Collectibles Of Value Electronics Firearms Household …" at bounding box center [262, 49] width 131 height 26
click at [301, 40] on select "Select Item Type Clothing Collectibles Of Value Electronics Firearms Household …" at bounding box center [253, 50] width 105 height 20
select select "jewelry"
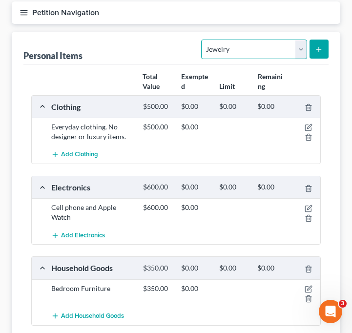
click at [203, 40] on select "Select Item Type Clothing Collectibles Of Value Electronics Firearms Household …" at bounding box center [253, 50] width 105 height 20
click at [321, 45] on icon "submit" at bounding box center [319, 49] width 8 height 8
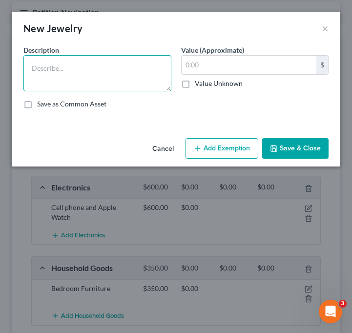
click at [123, 68] on textarea at bounding box center [97, 73] width 148 height 36
type textarea "Cu"
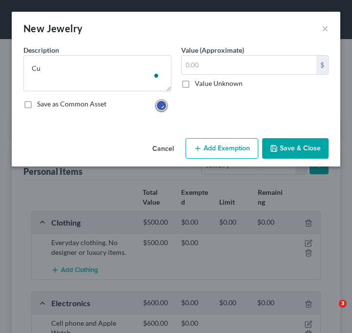
select select "jewelry"
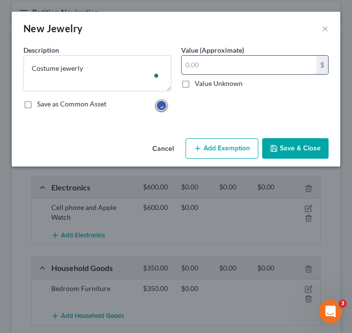
type textarea "Costume jewerly"
click at [263, 66] on input "text" at bounding box center [249, 65] width 135 height 19
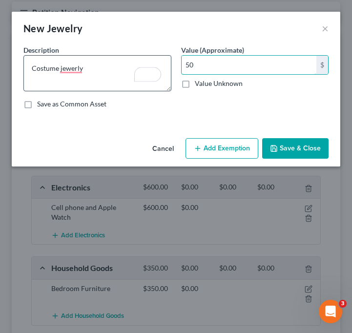
type input "50"
click at [80, 69] on textarea "Costume jewerly" at bounding box center [97, 73] width 148 height 36
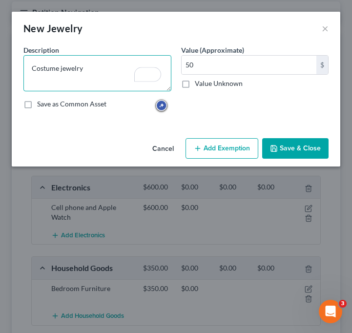
type textarea "Costume jewelry"
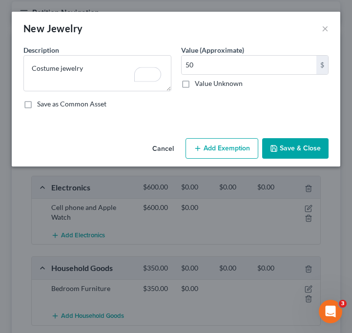
click at [289, 150] on button "Save & Close" at bounding box center [295, 148] width 66 height 21
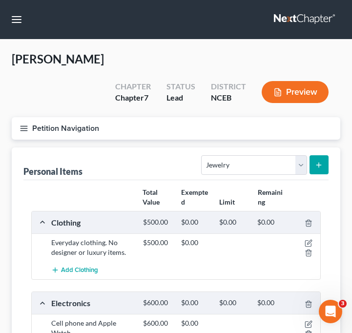
click at [26, 21] on nav "Home New Case Client Portal [PERSON_NAME] Bankruptcy Clinic [EMAIL_ADDRESS][DOM…" at bounding box center [176, 19] width 352 height 39
click at [16, 21] on button "button" at bounding box center [17, 20] width 18 height 18
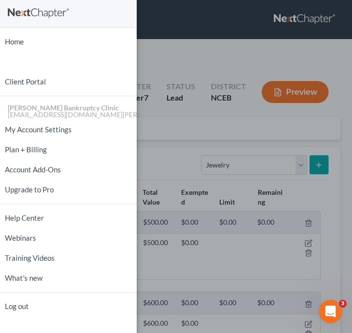
click at [195, 63] on div "Home New Case Client Portal [PERSON_NAME] Bankruptcy Clinic [EMAIL_ADDRESS][DOM…" at bounding box center [176, 166] width 352 height 333
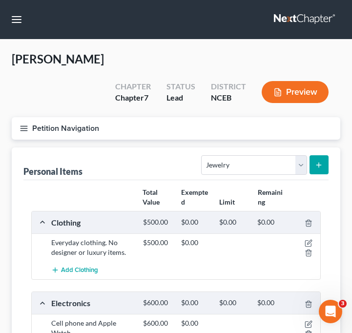
click at [27, 124] on icon "button" at bounding box center [24, 128] width 9 height 9
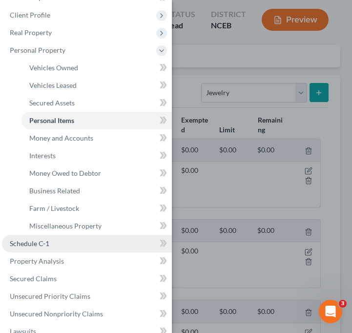
scroll to position [34, 0]
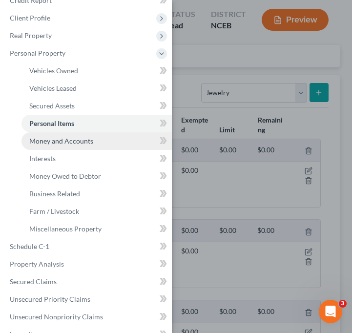
click at [100, 140] on link "Money and Accounts" at bounding box center [96, 141] width 150 height 18
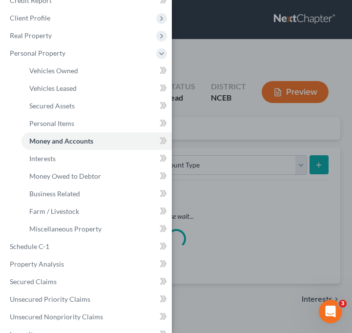
click at [192, 105] on div "Case Dashboard Payments Invoices Payments Payments Credit Report Client Profile" at bounding box center [176, 166] width 352 height 333
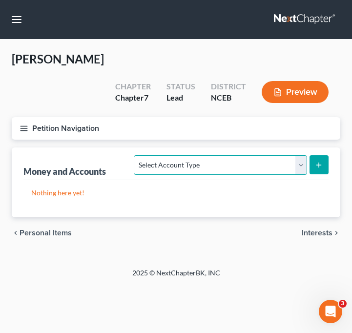
click at [253, 155] on select "Select Account Type Brokerage Cash on Hand Certificates of Deposit Checking Acc…" at bounding box center [220, 165] width 173 height 20
select select "checking"
click at [136, 155] on select "Select Account Type Brokerage Cash on Hand Certificates of Deposit Checking Acc…" at bounding box center [220, 165] width 173 height 20
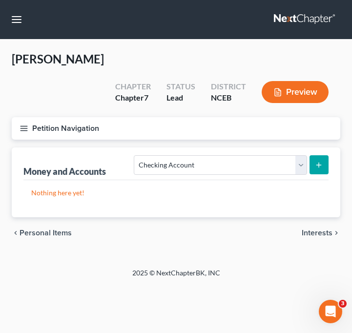
click at [329, 148] on div "Money and Accounts Select Account Type Brokerage Cash on Hand Certificates of D…" at bounding box center [176, 183] width 329 height 70
click at [323, 155] on button "submit" at bounding box center [319, 164] width 19 height 19
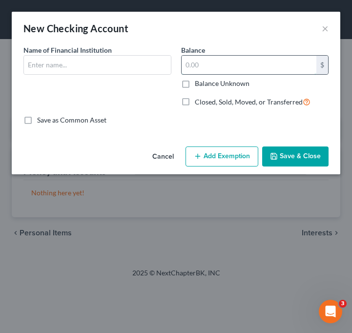
click at [200, 66] on input "text" at bounding box center [249, 65] width 135 height 19
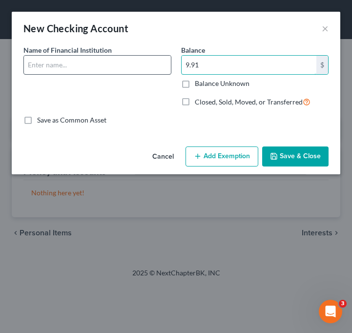
type input "9.91"
click at [106, 68] on input "text" at bounding box center [97, 65] width 147 height 19
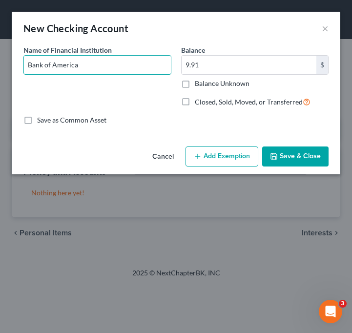
type input "Bank of America"
click at [133, 94] on div "Name of Financial Institution * Bank of America" at bounding box center [98, 80] width 158 height 70
click at [285, 153] on button "Save & Close" at bounding box center [295, 157] width 66 height 21
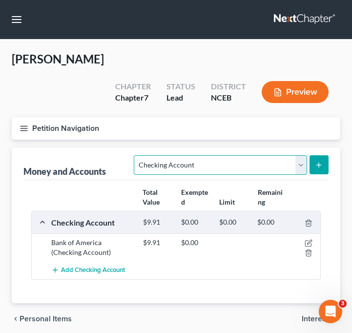
click at [300, 155] on select "Select Account Type Brokerage Cash on Hand Certificates of Deposit Checking Acc…" at bounding box center [220, 165] width 173 height 20
select select "other"
click at [136, 155] on select "Select Account Type Brokerage Cash on Hand Certificates of Deposit Checking Acc…" at bounding box center [220, 165] width 173 height 20
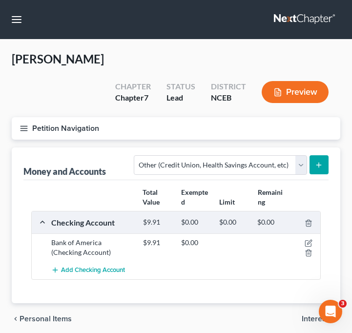
click at [316, 155] on button "submit" at bounding box center [319, 164] width 19 height 19
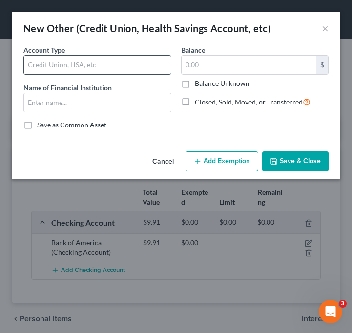
click at [141, 72] on input "text" at bounding box center [97, 65] width 147 height 19
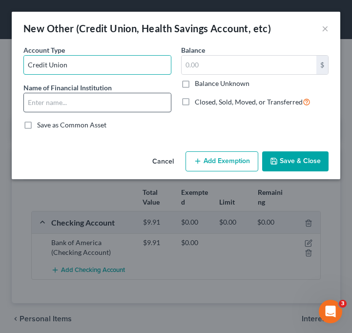
type input "Credit Union"
click at [143, 103] on input "text" at bounding box center [97, 102] width 147 height 19
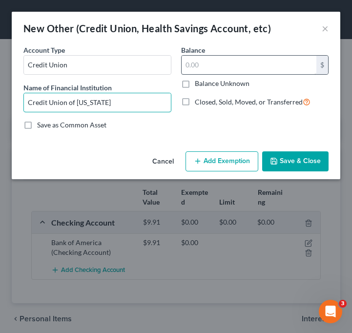
type input "Credit Union of Texas"
click at [217, 67] on input "text" at bounding box center [249, 65] width 135 height 19
type input "10.00"
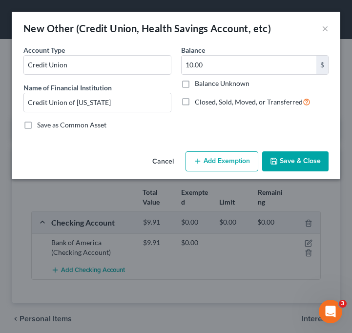
click at [296, 162] on button "Save & Close" at bounding box center [295, 161] width 66 height 21
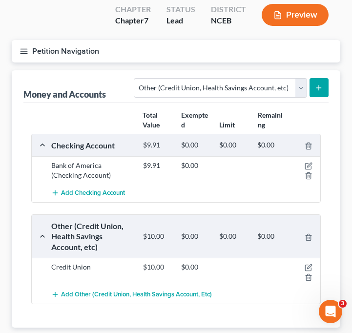
scroll to position [64, 0]
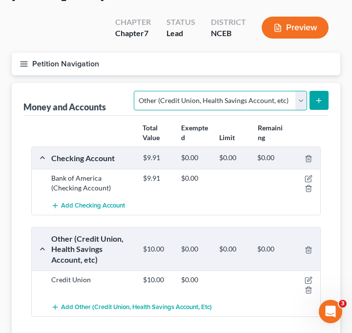
click at [298, 91] on select "Select Account Type Brokerage Cash on Hand Certificates of Deposit Checking Acc…" at bounding box center [220, 101] width 173 height 20
select select "checking"
click at [136, 91] on select "Select Account Type Brokerage Cash on Hand Certificates of Deposit Checking Acc…" at bounding box center [220, 101] width 173 height 20
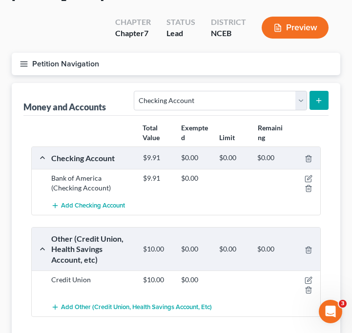
click at [318, 91] on button "submit" at bounding box center [319, 100] width 19 height 19
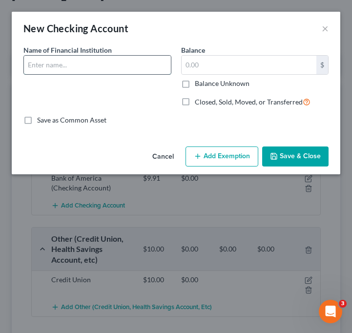
click at [129, 67] on input "text" at bounding box center [97, 65] width 147 height 19
type input "Bank of America"
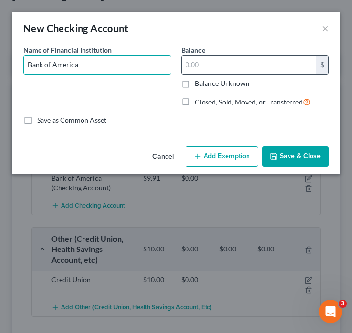
click at [215, 70] on input "text" at bounding box center [249, 65] width 135 height 19
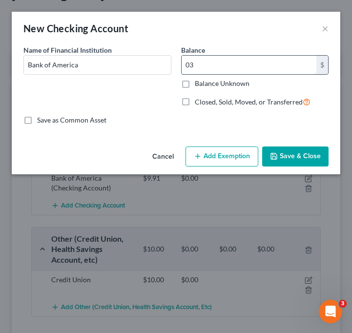
type input "0"
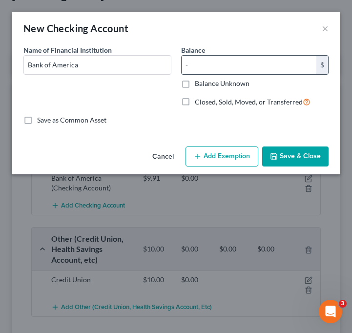
type input "0"
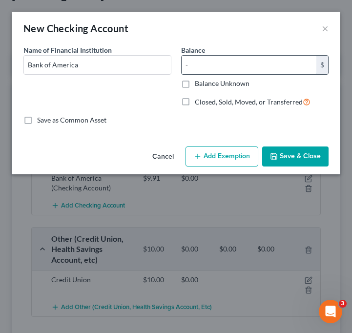
type input "0"
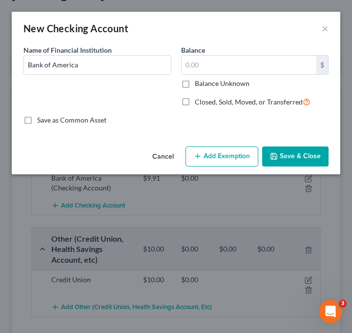
click at [238, 100] on span "Closed, Sold, Moved, or Transferred" at bounding box center [249, 102] width 108 height 8
click at [205, 100] on input "Closed, Sold, Moved, or Transferred" at bounding box center [202, 99] width 6 height 6
checkbox input "true"
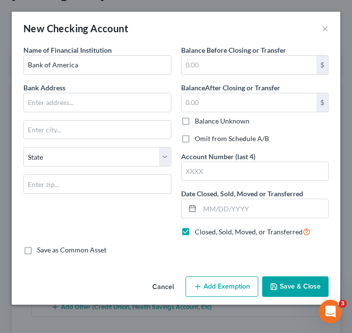
click at [158, 288] on button "Cancel" at bounding box center [163, 287] width 37 height 20
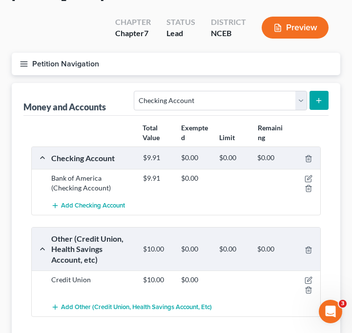
click at [316, 97] on icon "submit" at bounding box center [319, 101] width 8 height 8
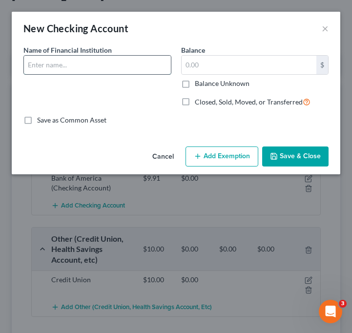
click at [105, 65] on input "text" at bounding box center [97, 65] width 147 height 19
type input "Bank of America"
click at [211, 49] on div "Balance $ Balance Unknown Balance Undetermined $ Balance Unknown" at bounding box center [255, 66] width 148 height 43
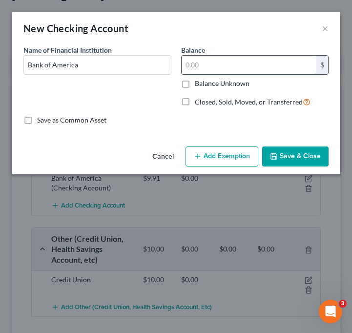
click at [211, 60] on input "text" at bounding box center [249, 65] width 135 height 19
click at [220, 82] on label "Balance Unknown" at bounding box center [222, 84] width 55 height 10
click at [205, 82] on input "Balance Unknown" at bounding box center [202, 82] width 6 height 6
checkbox input "true"
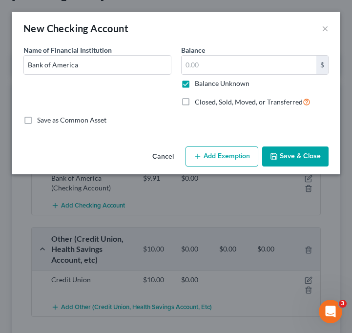
type input "0.00"
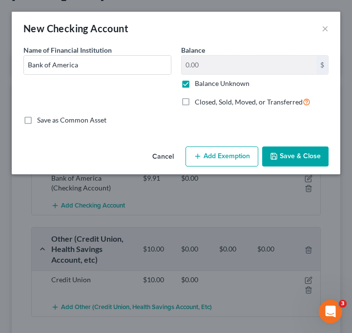
click at [213, 85] on label "Balance Unknown" at bounding box center [222, 84] width 55 height 10
click at [205, 85] on input "Balance Unknown" at bounding box center [202, 82] width 6 height 6
checkbox input "false"
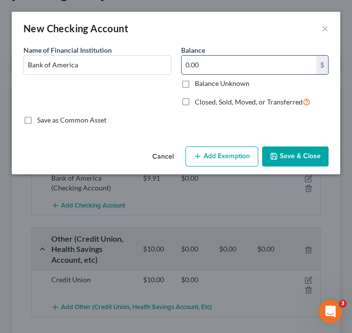
click at [214, 58] on input "0.00" at bounding box center [249, 65] width 135 height 19
type input "0.00"
click at [214, 58] on input "0.00" at bounding box center [249, 65] width 135 height 19
type input "0"
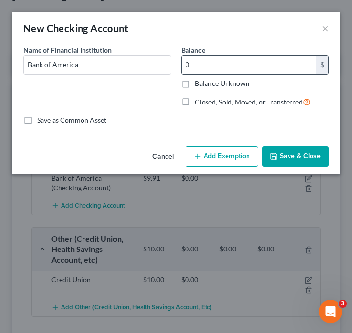
type input "0"
click at [319, 33] on div "New Checking Account ×" at bounding box center [176, 28] width 329 height 33
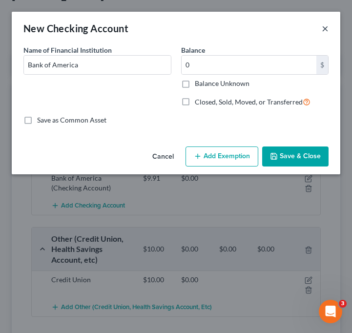
click at [326, 33] on button "×" at bounding box center [325, 28] width 7 height 12
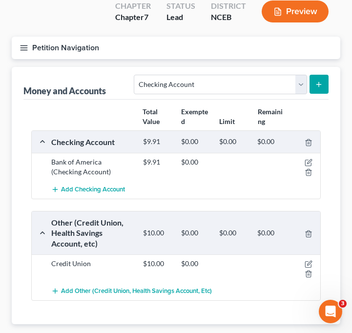
scroll to position [82, 0]
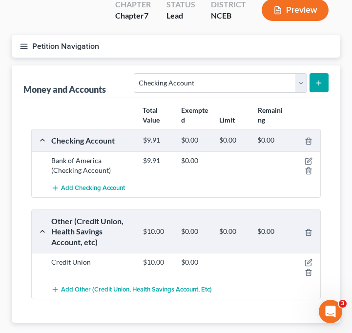
click at [319, 79] on icon "submit" at bounding box center [319, 83] width 8 height 8
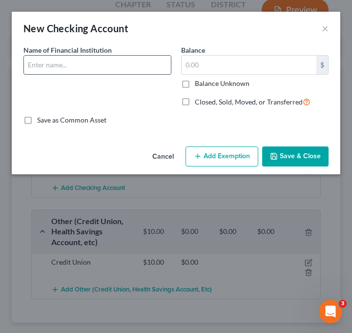
click at [149, 66] on input "text" at bounding box center [97, 65] width 147 height 19
click at [323, 24] on button "×" at bounding box center [325, 28] width 7 height 12
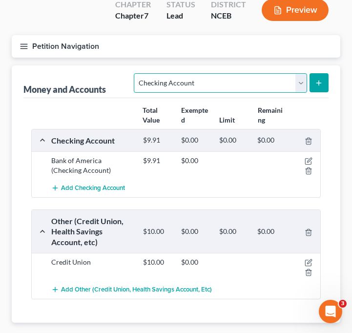
click at [246, 73] on select "Select Account Type Brokerage Cash on Hand Certificates of Deposit Checking Acc…" at bounding box center [220, 83] width 173 height 20
select select "other"
click at [136, 73] on select "Select Account Type Brokerage Cash on Hand Certificates of Deposit Checking Acc…" at bounding box center [220, 83] width 173 height 20
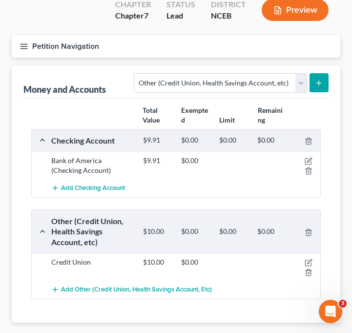
click at [317, 73] on button "submit" at bounding box center [319, 82] width 19 height 19
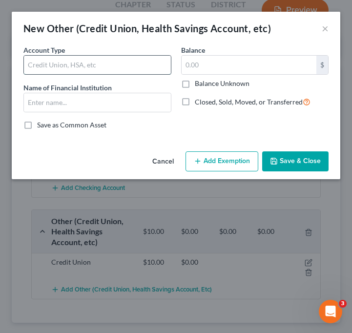
click at [111, 67] on input "text" at bounding box center [97, 65] width 147 height 19
type input "Credit Union"
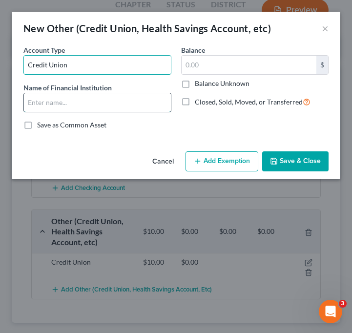
click at [110, 108] on input "text" at bounding box center [97, 102] width 147 height 19
type input "Credit Union of Texas"
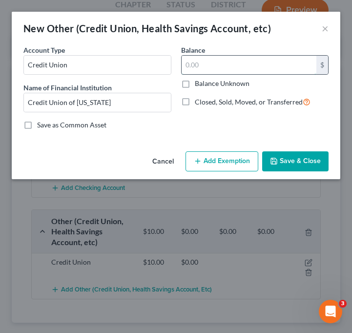
click at [252, 62] on input "text" at bounding box center [249, 65] width 135 height 19
type input "0.40"
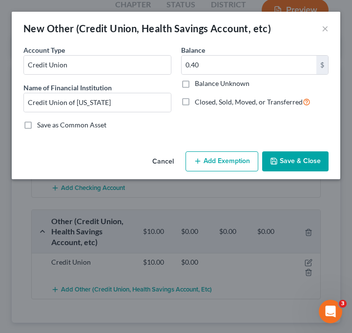
click at [277, 158] on icon "button" at bounding box center [274, 161] width 8 height 8
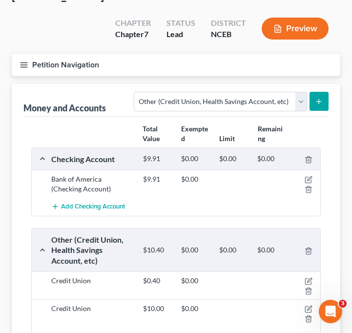
scroll to position [62, 0]
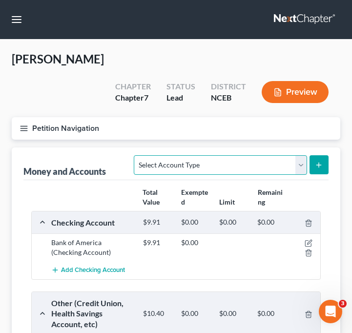
click at [287, 155] on select "Select Account Type Brokerage Cash on Hand Certificates of Deposit Checking Acc…" at bounding box center [220, 165] width 173 height 20
select select "checking"
click at [136, 155] on select "Select Account Type Brokerage Cash on Hand Certificates of Deposit Checking Acc…" at bounding box center [220, 165] width 173 height 20
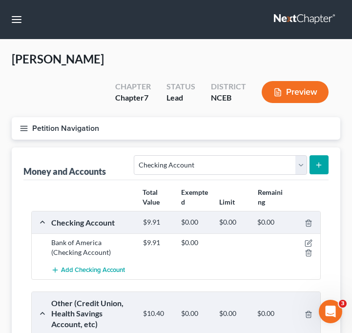
click at [323, 155] on button "submit" at bounding box center [319, 164] width 19 height 19
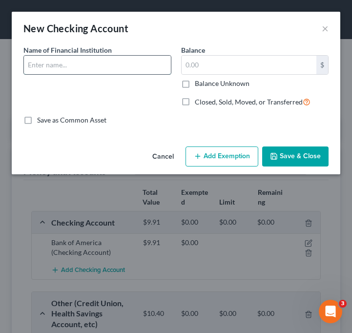
click at [132, 69] on input "text" at bounding box center [97, 65] width 147 height 19
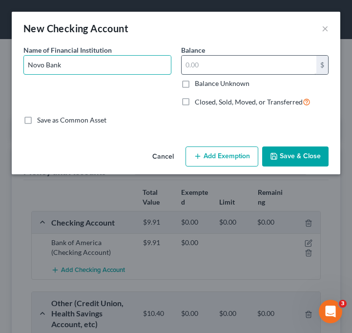
type input "Novo Bank"
click at [240, 63] on input "text" at bounding box center [249, 65] width 135 height 19
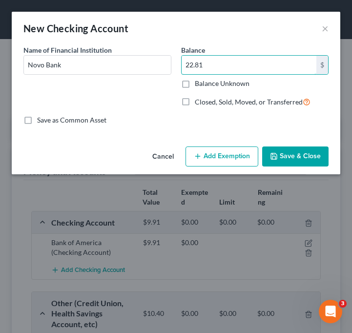
type input "22.81"
click at [163, 99] on div "Name of Financial Institution * Novo Bank" at bounding box center [98, 80] width 158 height 70
click at [316, 152] on button "Save & Close" at bounding box center [295, 157] width 66 height 21
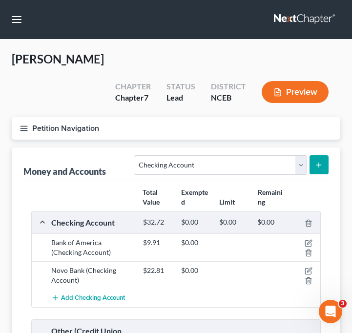
click at [317, 155] on button "submit" at bounding box center [319, 164] width 19 height 19
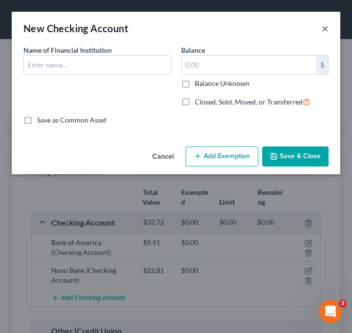
click at [325, 27] on button "×" at bounding box center [325, 28] width 7 height 12
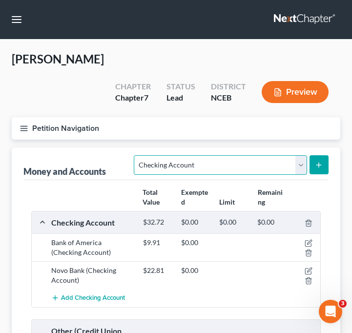
click at [307, 155] on select "Select Account Type Brokerage Cash on Hand Certificates of Deposit Checking Acc…" at bounding box center [220, 165] width 173 height 20
click at [136, 155] on select "Select Account Type Brokerage Cash on Hand Certificates of Deposit Checking Acc…" at bounding box center [220, 165] width 173 height 20
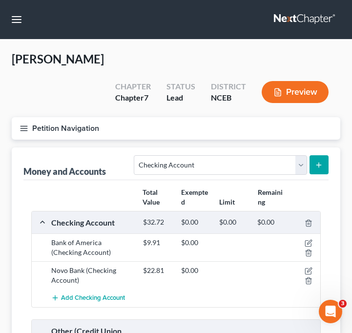
click at [317, 155] on button "submit" at bounding box center [319, 164] width 19 height 19
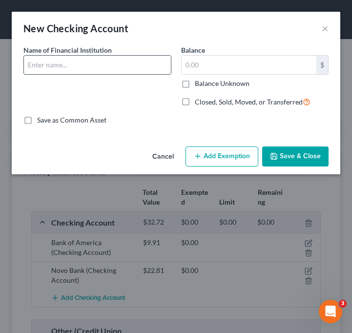
click at [95, 66] on input "text" at bounding box center [97, 65] width 147 height 19
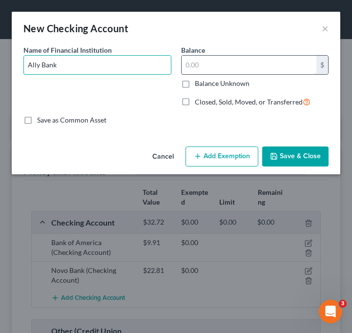
type input "Ally Bank"
click at [207, 60] on input "text" at bounding box center [249, 65] width 135 height 19
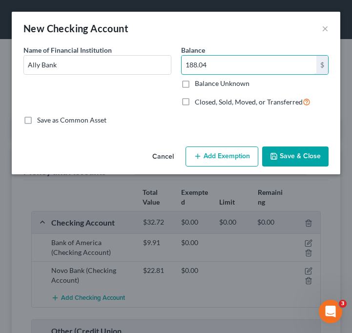
type input "188.04"
click at [316, 158] on button "Save & Close" at bounding box center [295, 157] width 66 height 21
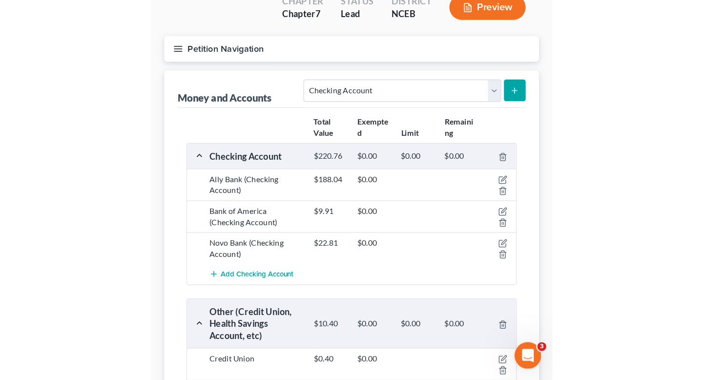
scroll to position [85, 0]
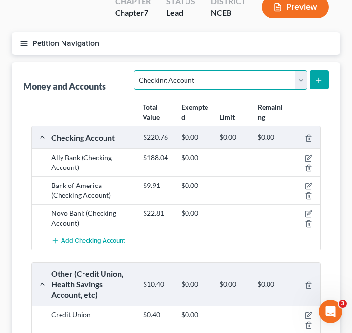
click at [231, 70] on select "Select Account Type Brokerage Cash on Hand Certificates of Deposit Checking Acc…" at bounding box center [220, 80] width 173 height 20
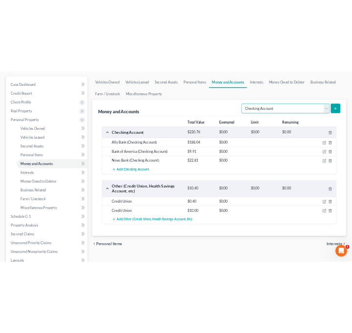
scroll to position [83, 0]
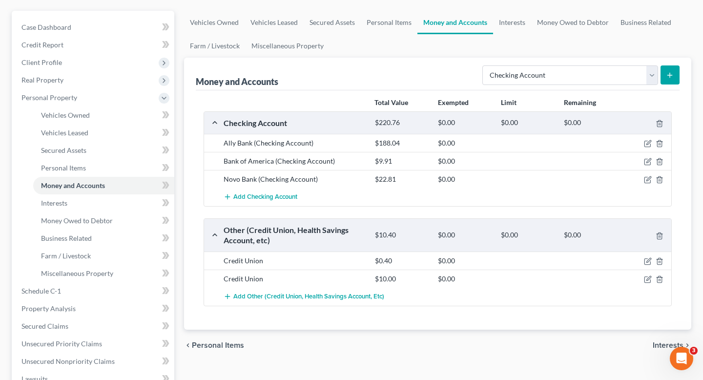
click at [352, 76] on icon "submit" at bounding box center [670, 75] width 8 height 8
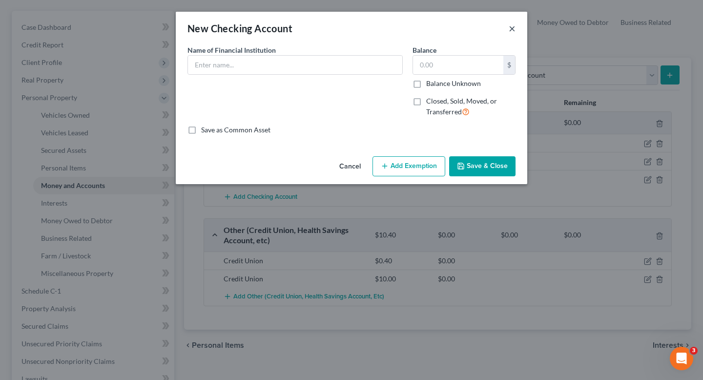
click at [352, 24] on button "×" at bounding box center [512, 28] width 7 height 12
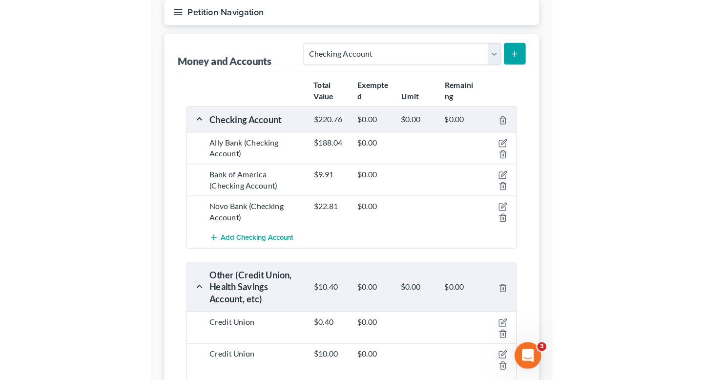
scroll to position [115, 0]
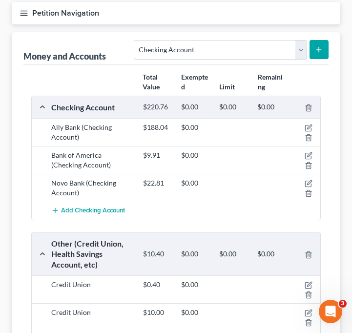
click at [318, 46] on icon "submit" at bounding box center [319, 50] width 8 height 8
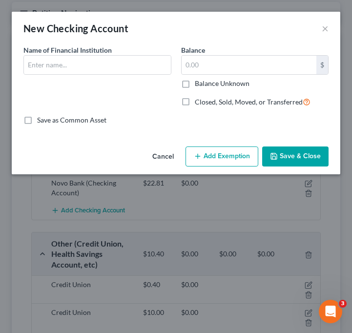
click at [96, 78] on div "Name of Financial Institution *" at bounding box center [98, 80] width 158 height 70
click at [94, 65] on input "text" at bounding box center [97, 65] width 147 height 19
type input "Ally Bank"
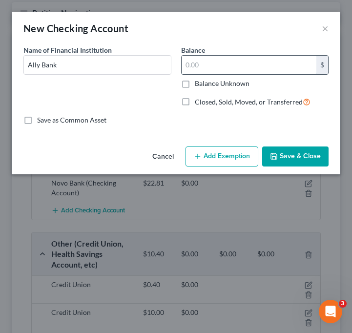
click at [216, 68] on input "text" at bounding box center [249, 65] width 135 height 19
type input "1.88"
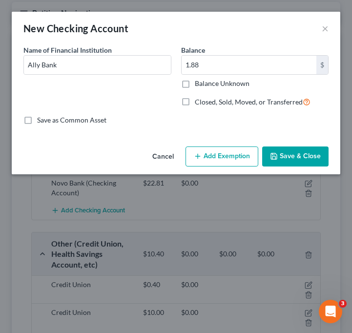
click at [274, 152] on button "Save & Close" at bounding box center [295, 157] width 66 height 21
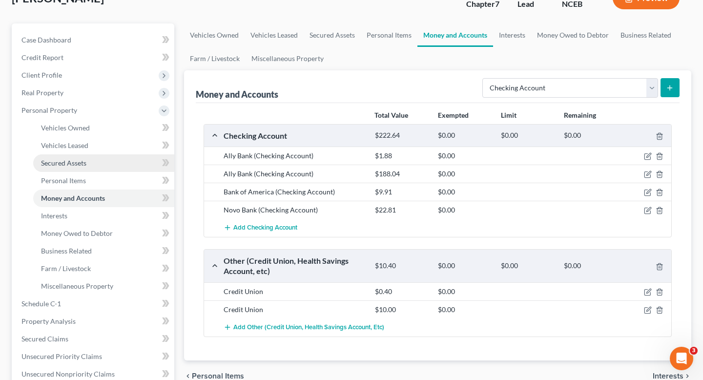
scroll to position [59, 0]
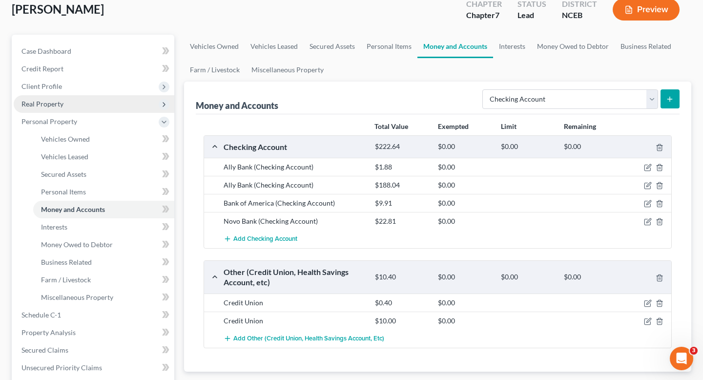
click at [115, 102] on span "Real Property" at bounding box center [94, 104] width 161 height 18
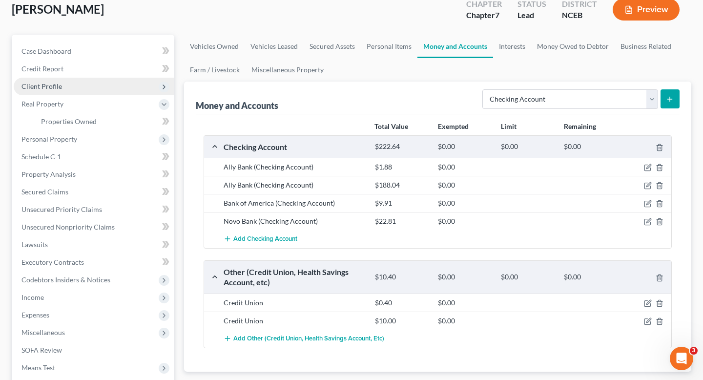
click at [115, 86] on span "Client Profile" at bounding box center [94, 87] width 161 height 18
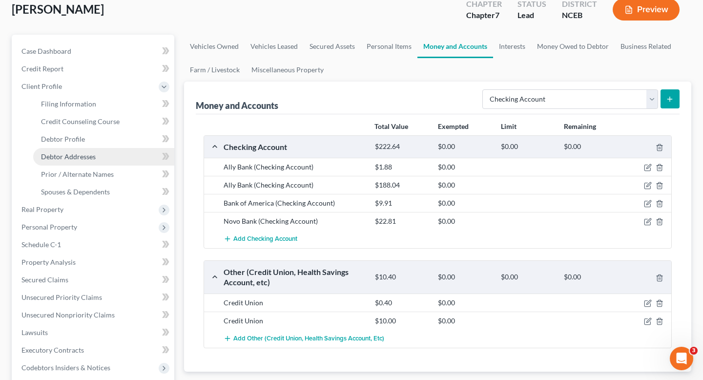
click at [115, 153] on link "Debtor Addresses" at bounding box center [103, 157] width 141 height 18
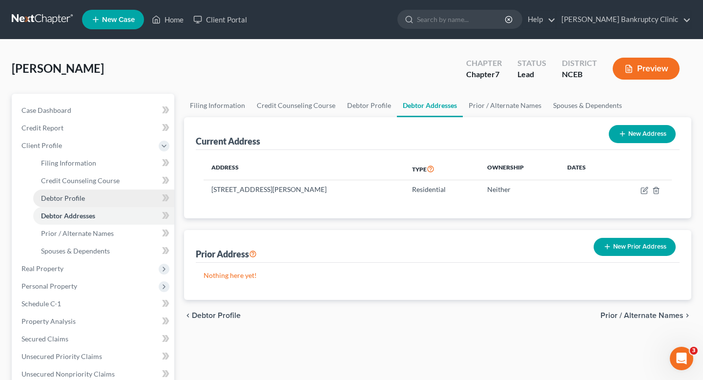
click at [110, 196] on link "Debtor Profile" at bounding box center [103, 199] width 141 height 18
select select "3"
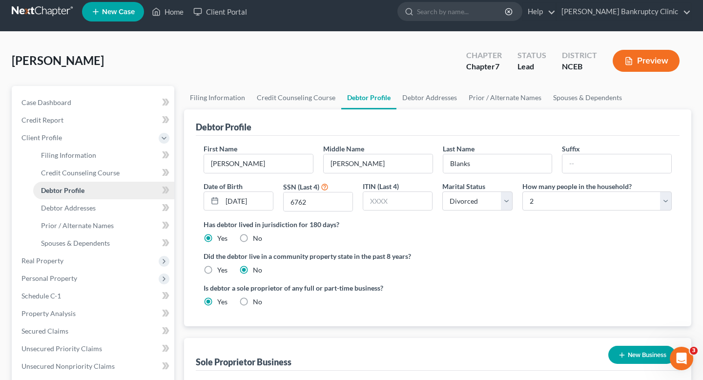
scroll to position [8, 0]
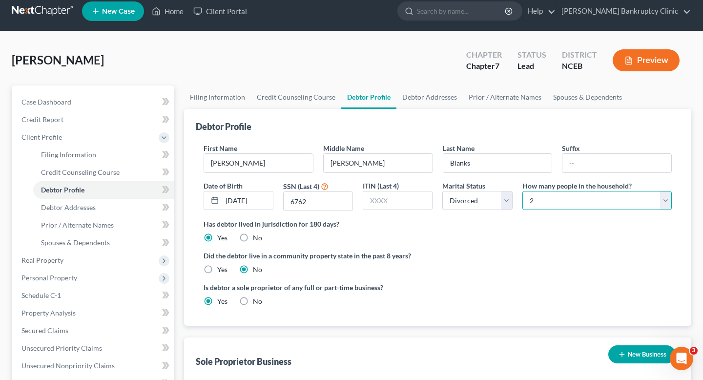
click at [352, 207] on select "Select 1 2 3 4 5 6 7 8 9 10 11 12 13 14 15 16 17 18 19 20" at bounding box center [597, 201] width 149 height 20
select select "2"
click at [352, 191] on select "Select 1 2 3 4 5 6 7 8 9 10 11 12 13 14 15 16 17 18 19 20" at bounding box center [597, 201] width 149 height 20
click at [352, 251] on label "Did the debtor live in a community property state in the past 8 years?" at bounding box center [438, 256] width 468 height 10
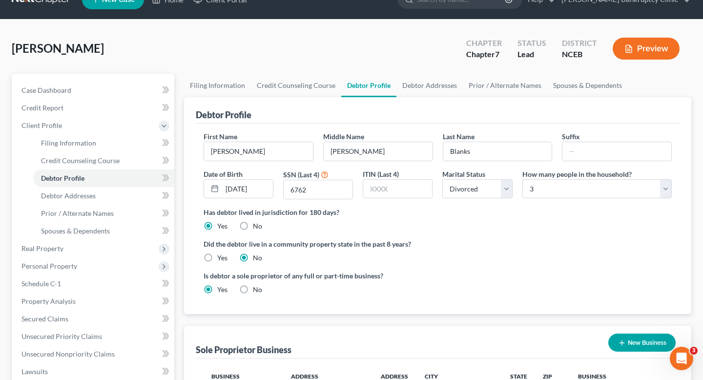
scroll to position [22, 0]
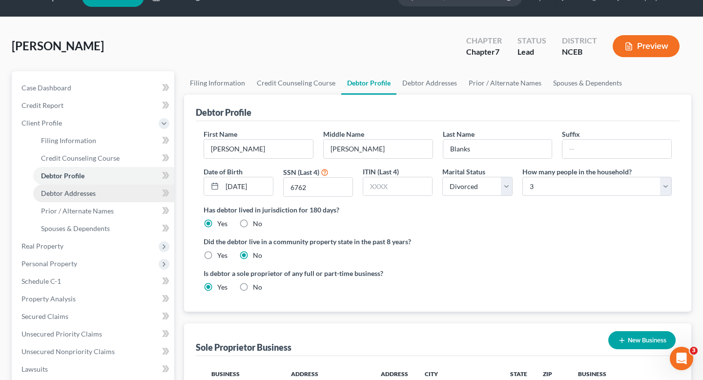
click at [82, 190] on span "Debtor Addresses" at bounding box center [68, 193] width 55 height 8
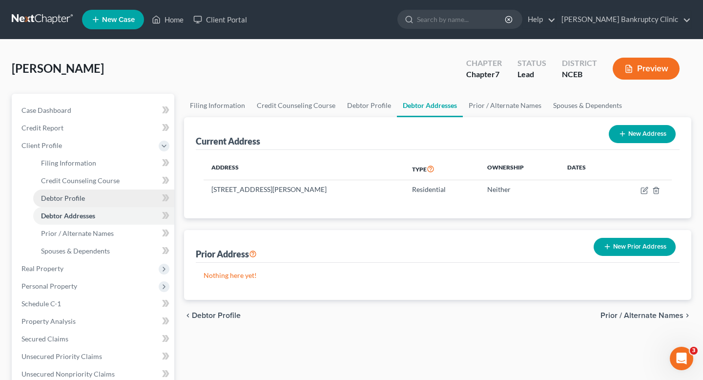
click at [88, 197] on link "Debtor Profile" at bounding box center [103, 199] width 141 height 18
select select "3"
select select "2"
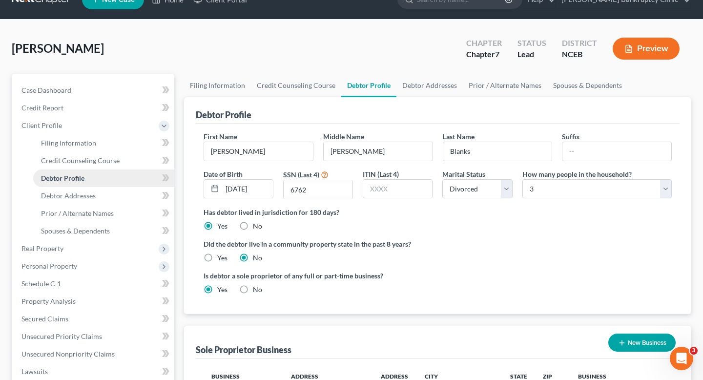
scroll to position [22, 0]
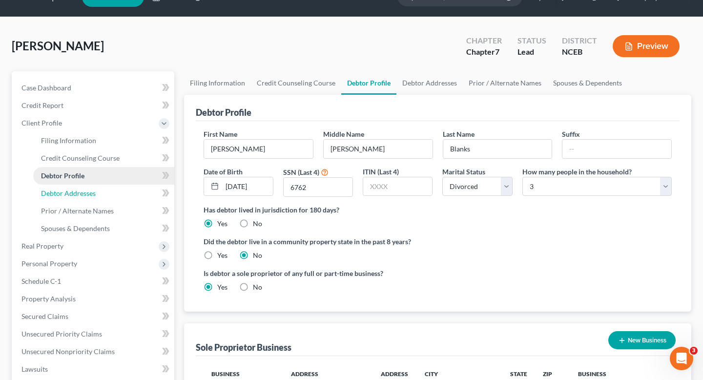
click at [88, 197] on link "Debtor Addresses" at bounding box center [103, 194] width 141 height 18
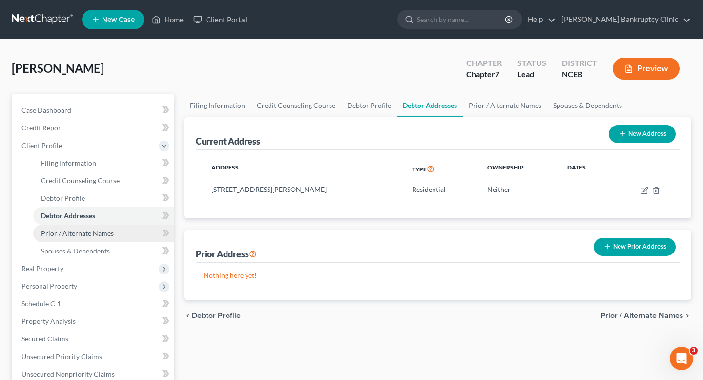
click at [93, 235] on span "Prior / Alternate Names" at bounding box center [77, 233] width 73 height 8
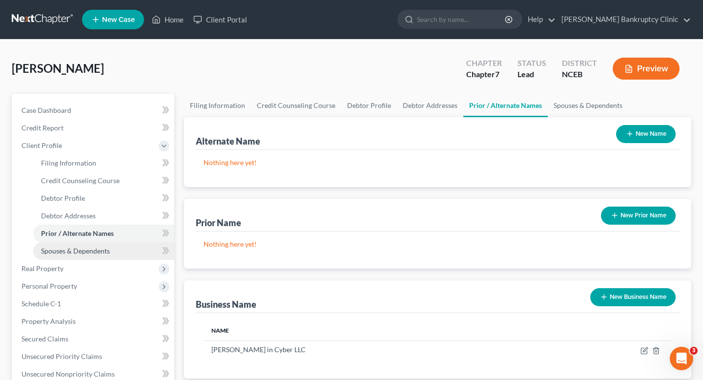
click at [93, 254] on span "Spouses & Dependents" at bounding box center [75, 251] width 69 height 8
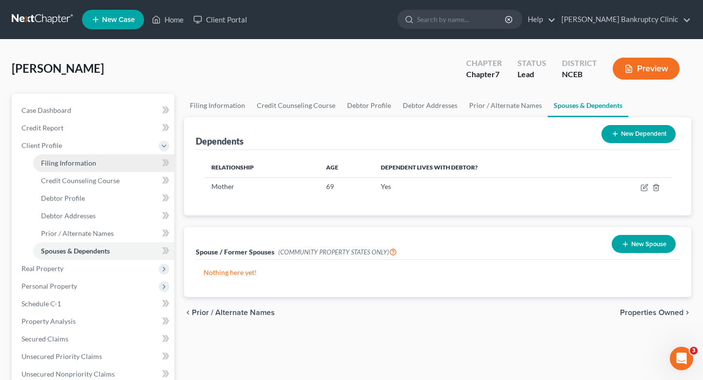
click at [132, 167] on link "Filing Information" at bounding box center [103, 163] width 141 height 18
select select "1"
select select "0"
select select "28"
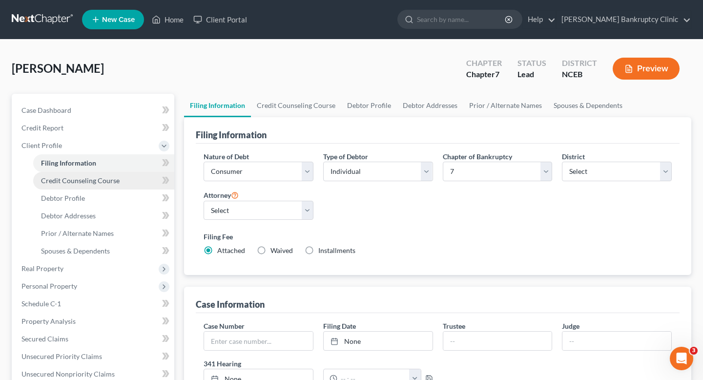
click at [133, 179] on link "Credit Counseling Course" at bounding box center [103, 181] width 141 height 18
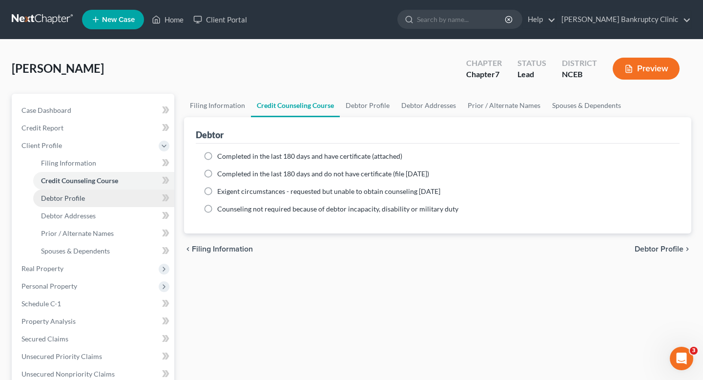
click at [131, 198] on link "Debtor Profile" at bounding box center [103, 199] width 141 height 18
select select "3"
select select "2"
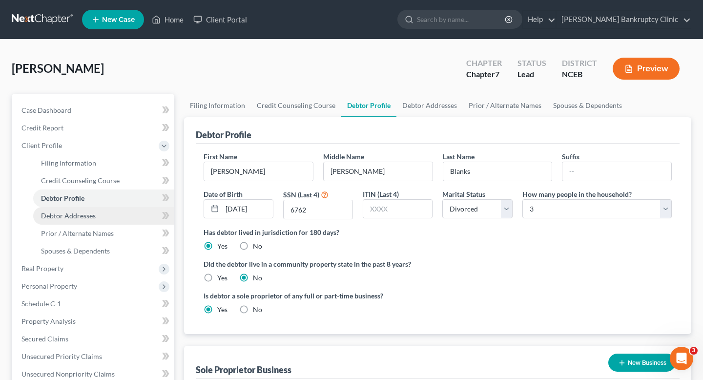
click at [128, 211] on link "Debtor Addresses" at bounding box center [103, 216] width 141 height 18
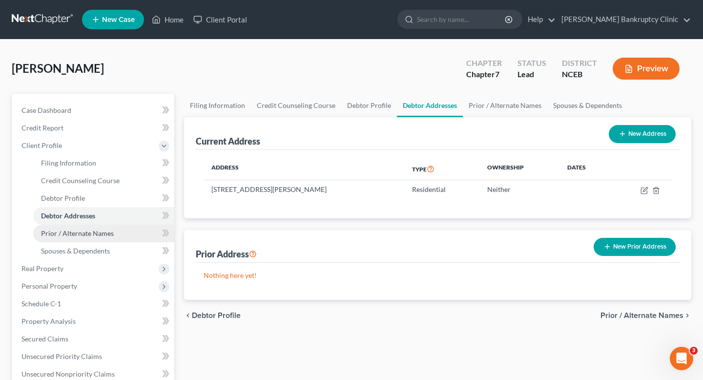
click at [126, 230] on link "Prior / Alternate Names" at bounding box center [103, 234] width 141 height 18
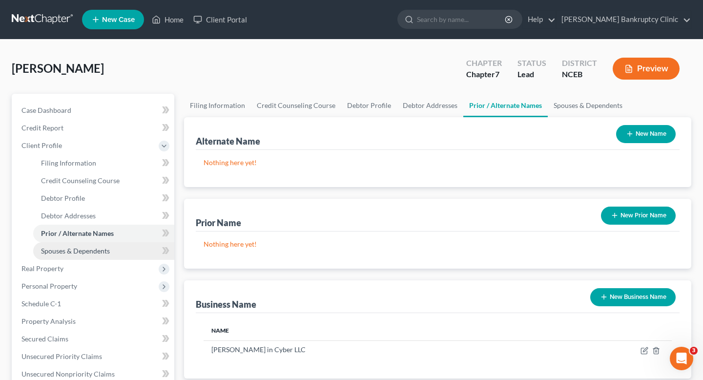
click at [125, 244] on link "Spouses & Dependents" at bounding box center [103, 251] width 141 height 18
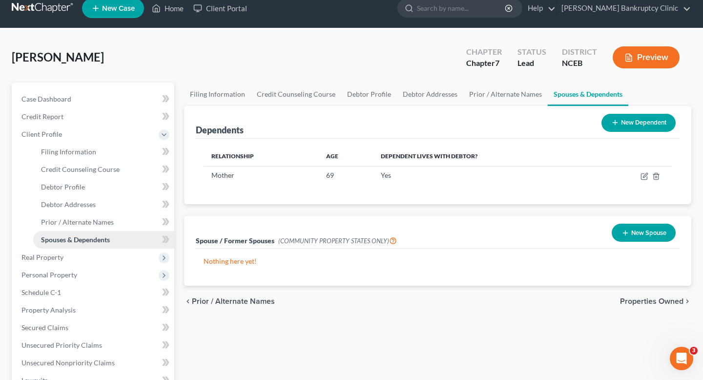
scroll to position [39, 0]
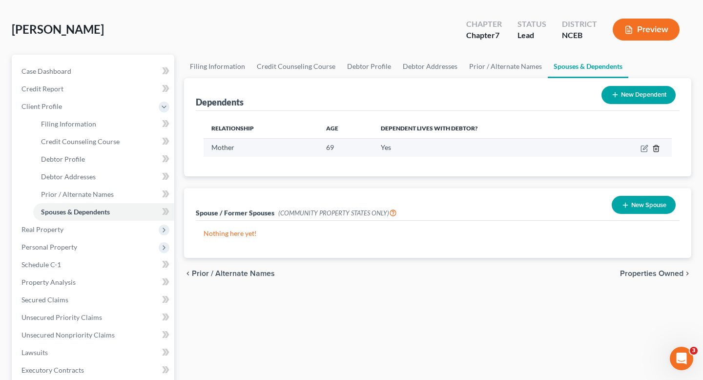
click at [352, 149] on icon "button" at bounding box center [656, 148] width 4 height 6
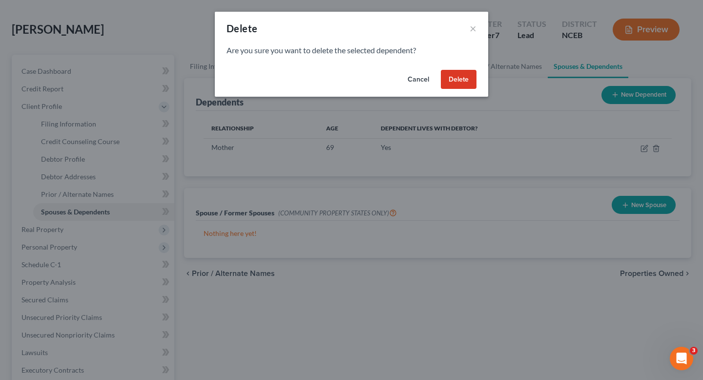
click at [352, 79] on button "Delete" at bounding box center [459, 80] width 36 height 20
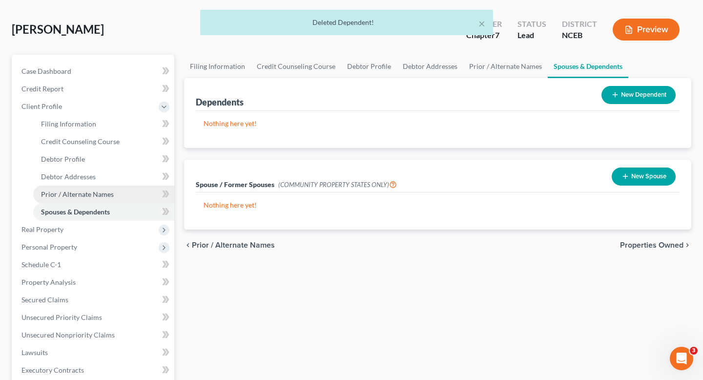
click at [123, 192] on link "Prior / Alternate Names" at bounding box center [103, 195] width 141 height 18
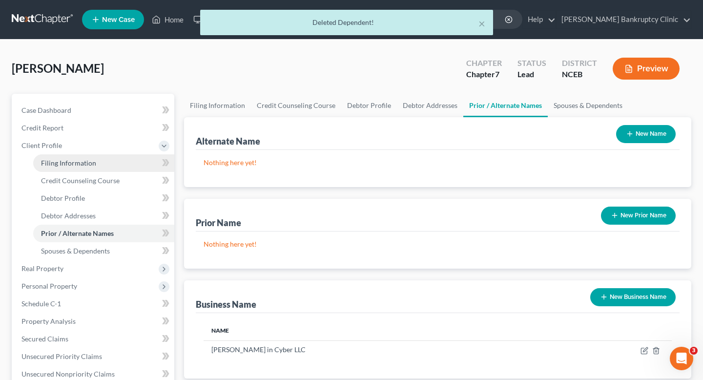
click at [115, 164] on link "Filing Information" at bounding box center [103, 163] width 141 height 18
select select "1"
select select "0"
select select "57"
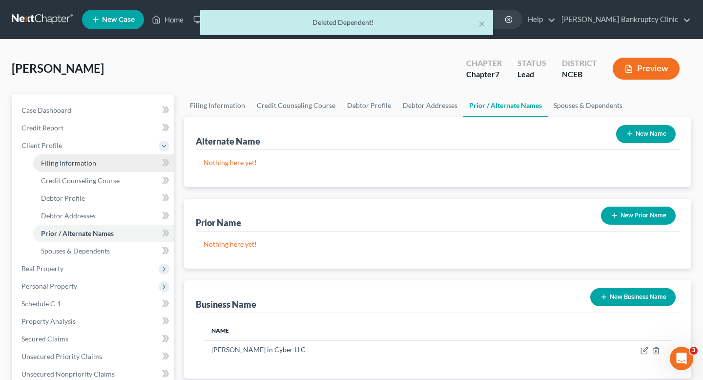
select select "28"
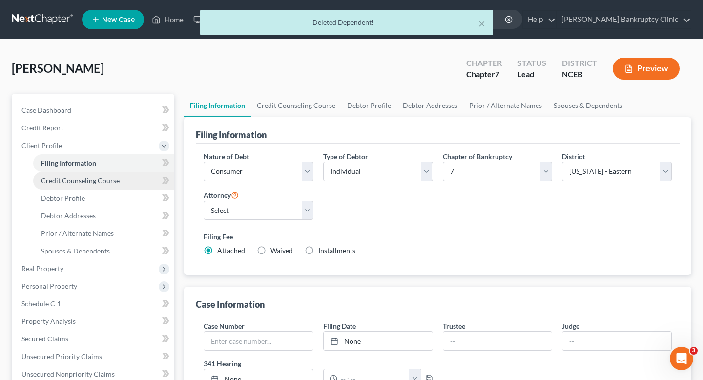
click at [106, 179] on span "Credit Counseling Course" at bounding box center [80, 180] width 79 height 8
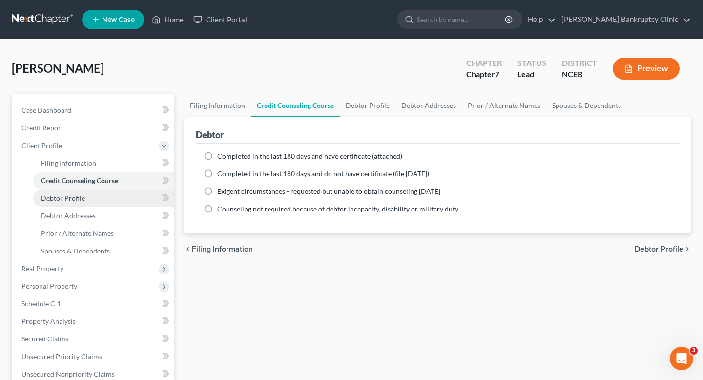
click at [107, 196] on link "Debtor Profile" at bounding box center [103, 199] width 141 height 18
select select "3"
select select "2"
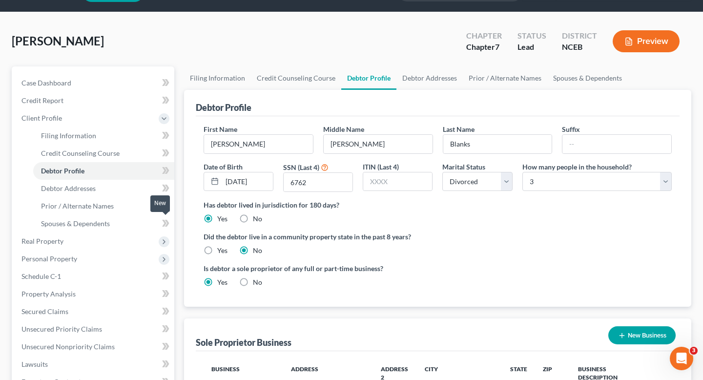
scroll to position [29, 0]
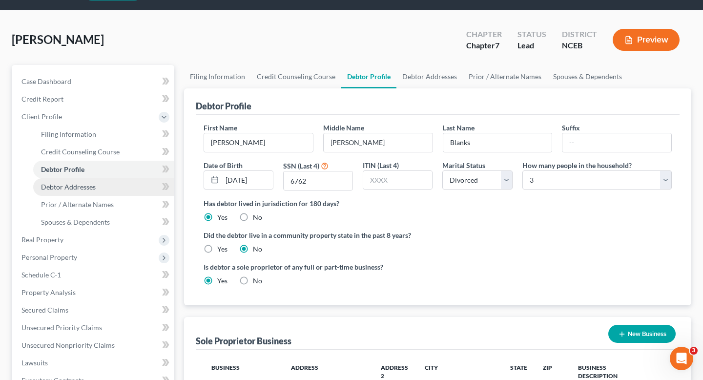
click at [107, 190] on link "Debtor Addresses" at bounding box center [103, 187] width 141 height 18
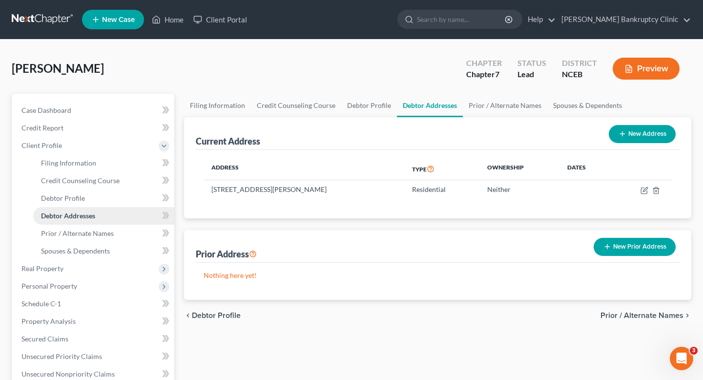
click at [105, 217] on link "Debtor Addresses" at bounding box center [103, 216] width 141 height 18
click at [104, 239] on link "Prior / Alternate Names" at bounding box center [103, 234] width 141 height 18
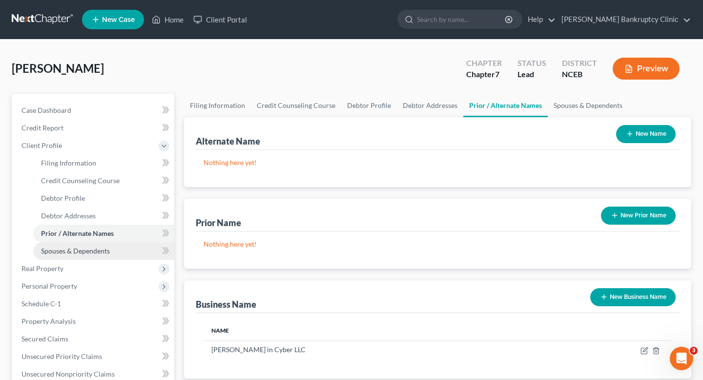
click at [104, 248] on span "Spouses & Dependents" at bounding box center [75, 251] width 69 height 8
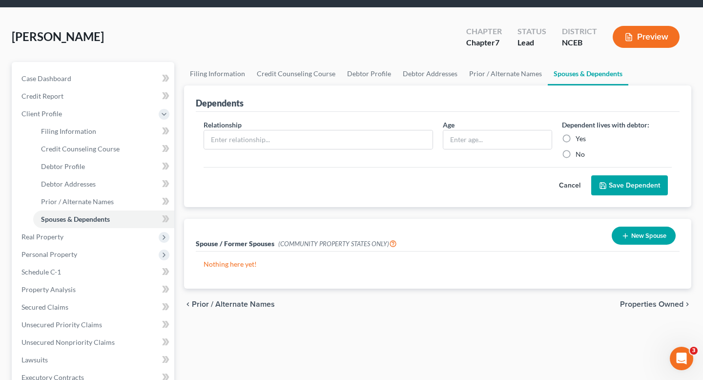
scroll to position [42, 0]
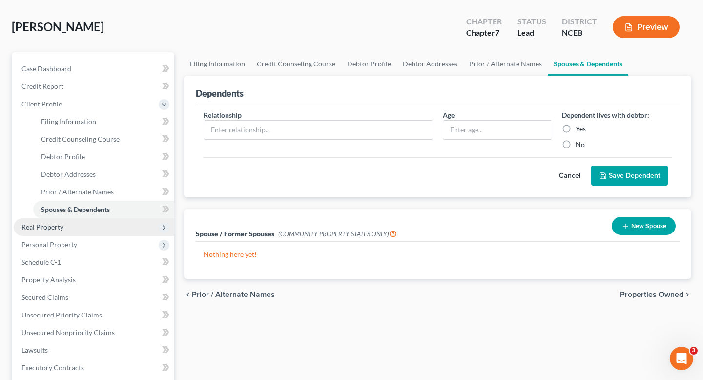
click at [108, 230] on span "Real Property" at bounding box center [94, 227] width 161 height 18
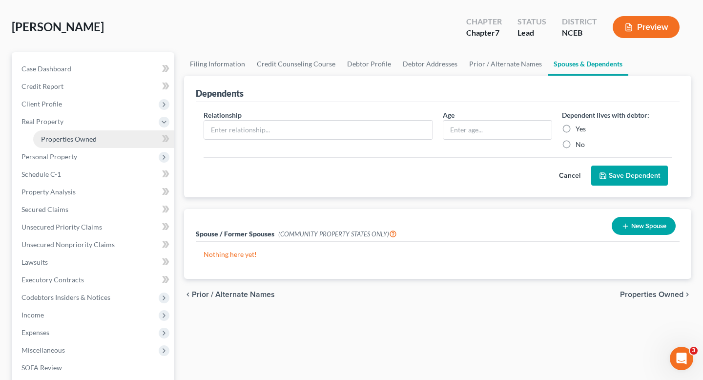
click at [105, 143] on link "Properties Owned" at bounding box center [103, 139] width 141 height 18
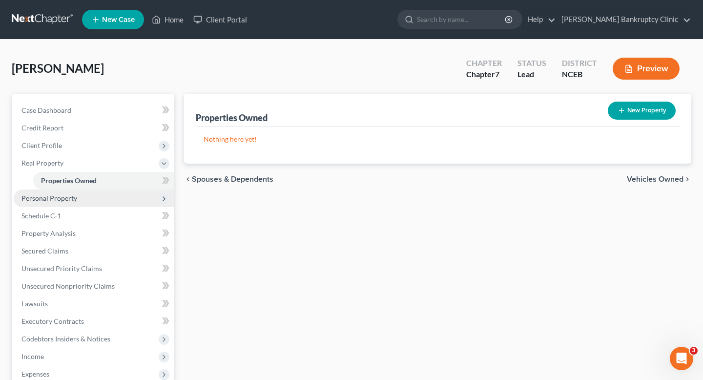
click at [100, 196] on span "Personal Property" at bounding box center [94, 199] width 161 height 18
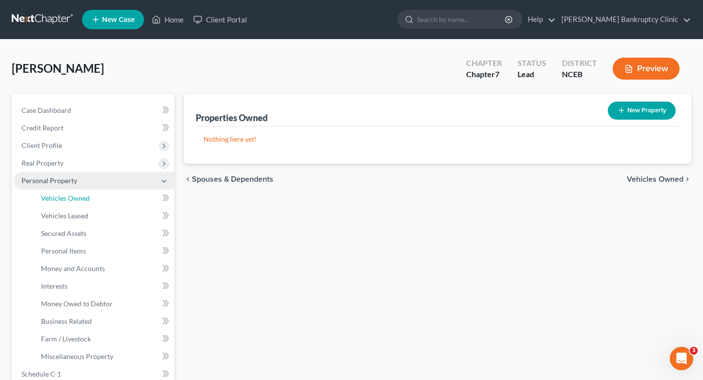
click at [100, 196] on link "Vehicles Owned" at bounding box center [103, 199] width 141 height 18
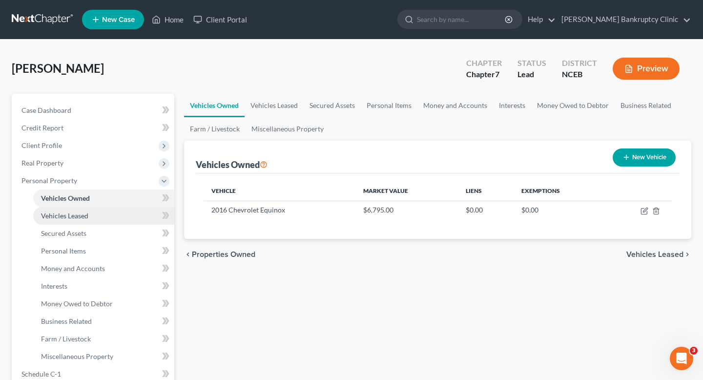
click at [99, 221] on link "Vehicles Leased" at bounding box center [103, 216] width 141 height 18
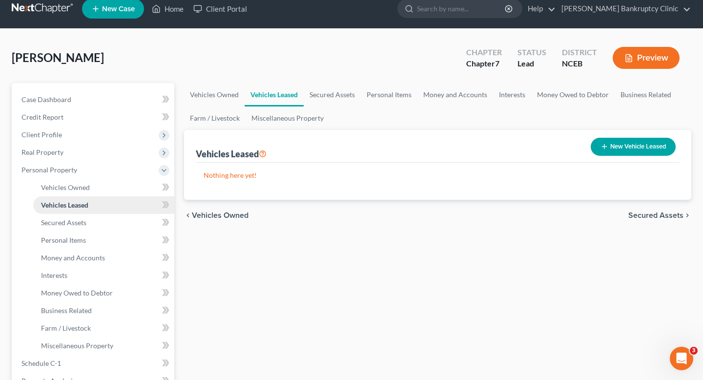
scroll to position [11, 0]
click at [99, 221] on link "Secured Assets" at bounding box center [103, 222] width 141 height 18
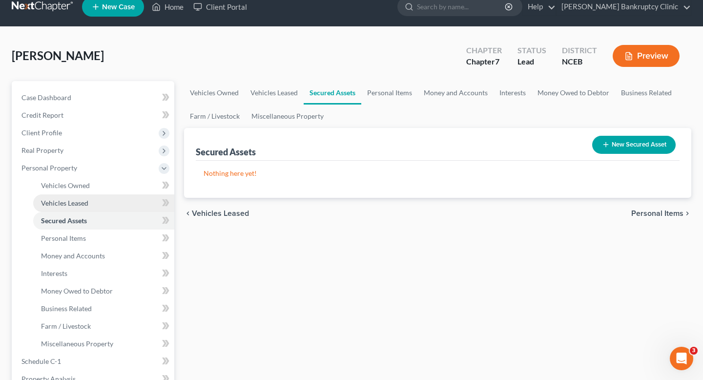
scroll to position [16, 0]
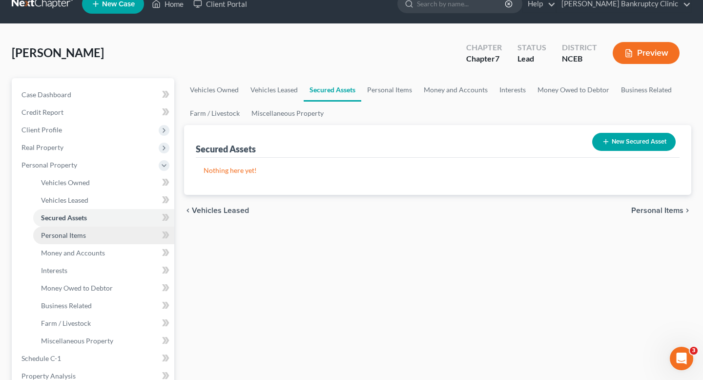
click at [99, 234] on link "Personal Items" at bounding box center [103, 236] width 141 height 18
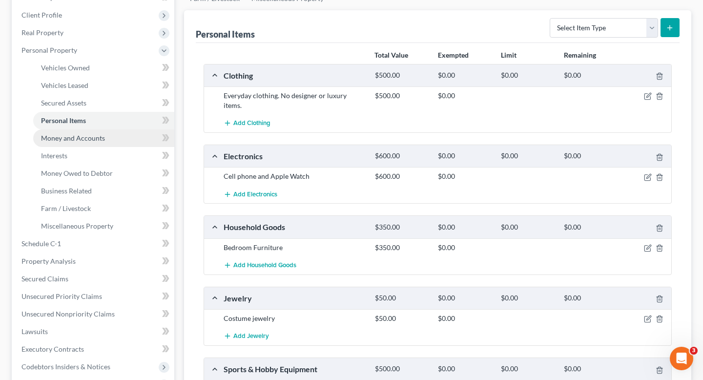
click at [90, 138] on span "Money and Accounts" at bounding box center [73, 138] width 64 height 8
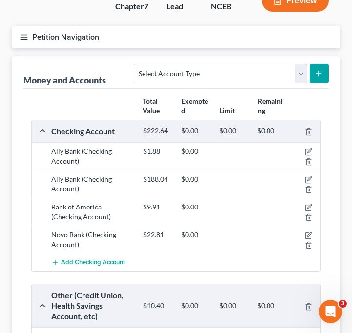
scroll to position [84, 0]
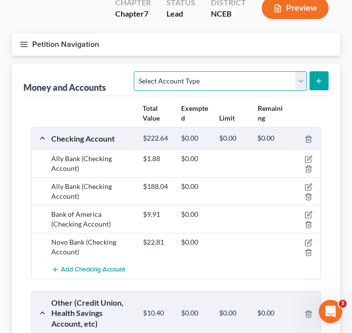
click at [306, 71] on select "Select Account Type Brokerage Cash on Hand Certificates of Deposit Checking Acc…" at bounding box center [220, 81] width 173 height 20
click at [302, 71] on select "Select Account Type Brokerage Cash on Hand Certificates of Deposit Checking Acc…" at bounding box center [220, 81] width 173 height 20
select select "checking"
click at [136, 71] on select "Select Account Type Brokerage Cash on Hand Certificates of Deposit Checking Acc…" at bounding box center [220, 81] width 173 height 20
click at [317, 77] on icon "submit" at bounding box center [319, 81] width 8 height 8
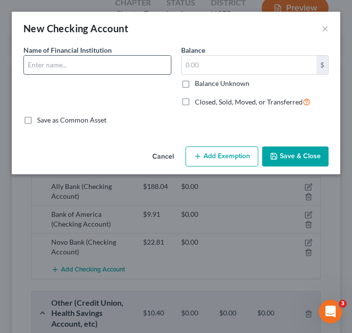
click at [85, 68] on input "text" at bounding box center [97, 65] width 147 height 19
type input "Bank of America"
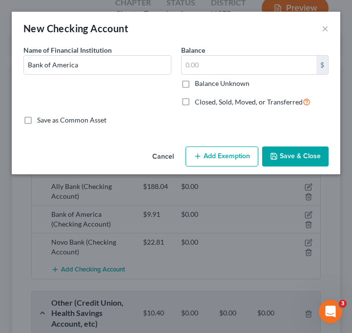
click at [299, 149] on button "Save & Close" at bounding box center [295, 157] width 66 height 21
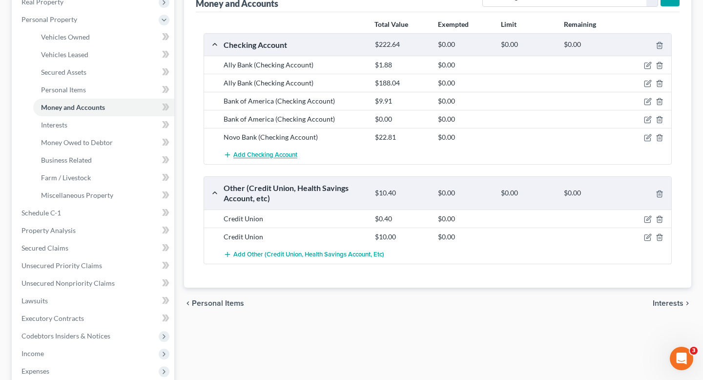
scroll to position [104, 0]
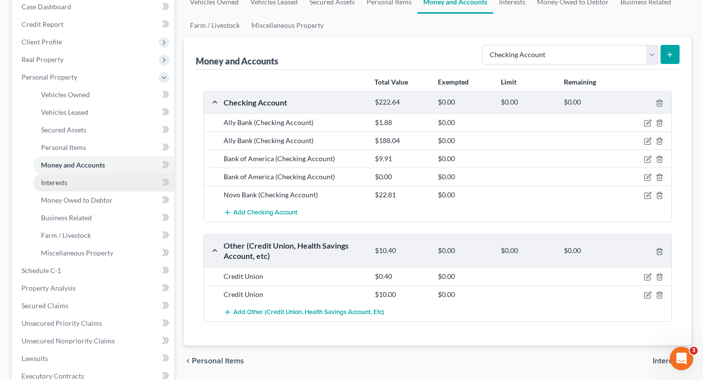
click at [134, 181] on link "Interests" at bounding box center [103, 183] width 141 height 18
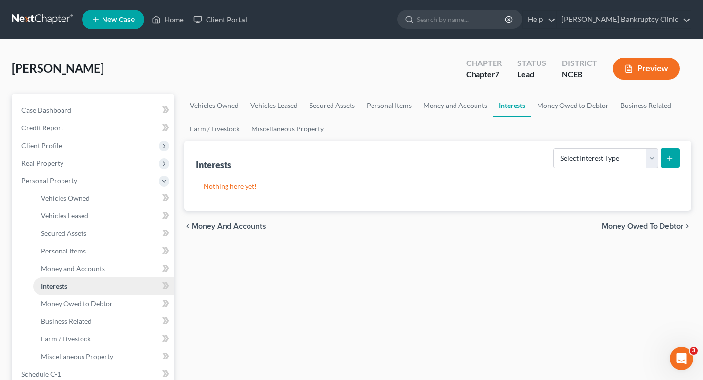
scroll to position [19, 0]
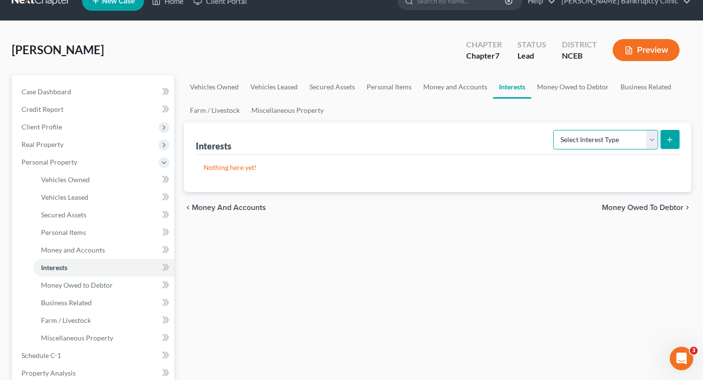
click at [352, 138] on select "Select Interest Type 401K Annuity Bond Education IRA Government Bond Government…" at bounding box center [605, 140] width 105 height 20
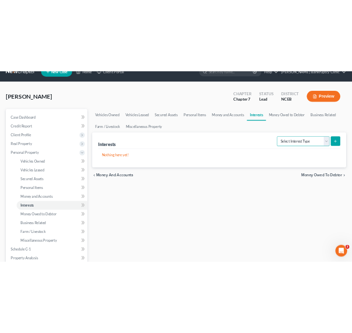
scroll to position [0, 0]
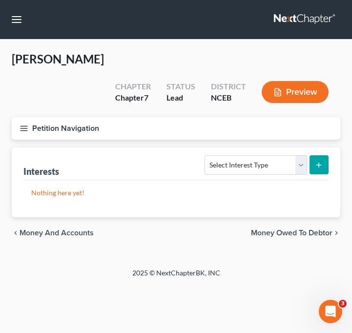
click at [27, 128] on line "button" at bounding box center [24, 128] width 7 height 0
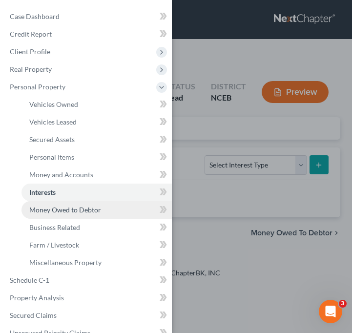
click at [59, 206] on span "Money Owed to Debtor" at bounding box center [65, 210] width 72 height 8
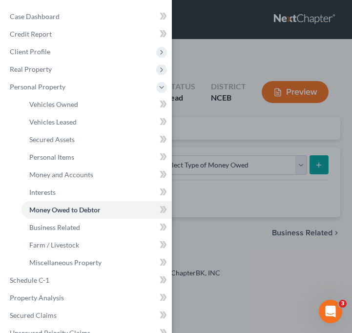
click at [230, 178] on div "Case Dashboard Payments Invoices Payments Payments Credit Report Client Profile" at bounding box center [176, 166] width 352 height 333
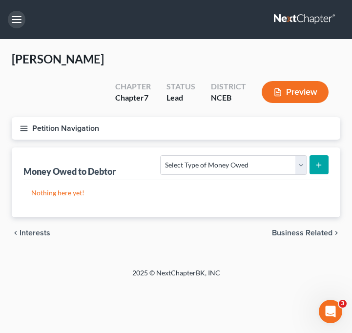
click at [17, 20] on button "button" at bounding box center [17, 20] width 18 height 18
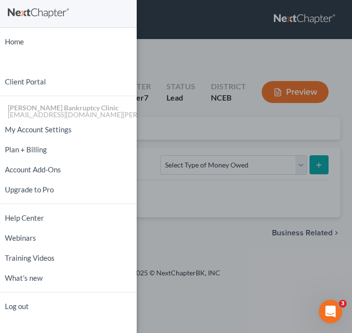
click at [159, 177] on div "Home New Case Client Portal Stubbs Bankruptcy Clinic njohannesian0929@email.cam…" at bounding box center [176, 166] width 352 height 333
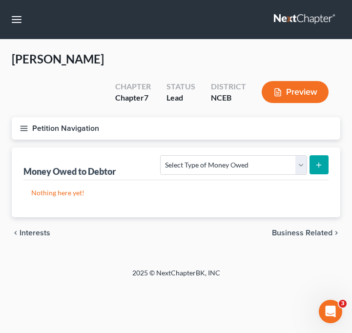
click at [7, 24] on nav "Home New Case Client Portal Stubbs Bankruptcy Clinic njohannesian0929@email.cam…" at bounding box center [176, 19] width 352 height 39
click at [26, 128] on line "button" at bounding box center [24, 128] width 7 height 0
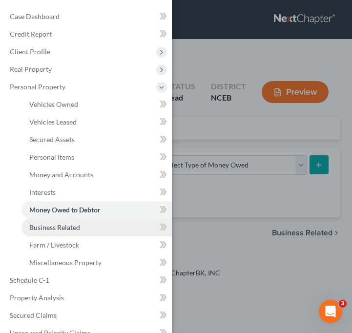
click at [63, 228] on span "Business Related" at bounding box center [54, 227] width 51 height 8
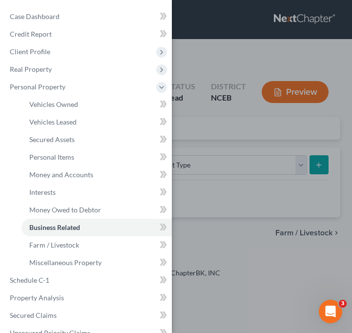
click at [215, 204] on div "Case Dashboard Payments Invoices Payments Payments Credit Report Client Profile" at bounding box center [176, 166] width 352 height 333
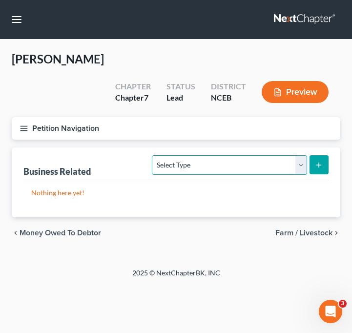
click at [236, 155] on select "Select Type Customer Lists Franchises Inventory Licenses Machinery Office Equip…" at bounding box center [229, 165] width 155 height 20
select select "office_equipment"
click at [153, 155] on select "Select Type Customer Lists Franchises Inventory Licenses Machinery Office Equip…" at bounding box center [229, 165] width 155 height 20
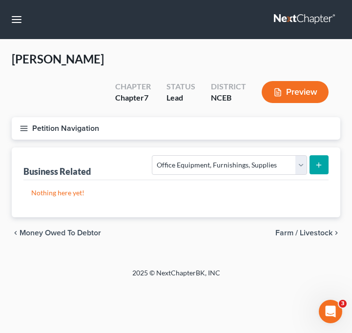
click at [288, 218] on div "chevron_left Money Owed to Debtor Farm / Livestock chevron_right" at bounding box center [176, 232] width 329 height 31
click at [310, 155] on button "submit" at bounding box center [319, 164] width 19 height 19
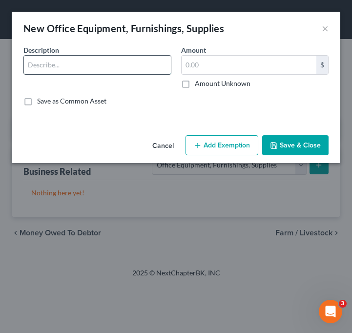
click at [105, 67] on input "text" at bounding box center [97, 65] width 147 height 19
type input "D"
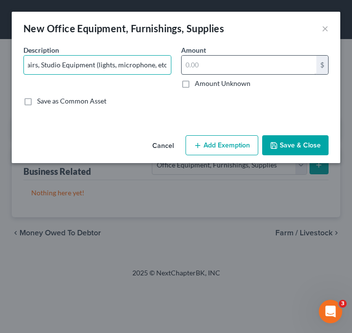
type input "Two Desks, Two Office Chairs, Studio Equipment (lights, microphone, etc.)"
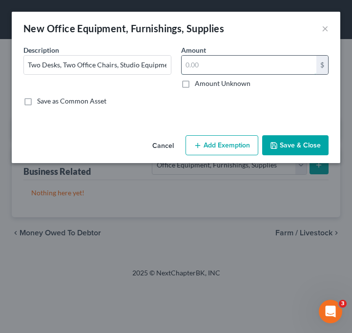
click at [243, 63] on input "text" at bounding box center [249, 65] width 135 height 19
type input "500"
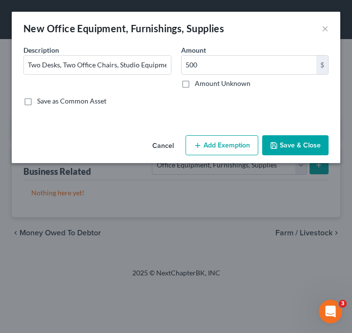
click at [292, 138] on button "Save & Close" at bounding box center [295, 145] width 66 height 21
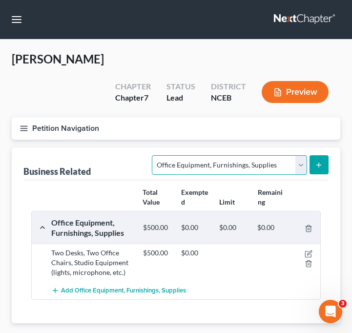
click at [297, 155] on select "Select Type Customer Lists Franchises Inventory Licenses Machinery Office Equip…" at bounding box center [229, 165] width 155 height 20
select select "machinery"
click at [153, 155] on select "Select Type Customer Lists Franchises Inventory Licenses Machinery Office Equip…" at bounding box center [229, 165] width 155 height 20
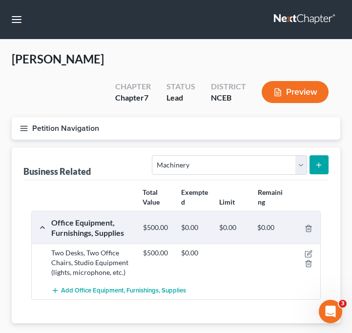
click at [318, 155] on button "submit" at bounding box center [319, 164] width 19 height 19
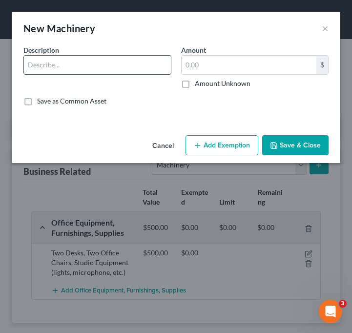
click at [80, 71] on input "text" at bounding box center [97, 65] width 147 height 19
type input "Laptop, Two Computer Monitors, iPad"
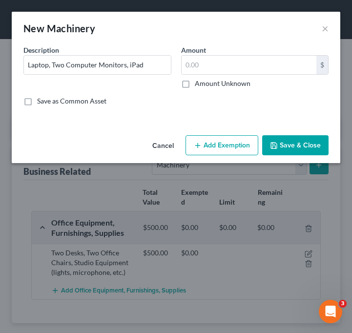
click at [229, 75] on div "$ Amount Unknown" at bounding box center [255, 71] width 148 height 33
click at [223, 68] on input "text" at bounding box center [249, 65] width 135 height 19
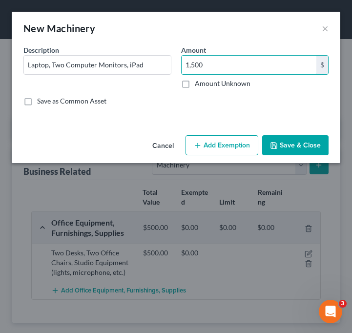
type input "1,500"
click at [254, 115] on div "An exemption set must first be selected from the Filing Information section. Co…" at bounding box center [176, 88] width 329 height 86
click at [288, 146] on button "Save & Close" at bounding box center [295, 145] width 66 height 21
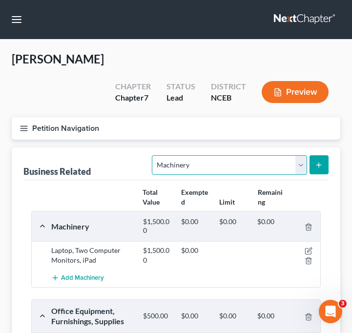
click at [271, 155] on select "Select Type Customer Lists Franchises Inventory Licenses Machinery Office Equip…" at bounding box center [229, 165] width 155 height 20
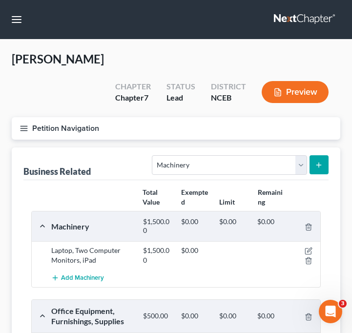
click at [28, 117] on button "Petition Navigation" at bounding box center [176, 128] width 329 height 22
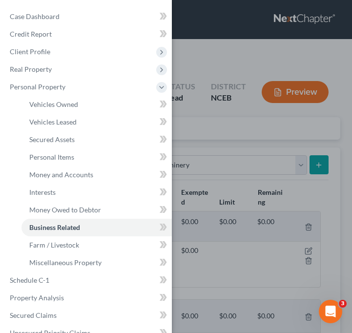
click at [230, 124] on div "Case Dashboard Payments Invoices Payments Payments Credit Report Client Profile" at bounding box center [176, 166] width 352 height 333
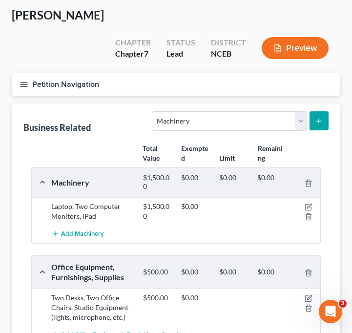
scroll to position [29, 0]
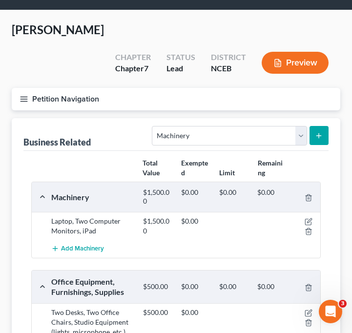
click at [22, 95] on icon "button" at bounding box center [24, 99] width 9 height 9
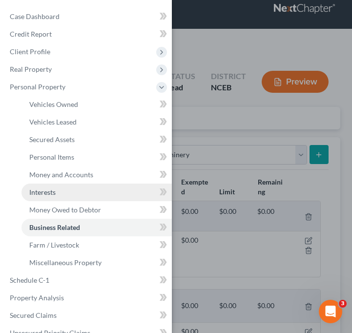
scroll to position [0, 0]
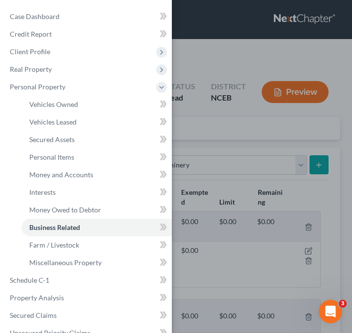
click at [208, 114] on div "Case Dashboard Payments Invoices Payments Payments Credit Report Client Profile" at bounding box center [176, 166] width 352 height 333
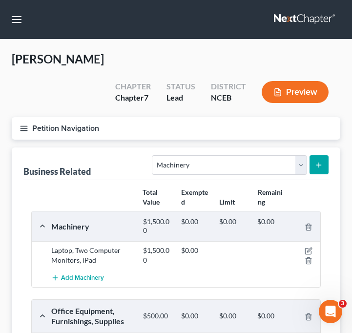
click at [22, 117] on button "Petition Navigation" at bounding box center [176, 128] width 329 height 22
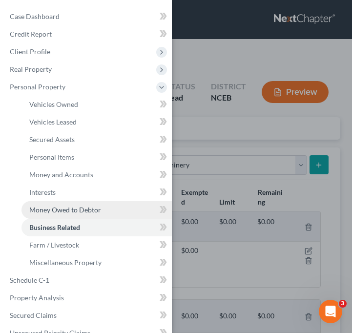
click at [97, 209] on span "Money Owed to Debtor" at bounding box center [65, 210] width 72 height 8
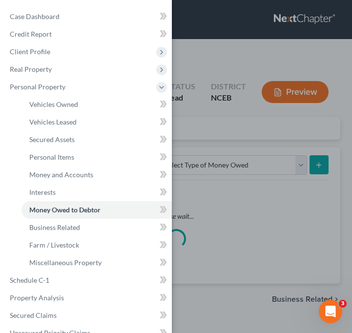
click at [250, 112] on div "Case Dashboard Payments Invoices Payments Payments Credit Report Client Profile" at bounding box center [176, 166] width 352 height 333
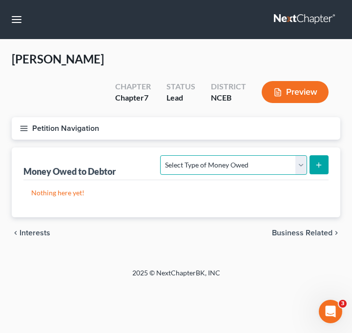
click at [305, 155] on select "Select Type of Money Owed Accounts Receivable Alimony Child Support Claims Agai…" at bounding box center [233, 165] width 147 height 20
select select "accounts_receivable"
click at [162, 155] on select "Select Type of Money Owed Accounts Receivable Alimony Child Support Claims Agai…" at bounding box center [233, 165] width 147 height 20
click at [271, 155] on select "Select Type of Money Owed Accounts Receivable Alimony Child Support Claims Agai…" at bounding box center [233, 165] width 147 height 20
click at [162, 155] on select "Select Type of Money Owed Accounts Receivable Alimony Child Support Claims Agai…" at bounding box center [233, 165] width 147 height 20
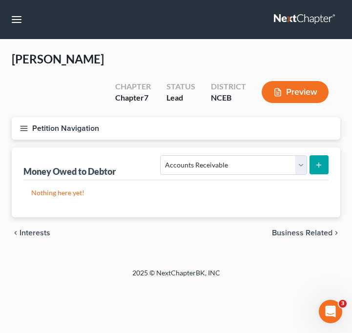
click at [321, 161] on icon "submit" at bounding box center [319, 165] width 8 height 8
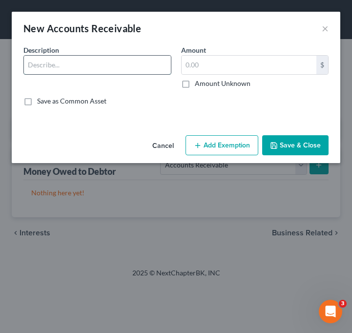
click at [124, 69] on input "text" at bounding box center [97, 65] width 147 height 19
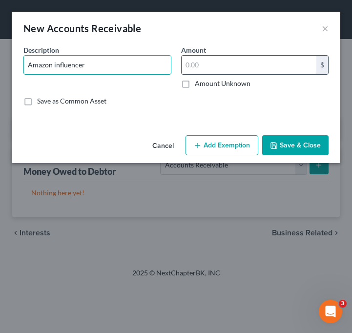
type input "Amazon influencer"
click at [244, 68] on input "text" at bounding box center [249, 65] width 135 height 19
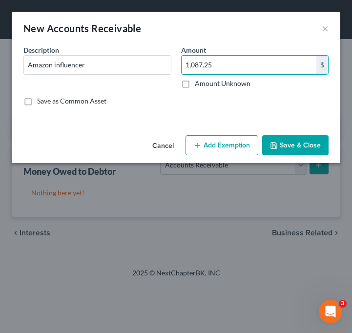
type input "1,087.25"
click at [286, 140] on button "Save & Close" at bounding box center [295, 145] width 66 height 21
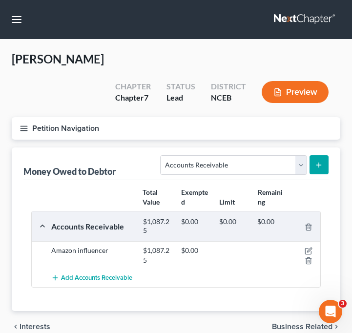
drag, startPoint x: 314, startPoint y: 136, endPoint x: 138, endPoint y: 197, distance: 185.8
click at [142, 197] on div "Money Owed to Debtor Select Type of Money Owed Accounts Receivable Alimony Chil…" at bounding box center [176, 230] width 329 height 164
click at [311, 249] on icon "button" at bounding box center [308, 252] width 6 height 6
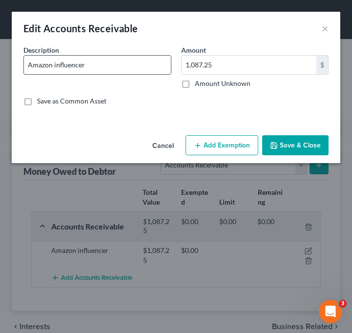
click at [121, 72] on input "Amazon influencer" at bounding box center [97, 65] width 147 height 19
type input "Amazon influencer commission"
click at [291, 146] on button "Save & Close" at bounding box center [295, 145] width 66 height 21
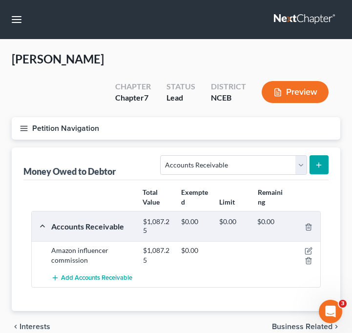
click at [315, 155] on button "submit" at bounding box center [319, 164] width 19 height 19
click at [322, 161] on icon "submit" at bounding box center [319, 165] width 8 height 8
click at [200, 117] on div "Petition Navigation Case Dashboard Payments Invoices Payments Payments Credit R…" at bounding box center [176, 132] width 338 height 30
click at [318, 161] on icon "submit" at bounding box center [319, 165] width 8 height 8
click at [317, 161] on icon "submit" at bounding box center [319, 165] width 8 height 8
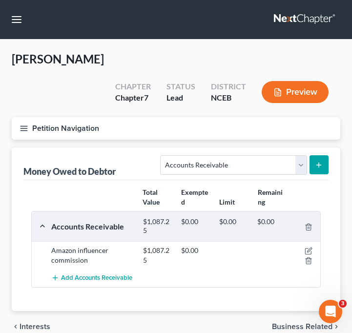
click at [316, 161] on icon "submit" at bounding box center [319, 165] width 8 height 8
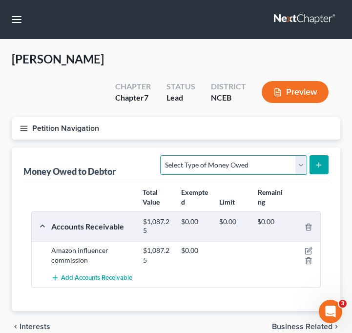
click at [270, 155] on select "Select Type of Money Owed Accounts Receivable Alimony Child Support Claims Agai…" at bounding box center [233, 165] width 147 height 20
select select "accounts_receivable"
click at [162, 155] on select "Select Type of Money Owed Accounts Receivable Alimony Child Support Claims Agai…" at bounding box center [233, 165] width 147 height 20
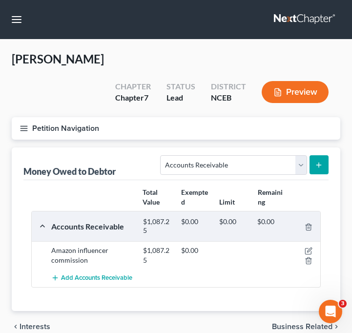
click at [320, 161] on icon "submit" at bounding box center [319, 165] width 8 height 8
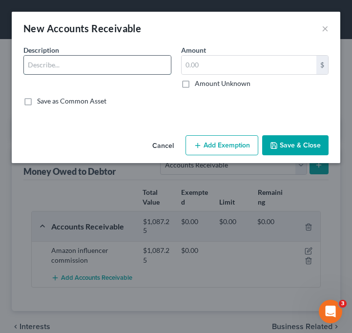
click at [159, 69] on input "text" at bounding box center [97, 65] width 147 height 19
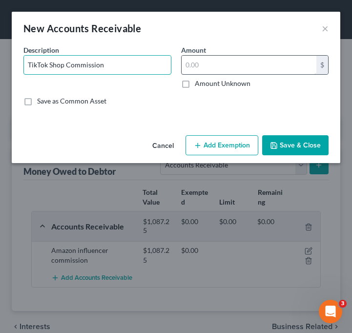
type input "TikTok Shop Commission"
click at [247, 66] on input "text" at bounding box center [249, 65] width 135 height 19
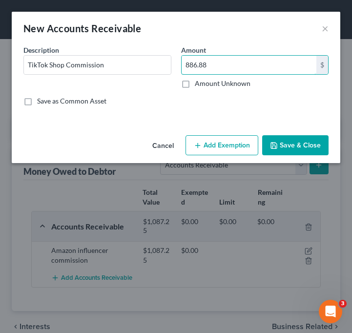
type input "886.88"
click at [313, 148] on button "Save & Close" at bounding box center [295, 145] width 66 height 21
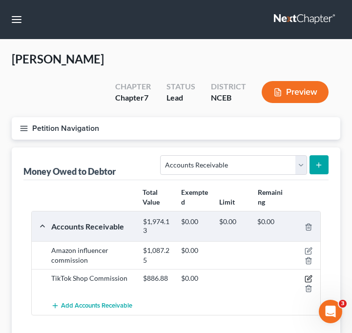
click at [308, 275] on icon "button" at bounding box center [309, 279] width 8 height 8
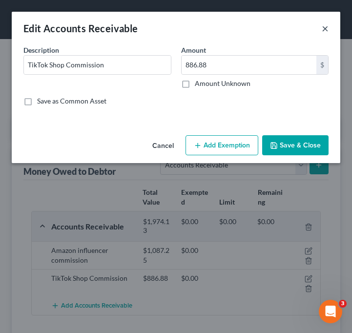
click at [327, 26] on button "×" at bounding box center [325, 28] width 7 height 12
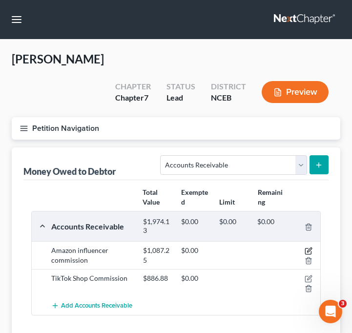
click at [312, 247] on icon "button" at bounding box center [309, 251] width 8 height 8
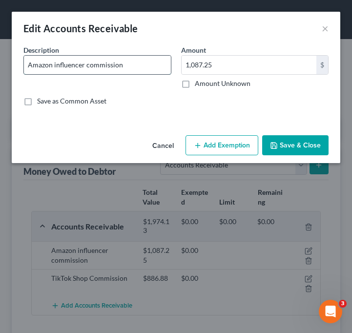
click at [55, 67] on input "Amazon influencer commission" at bounding box center [97, 65] width 147 height 19
click at [90, 67] on input "Amazon Influencer commission" at bounding box center [97, 65] width 147 height 19
type input "Amazon Influencer Commission"
click at [311, 147] on button "Save & Close" at bounding box center [295, 145] width 66 height 21
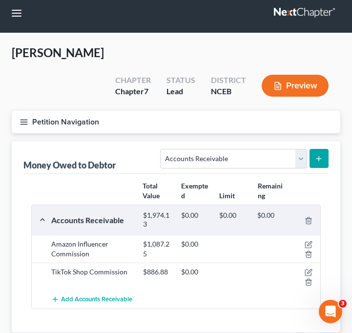
scroll to position [7, 0]
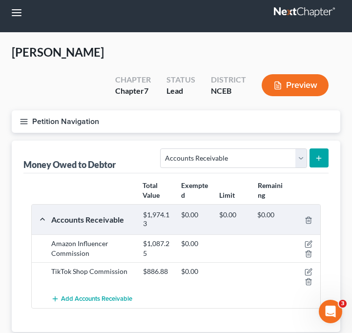
click at [316, 148] on button "submit" at bounding box center [319, 157] width 19 height 19
click at [325, 148] on button "submit" at bounding box center [319, 157] width 19 height 19
click at [275, 114] on div "Petition Navigation Case Dashboard Payments Invoices Payments Payments Credit R…" at bounding box center [176, 125] width 338 height 30
click at [314, 148] on button "submit" at bounding box center [319, 157] width 19 height 19
click at [315, 148] on button "submit" at bounding box center [319, 157] width 19 height 19
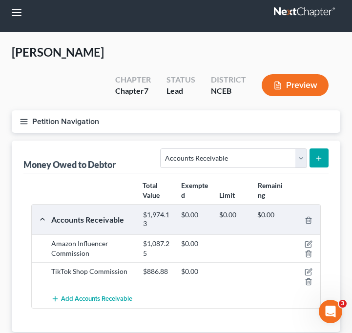
click at [311, 148] on button "submit" at bounding box center [319, 157] width 19 height 19
click at [105, 141] on div "Money Owed to Debtor Select Type of Money Owed Accounts Receivable Alimony Chil…" at bounding box center [175, 157] width 305 height 33
click at [321, 154] on icon "submit" at bounding box center [319, 158] width 8 height 8
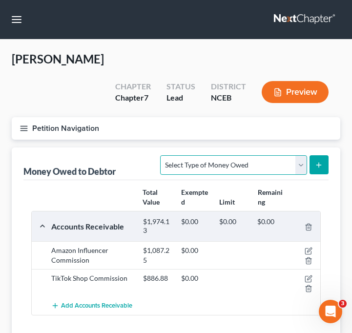
click at [296, 155] on select "Select Type of Money Owed Accounts Receivable Alimony Child Support Claims Agai…" at bounding box center [233, 165] width 147 height 20
select select "accounts_receivable"
click at [162, 155] on select "Select Type of Money Owed Accounts Receivable Alimony Child Support Claims Agai…" at bounding box center [233, 165] width 147 height 20
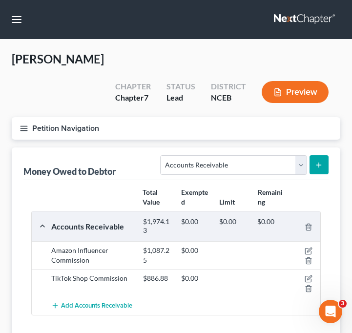
click at [326, 155] on button "submit" at bounding box center [319, 164] width 19 height 19
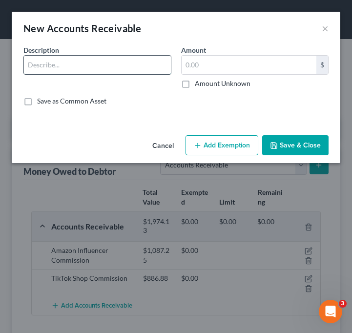
click at [124, 66] on input "text" at bounding box center [97, 65] width 147 height 19
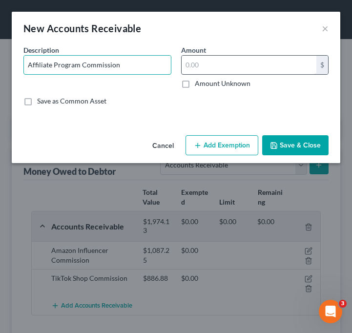
type input "Affiliate Program Commission"
click at [207, 63] on input "text" at bounding box center [249, 65] width 135 height 19
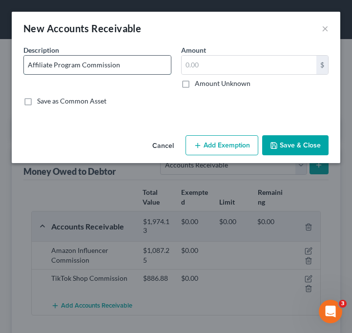
click at [151, 63] on input "Affiliate Program Commission" at bounding box center [97, 65] width 147 height 19
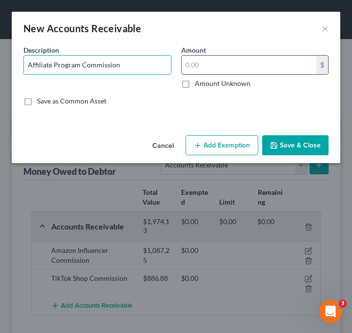
click at [240, 71] on input "text" at bounding box center [249, 65] width 135 height 19
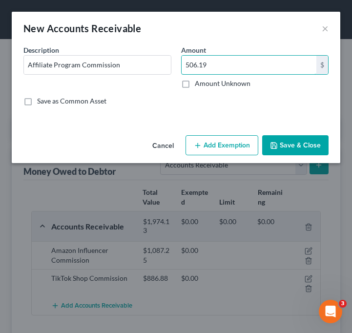
type input "506.19"
click at [298, 150] on button "Save & Close" at bounding box center [295, 145] width 66 height 21
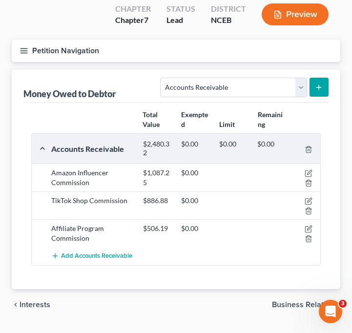
scroll to position [78, 0]
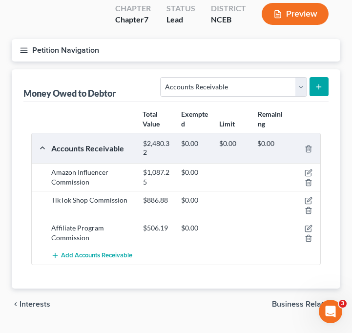
click at [22, 46] on icon "button" at bounding box center [24, 50] width 9 height 9
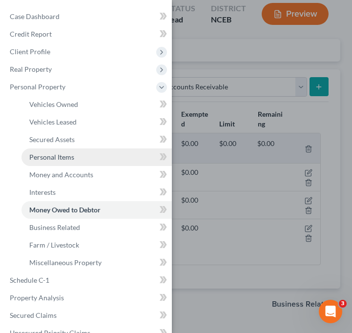
click at [111, 163] on link "Personal Items" at bounding box center [96, 157] width 150 height 18
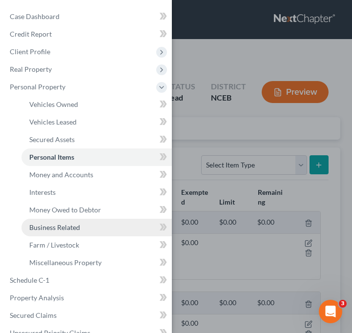
click at [105, 228] on link "Business Related" at bounding box center [96, 228] width 150 height 18
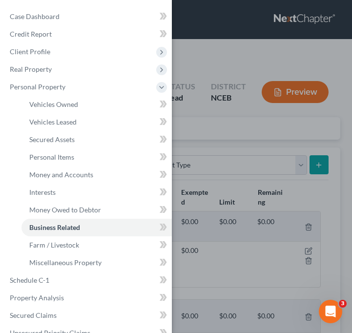
click at [250, 116] on div "Case Dashboard Payments Invoices Payments Payments Credit Report Client Profile" at bounding box center [176, 166] width 352 height 333
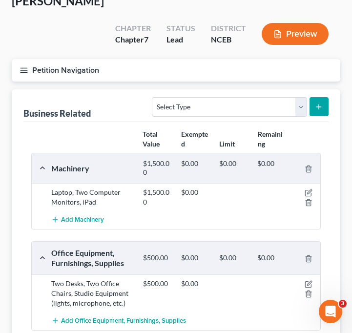
scroll to position [45, 0]
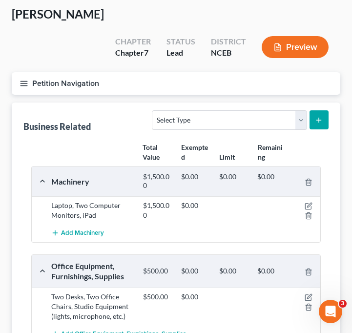
click at [20, 72] on button "Petition Navigation" at bounding box center [176, 83] width 329 height 22
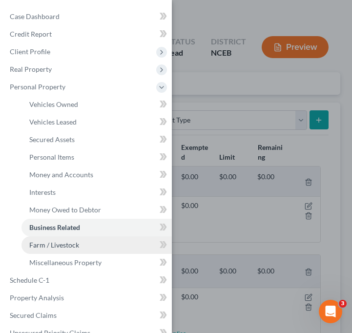
scroll to position [6, 0]
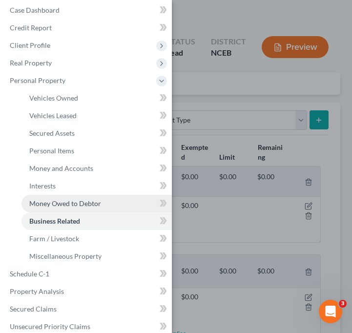
click at [77, 200] on span "Money Owed to Debtor" at bounding box center [65, 203] width 72 height 8
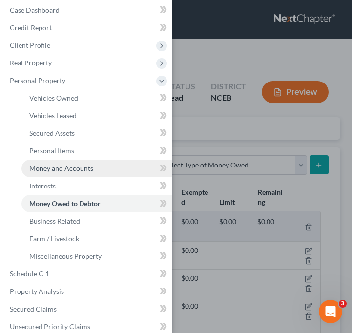
click at [97, 171] on link "Money and Accounts" at bounding box center [96, 169] width 150 height 18
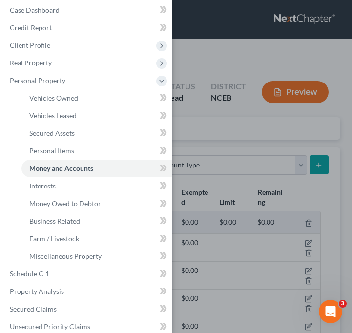
click at [190, 175] on div "Case Dashboard Payments Invoices Payments Payments Credit Report Client Profile" at bounding box center [176, 166] width 352 height 333
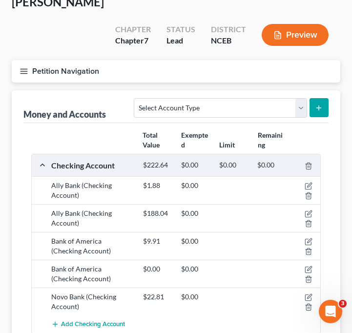
scroll to position [58, 0]
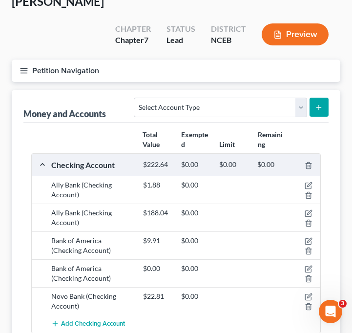
click at [22, 66] on icon "button" at bounding box center [24, 70] width 9 height 9
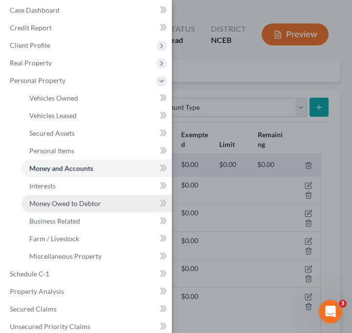
click at [86, 208] on span "Money Owed to Debtor" at bounding box center [65, 203] width 72 height 8
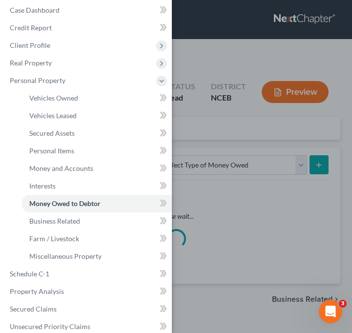
click at [229, 181] on div "Case Dashboard Payments Invoices Payments Payments Credit Report Client Profile" at bounding box center [176, 166] width 352 height 333
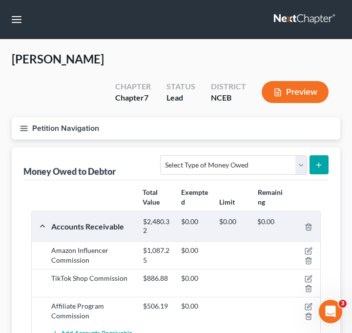
click at [22, 124] on icon "button" at bounding box center [24, 128] width 9 height 9
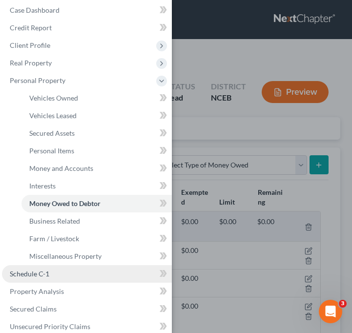
click at [116, 278] on link "Schedule C-1" at bounding box center [87, 274] width 170 height 18
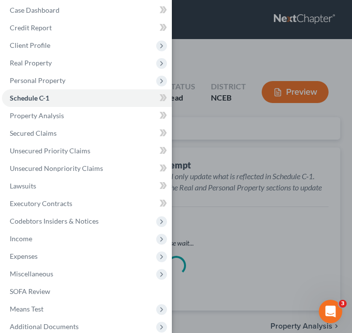
click at [233, 206] on div "Case Dashboard Payments Invoices Payments Payments Credit Report Client Profile" at bounding box center [176, 166] width 352 height 333
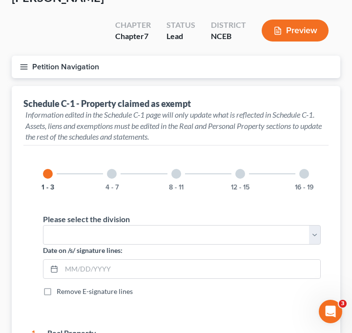
scroll to position [64, 0]
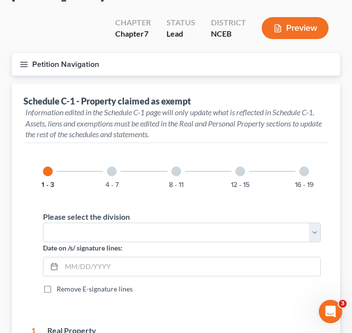
click at [27, 62] on line "button" at bounding box center [24, 62] width 7 height 0
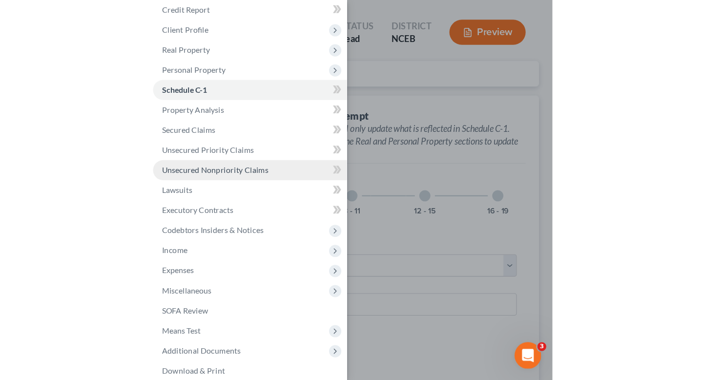
scroll to position [52, 0]
